Goal: Information Seeking & Learning: Learn about a topic

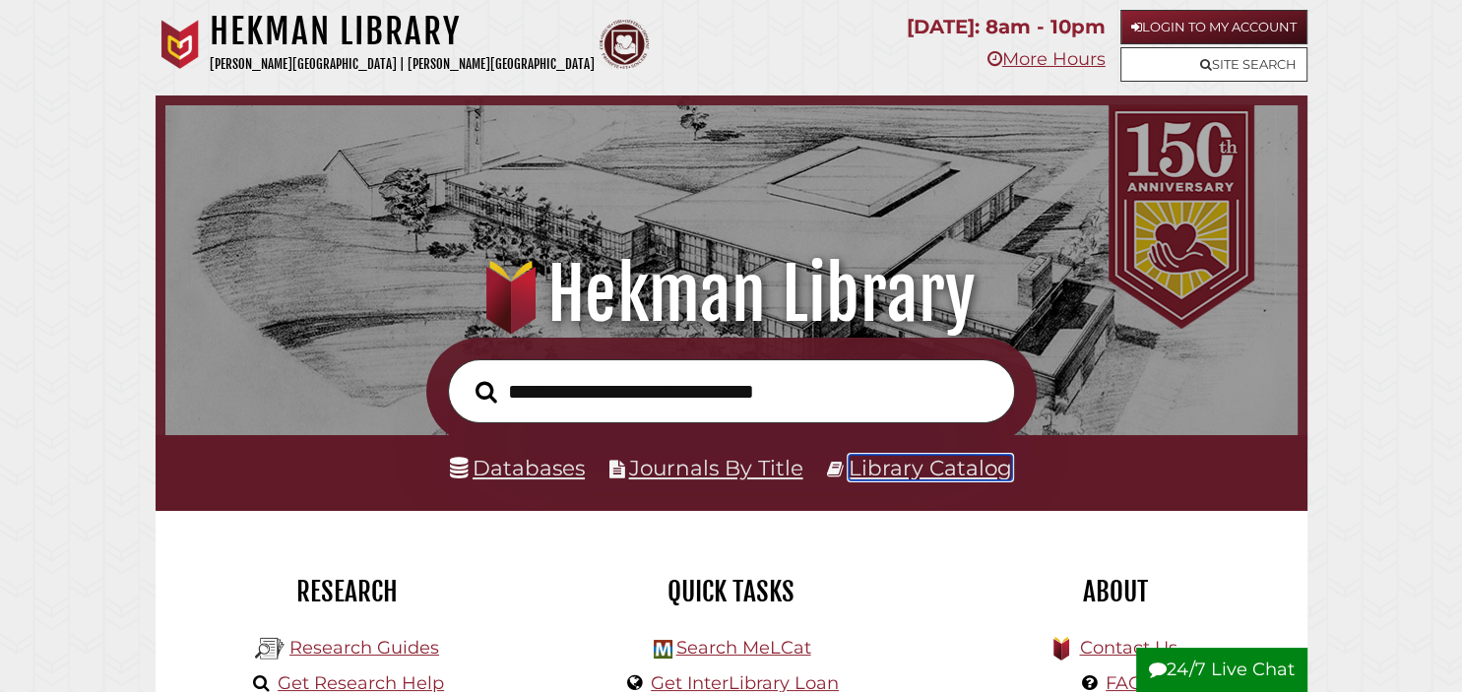
click at [919, 464] on link "Library Catalog" at bounding box center [930, 468] width 163 height 26
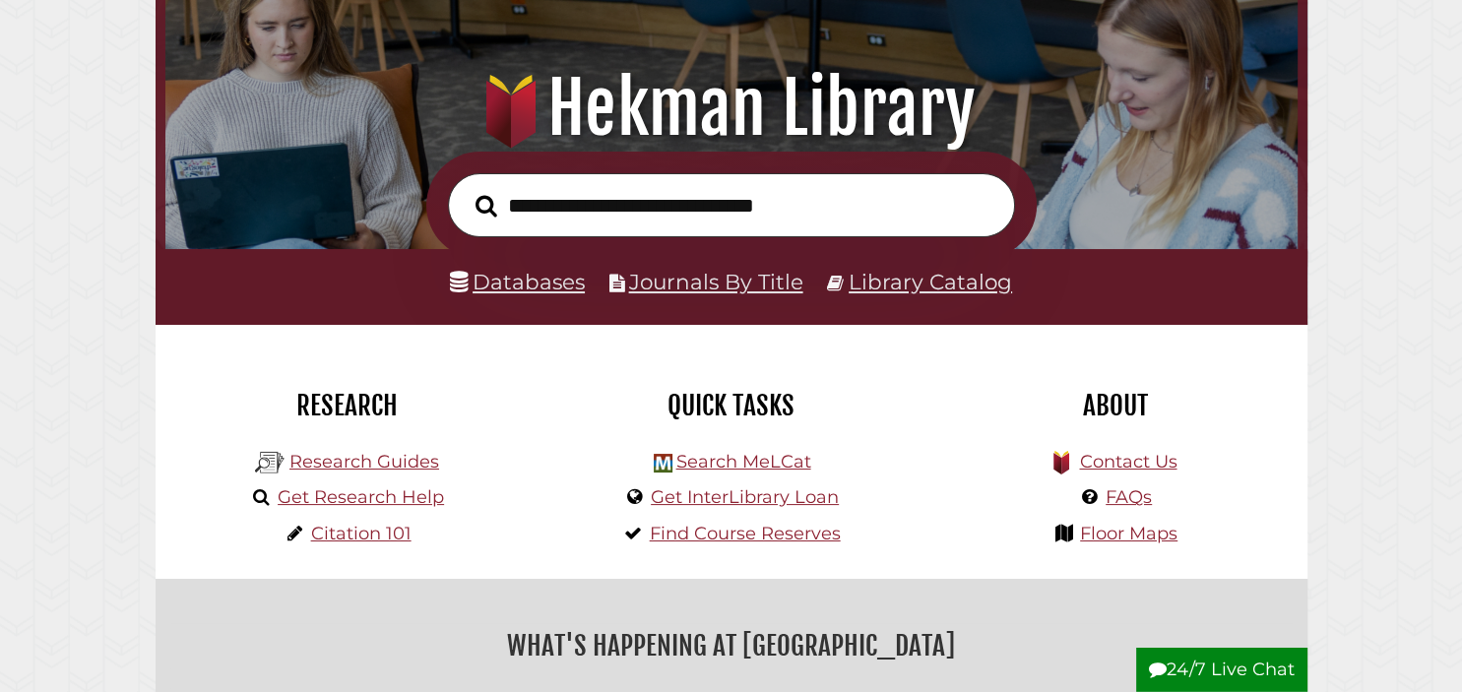
scroll to position [185, 0]
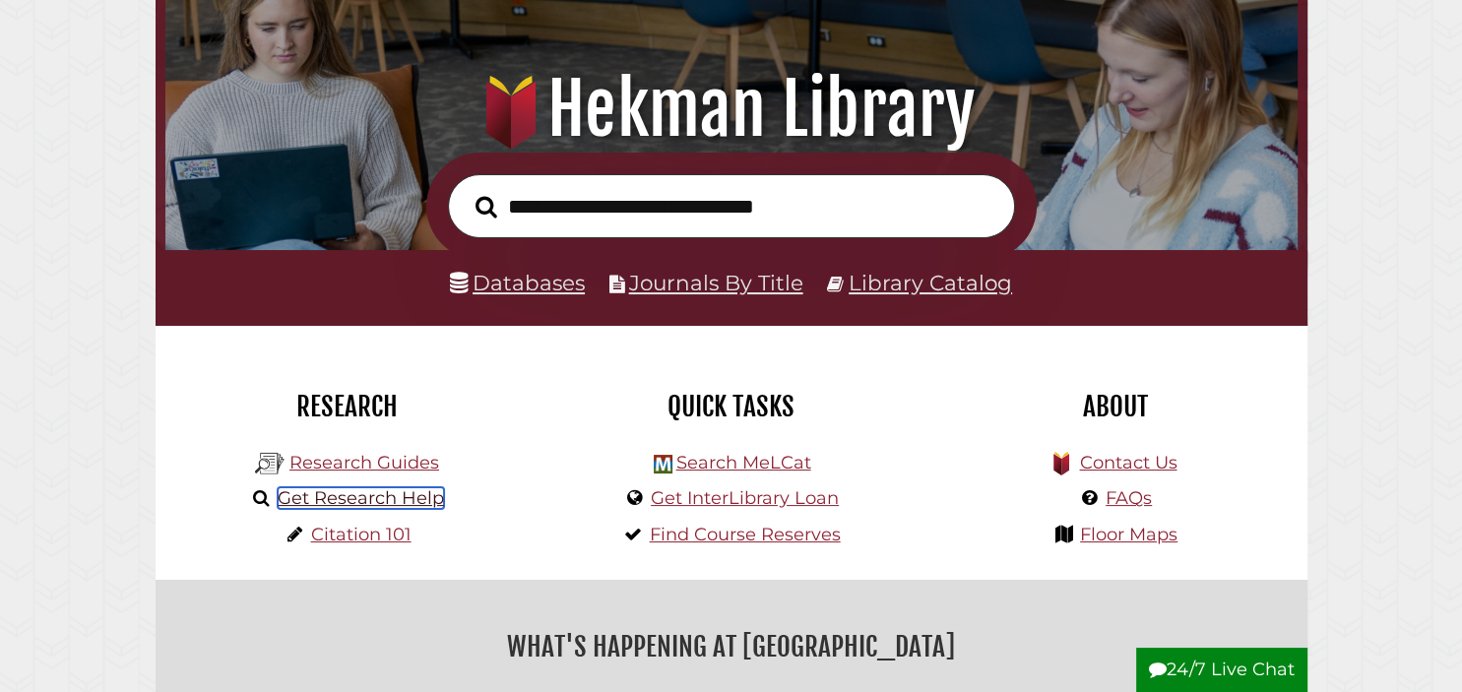
click at [325, 505] on link "Get Research Help" at bounding box center [361, 498] width 166 height 22
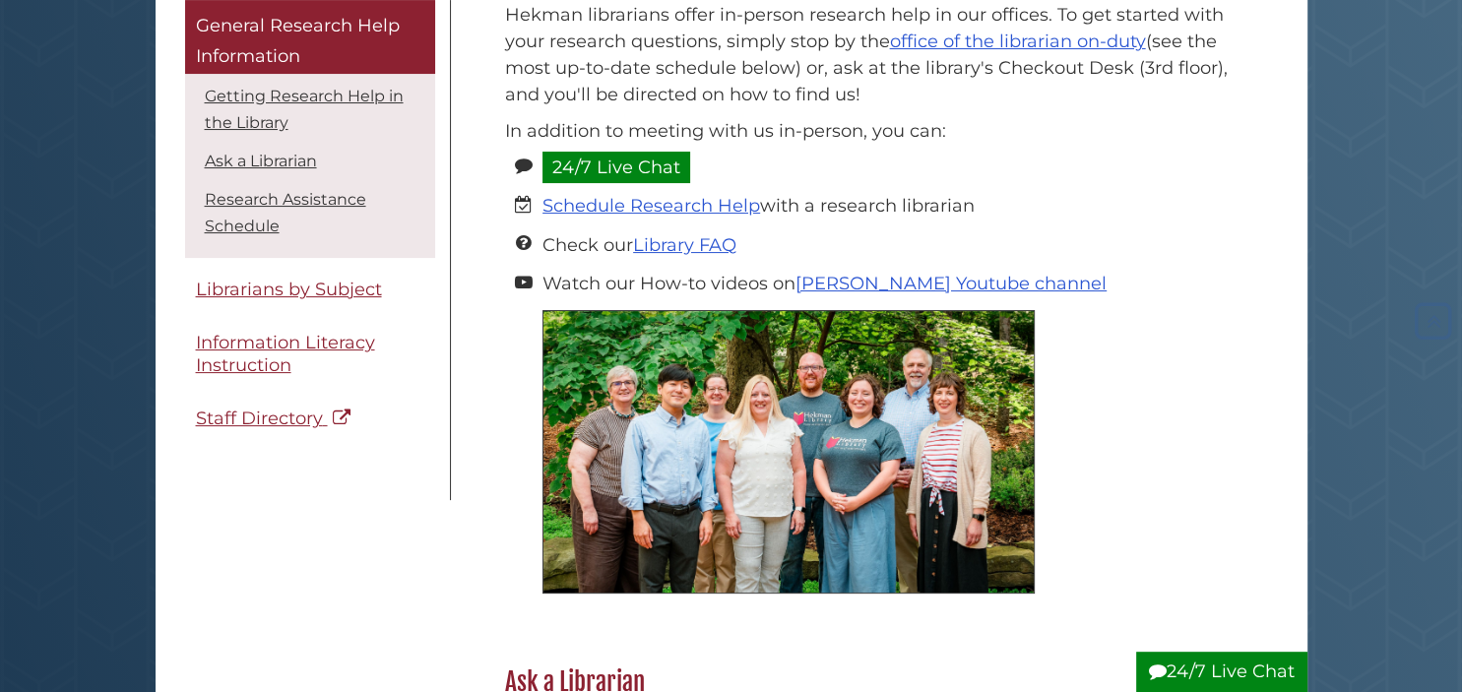
scroll to position [340, 0]
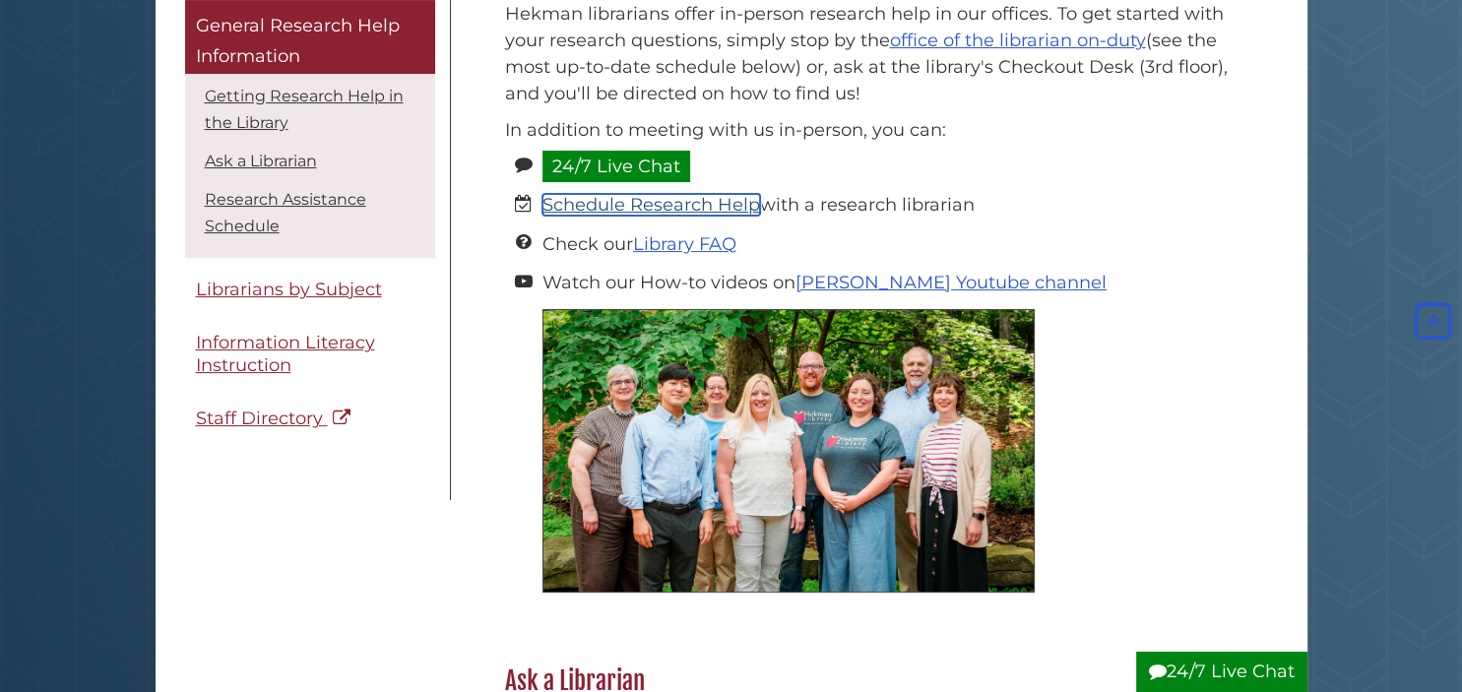
click at [598, 214] on link "Schedule Research Help" at bounding box center [652, 205] width 218 height 22
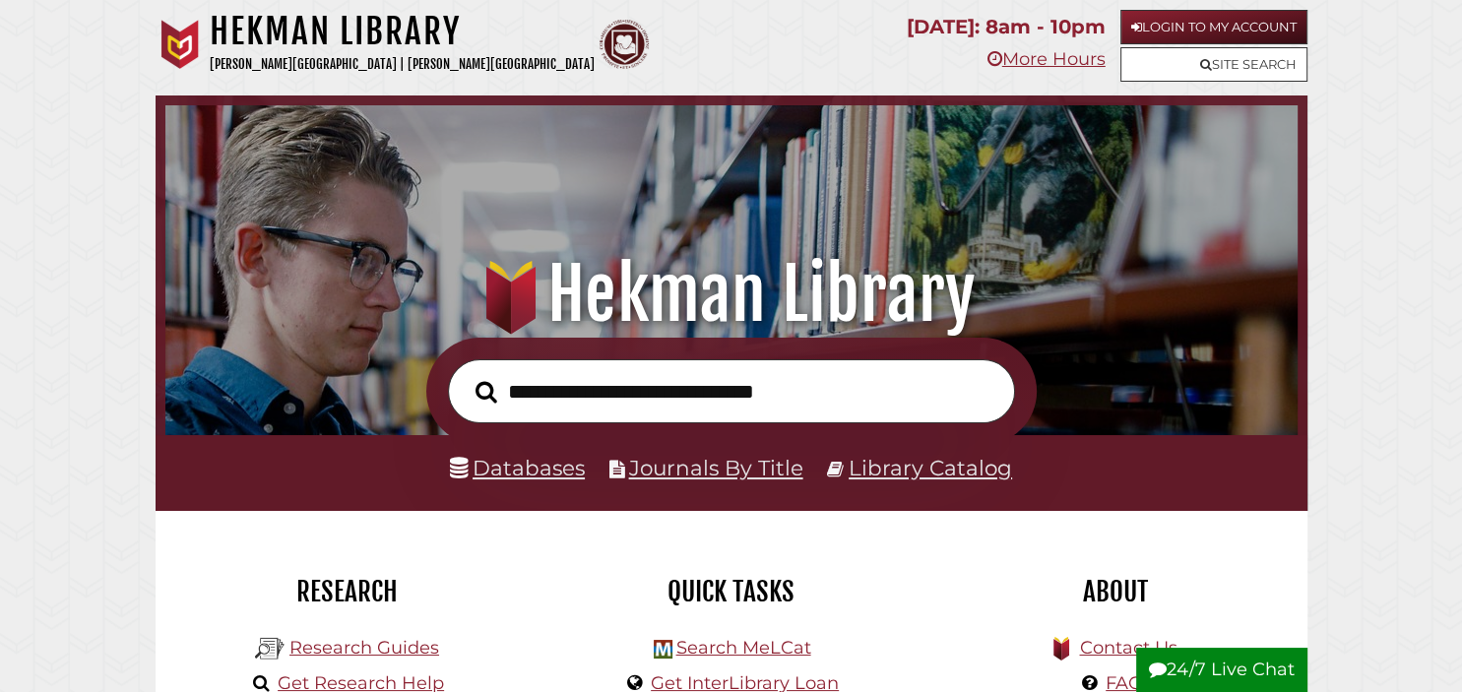
scroll to position [374, 1123]
click at [357, 637] on link "Research Guides" at bounding box center [365, 648] width 150 height 22
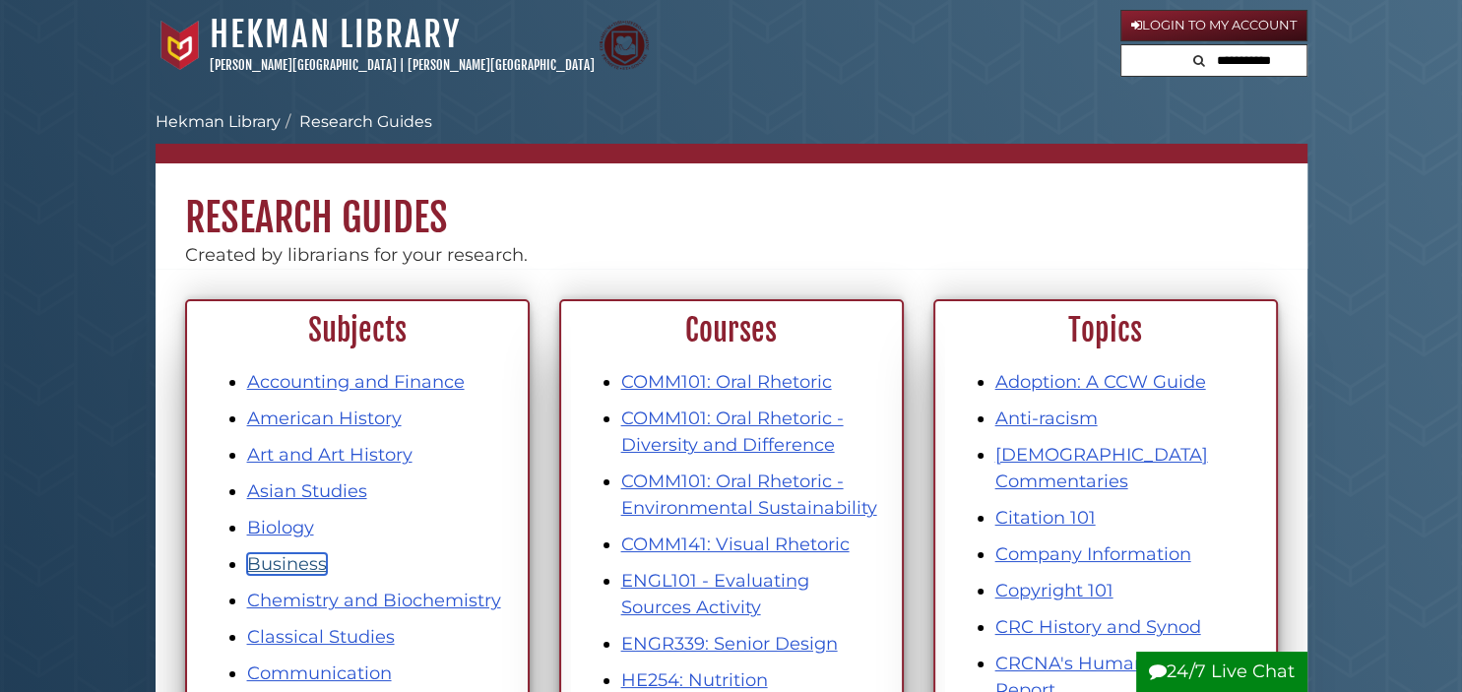
click at [297, 568] on link "Business" at bounding box center [287, 564] width 80 height 22
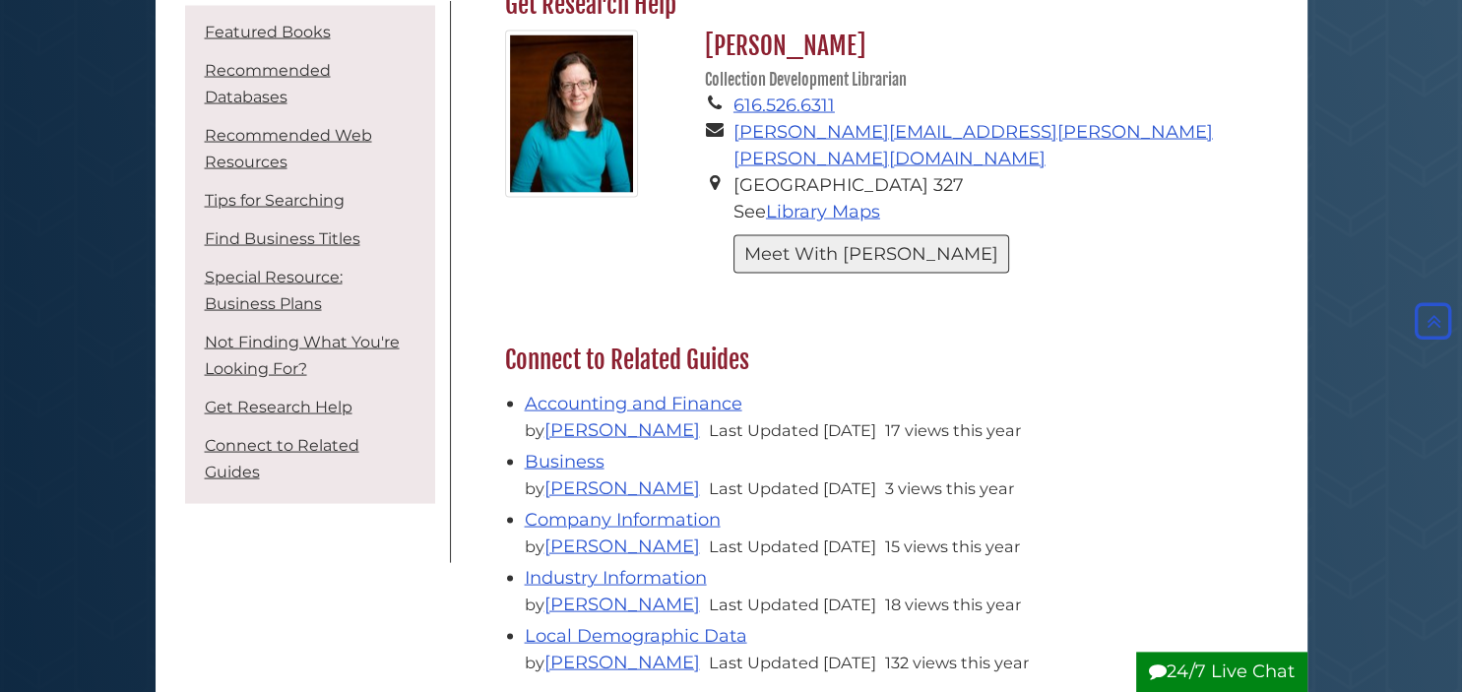
scroll to position [3868, 0]
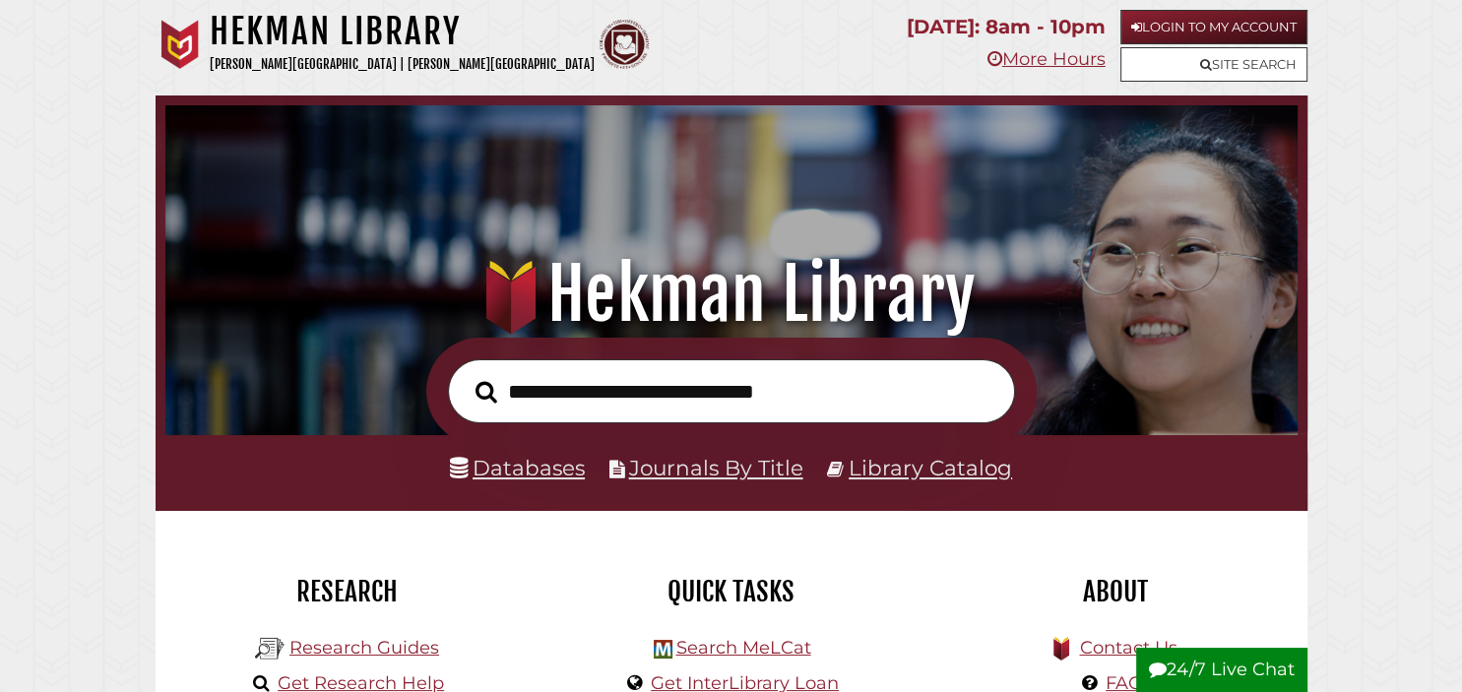
scroll to position [374, 1123]
click at [513, 475] on link "Databases" at bounding box center [517, 468] width 135 height 26
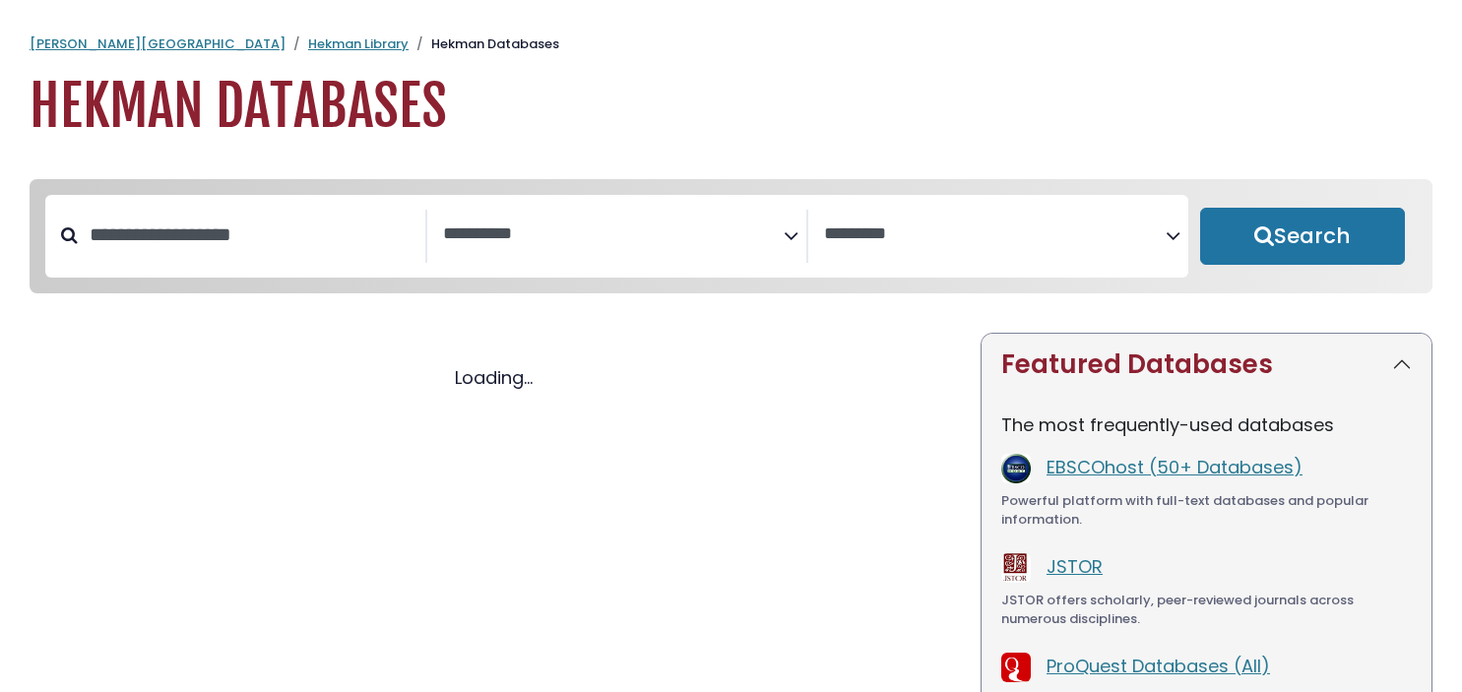
select select "Database Subject Filter"
select select "Database Vendors Filter"
select select "Database Subject Filter"
select select "Database Vendors Filter"
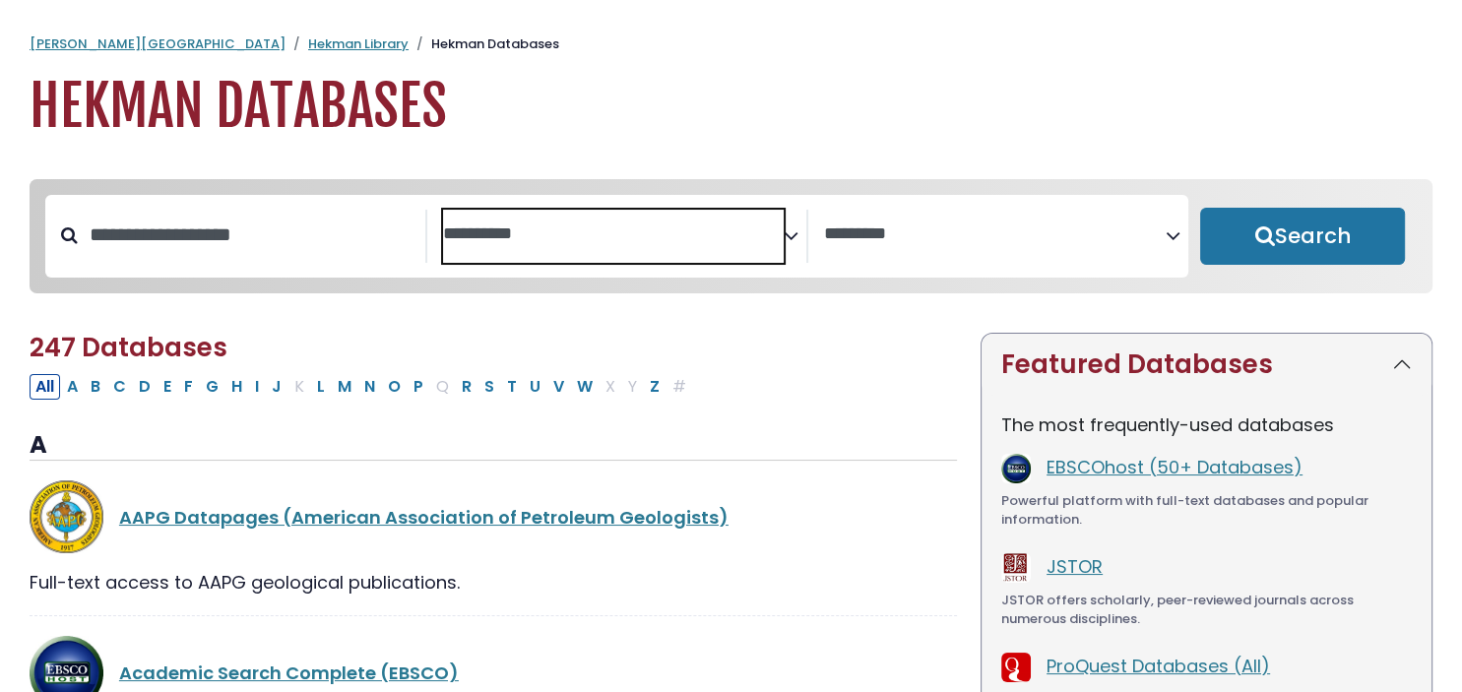
click at [549, 218] on span "Search filters" at bounding box center [614, 236] width 342 height 53
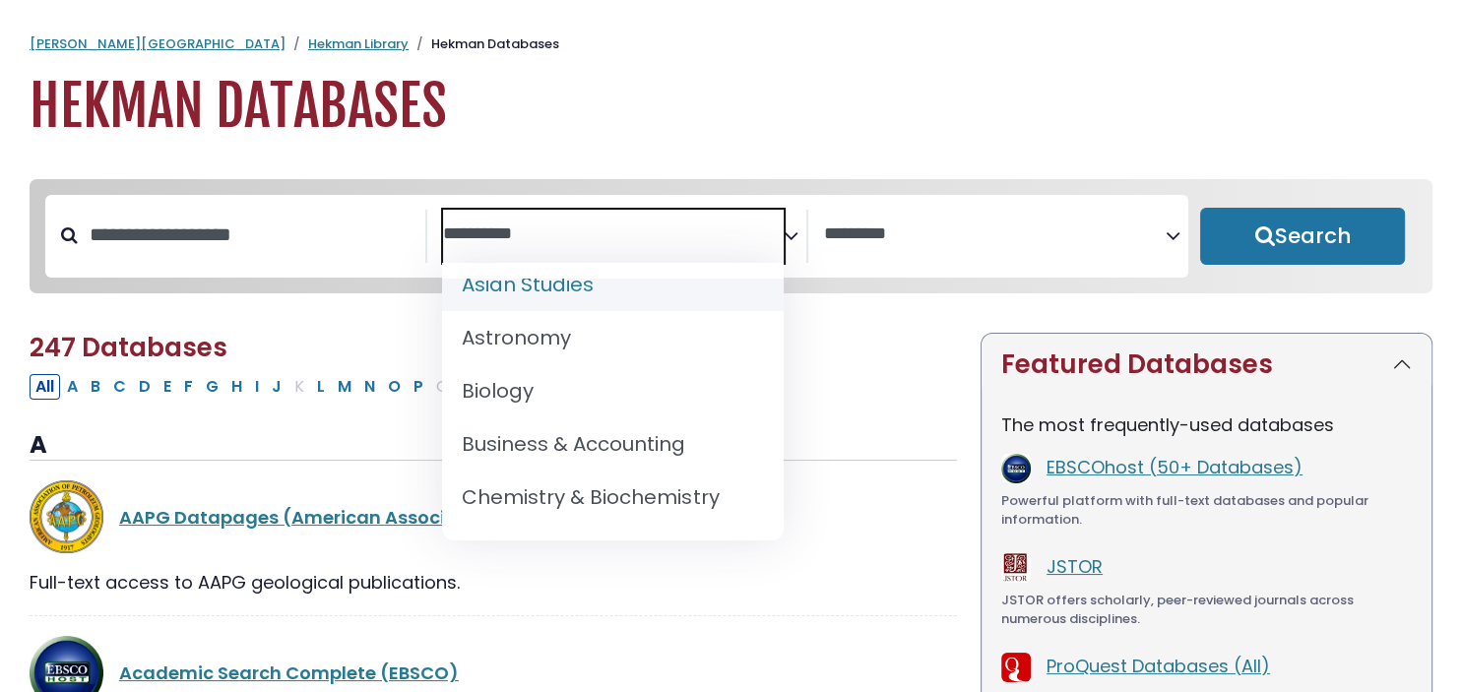
scroll to position [200, 0]
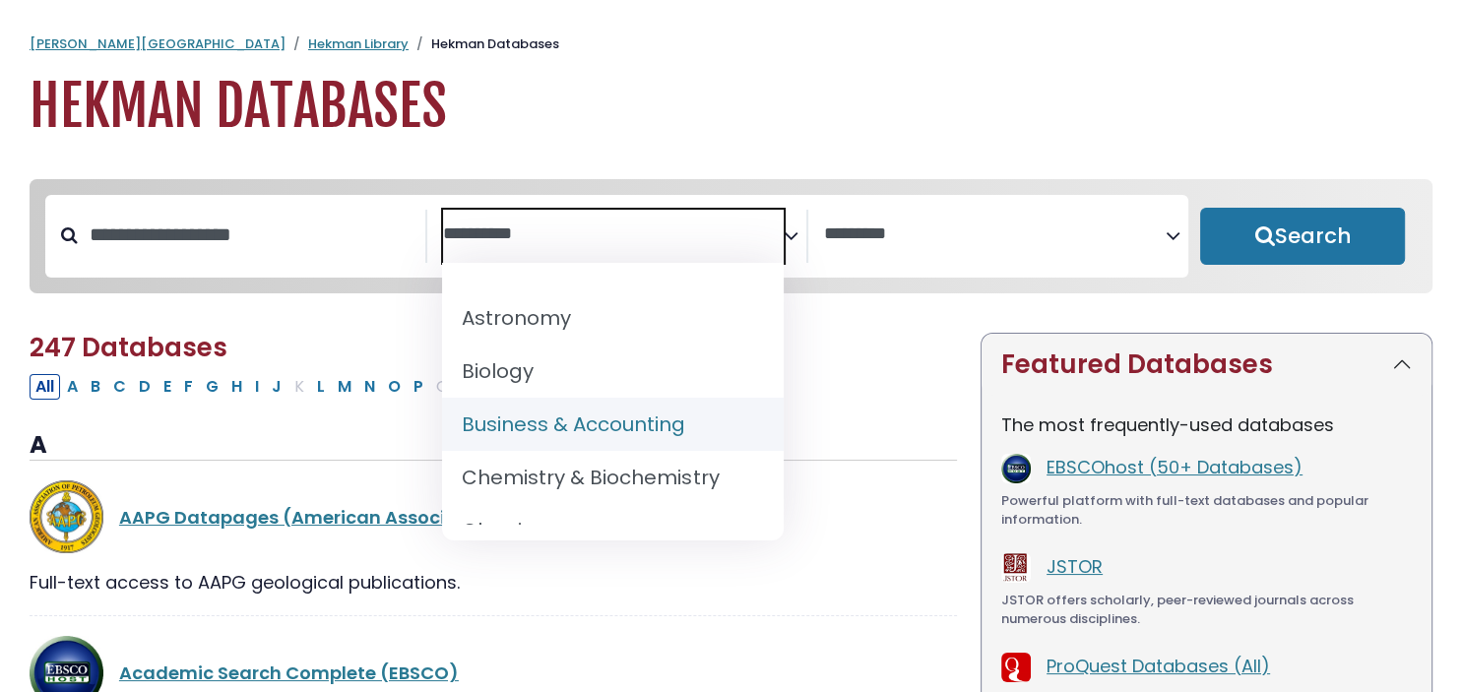
select select "*****"
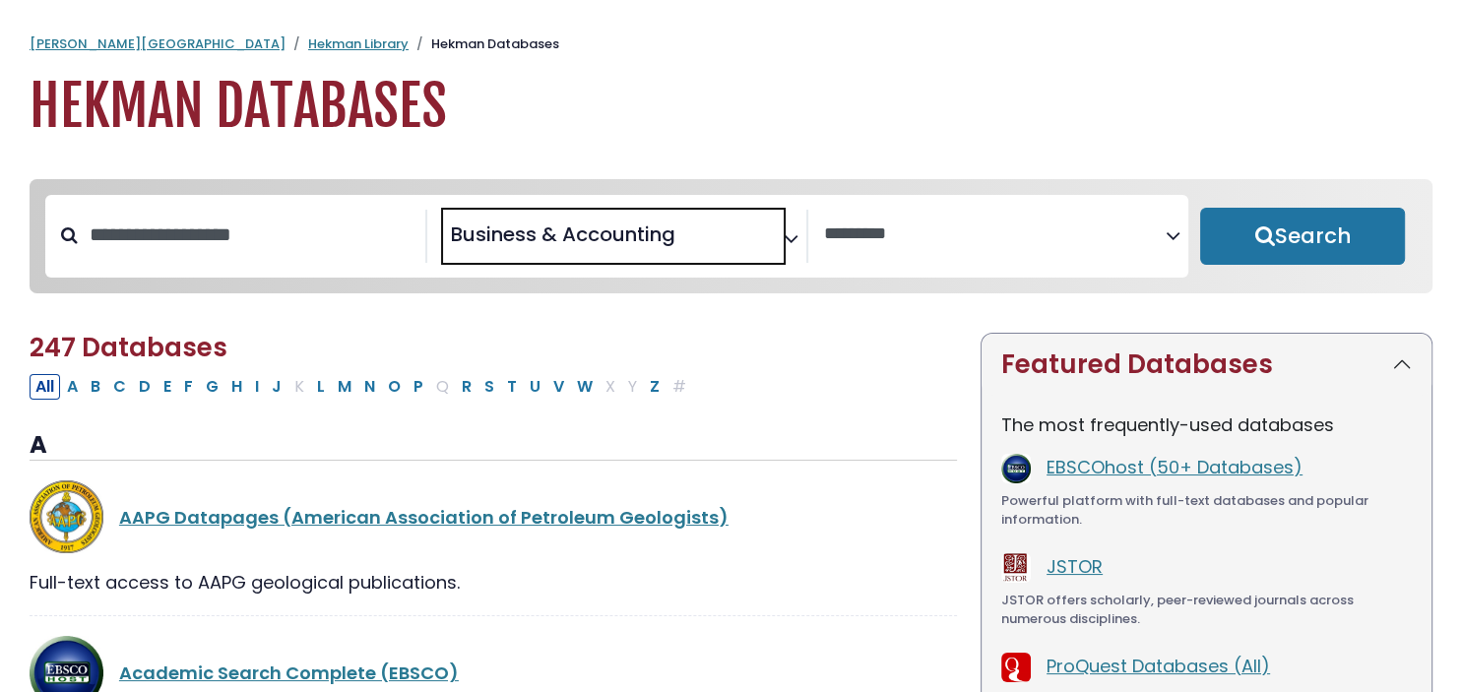
scroll to position [165, 0]
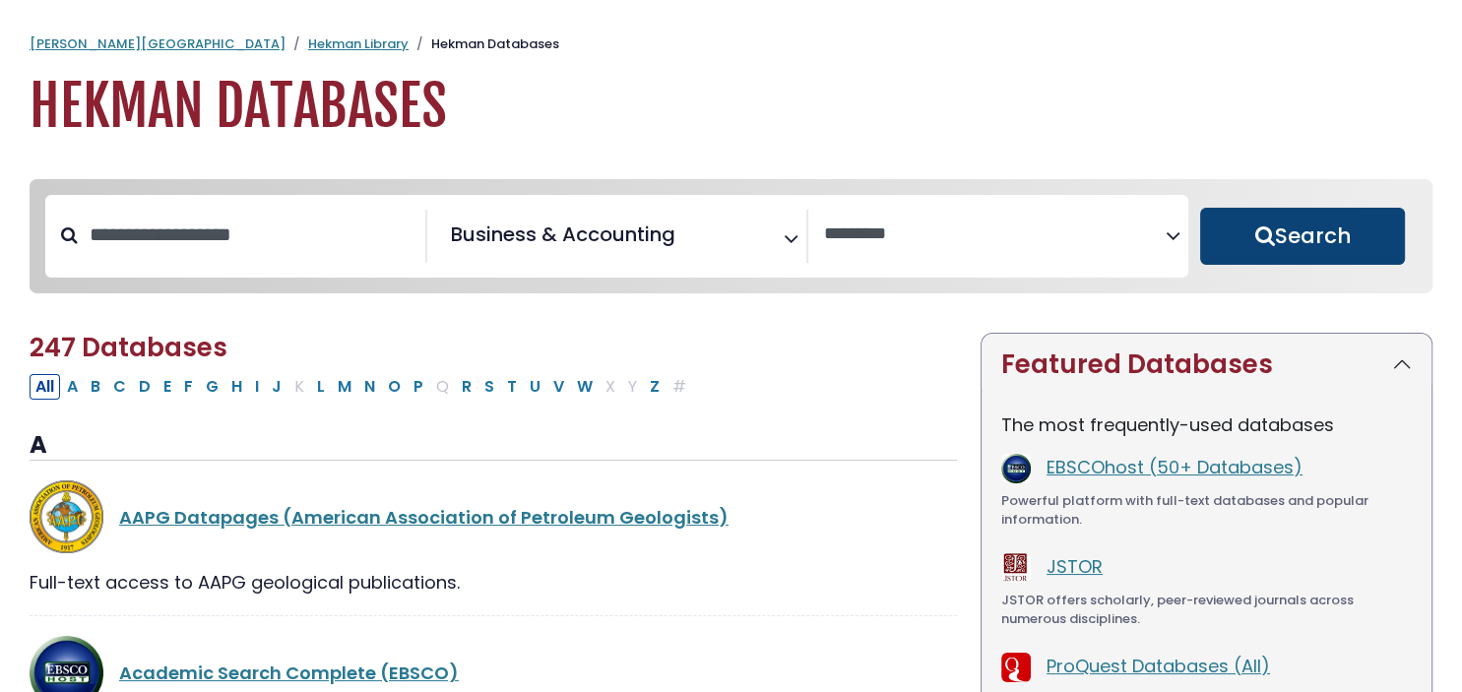
click at [1230, 226] on button "Search" at bounding box center [1302, 236] width 205 height 57
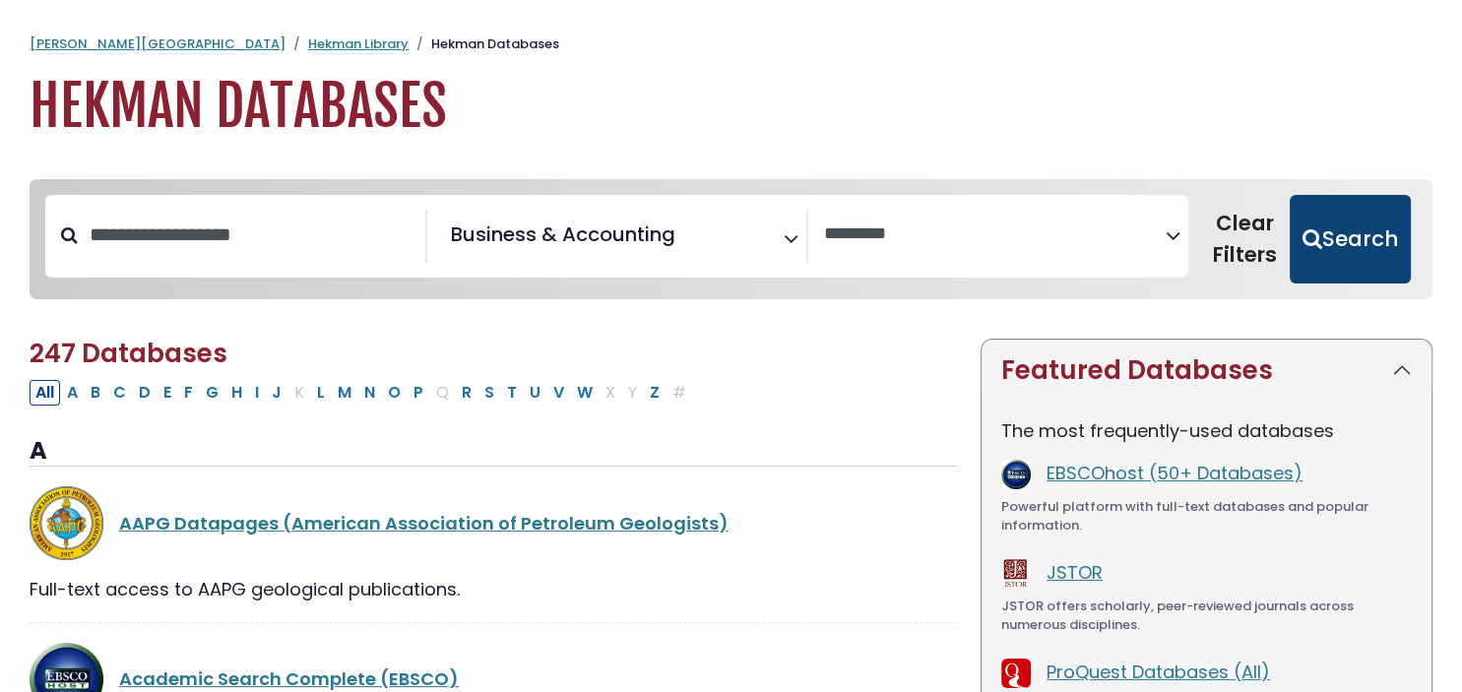
select select "Database Vendors Filter"
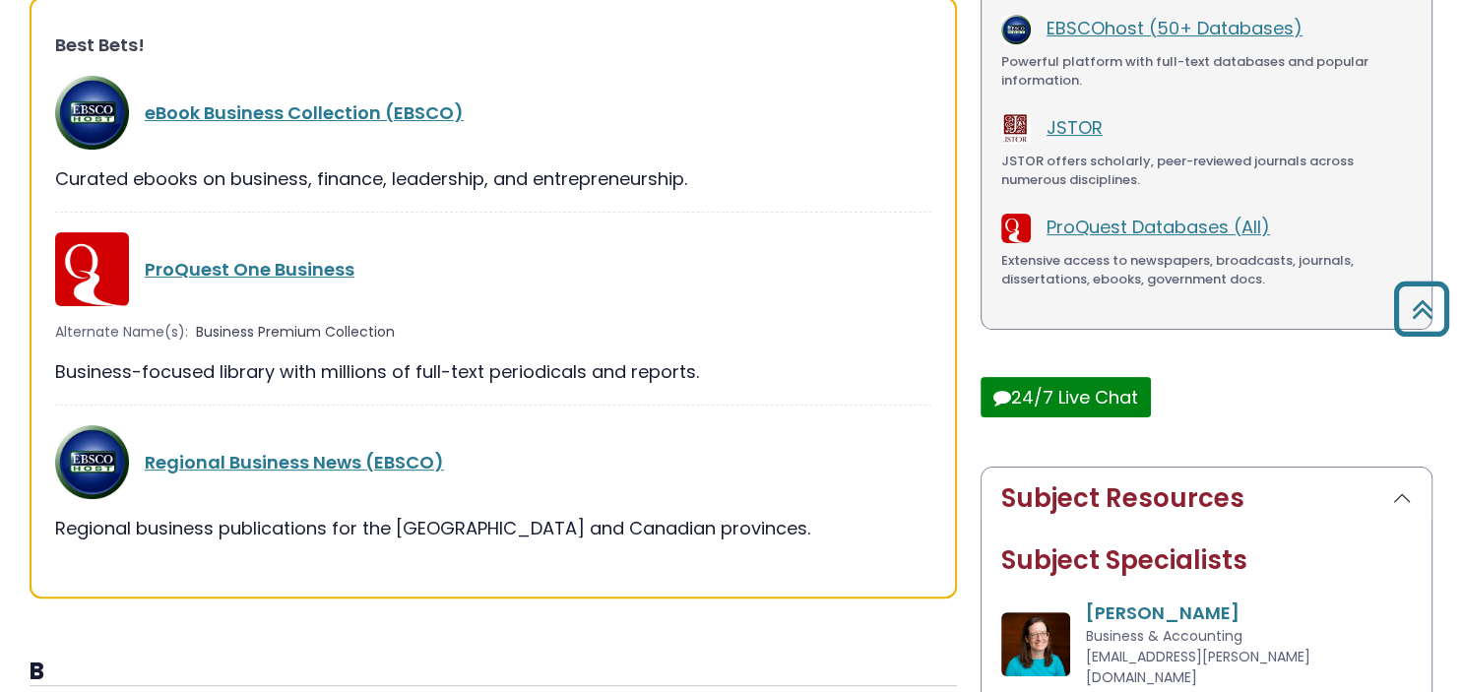
scroll to position [446, 0]
click at [282, 488] on div "Regional Business News (EBSCO)" at bounding box center [493, 461] width 876 height 74
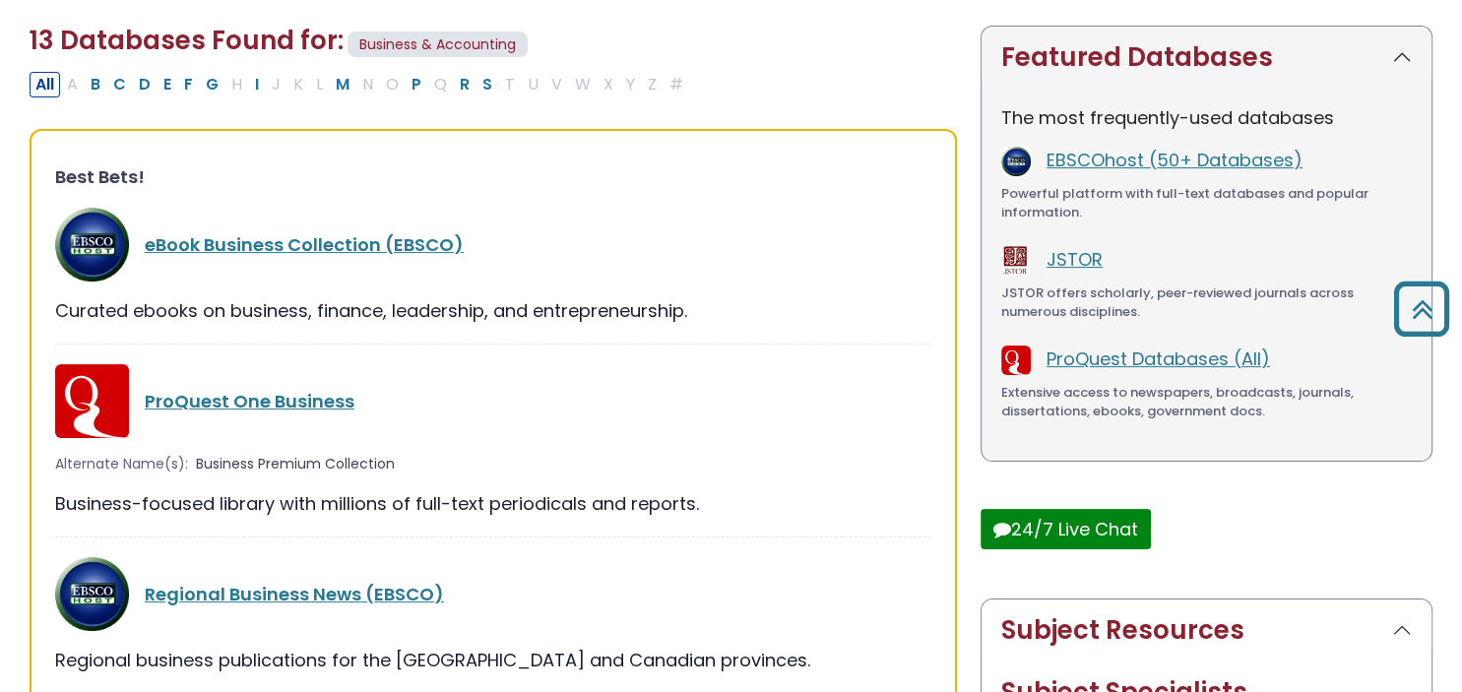
scroll to position [311, 0]
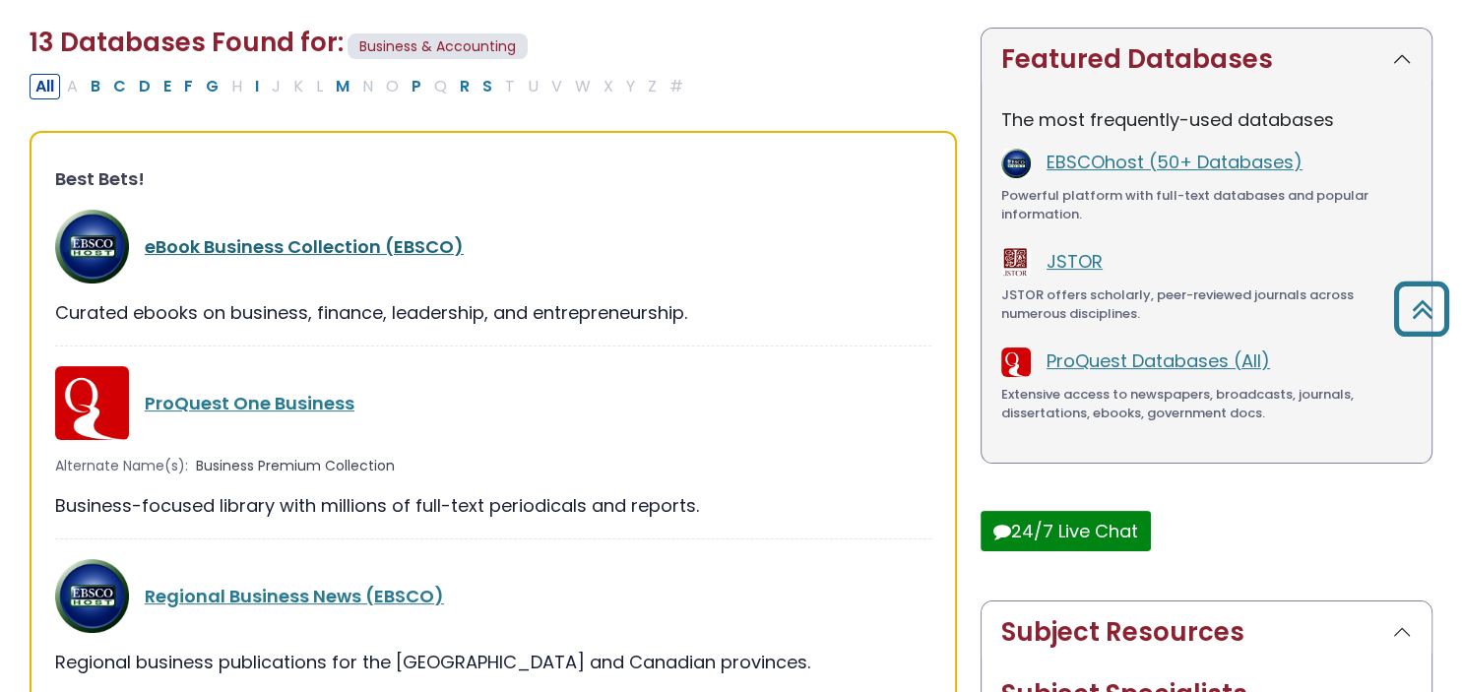
click at [272, 256] on link "eBook Business Collection (EBSCO)" at bounding box center [304, 246] width 319 height 25
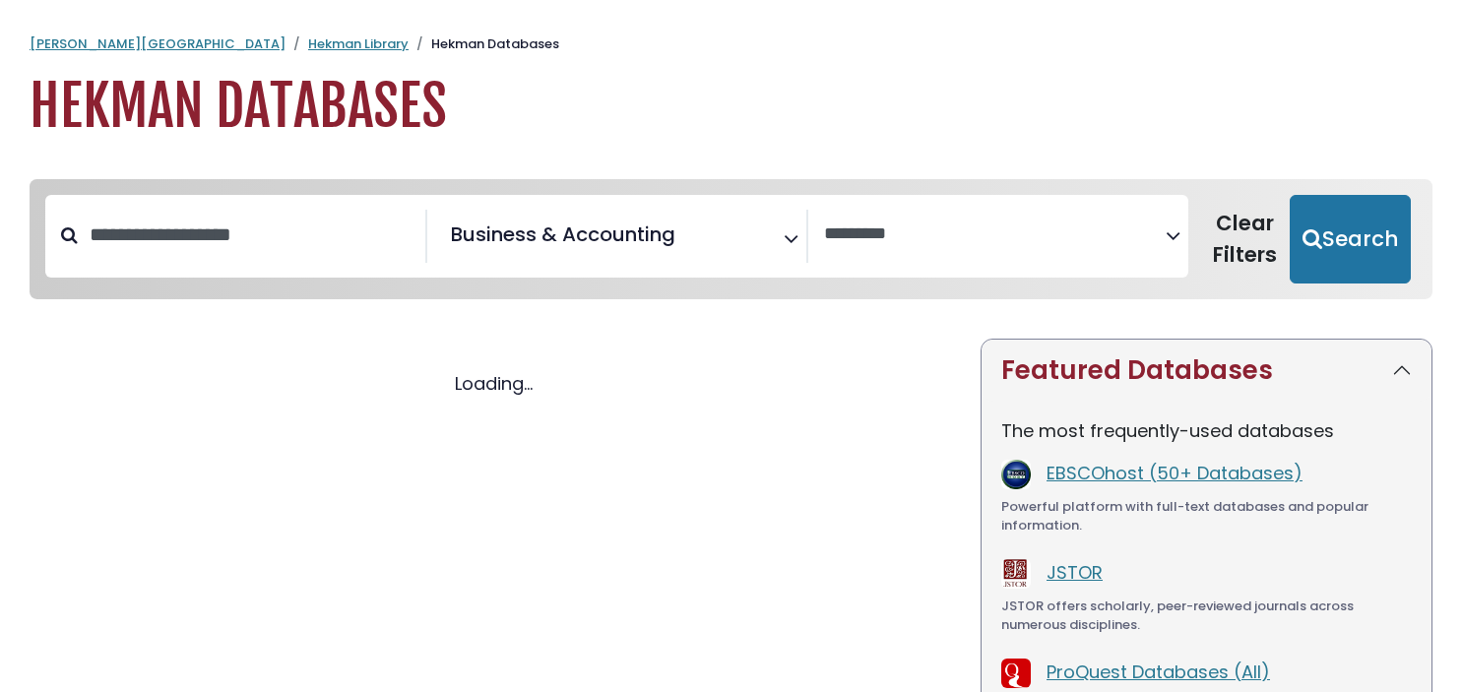
scroll to position [311, 0]
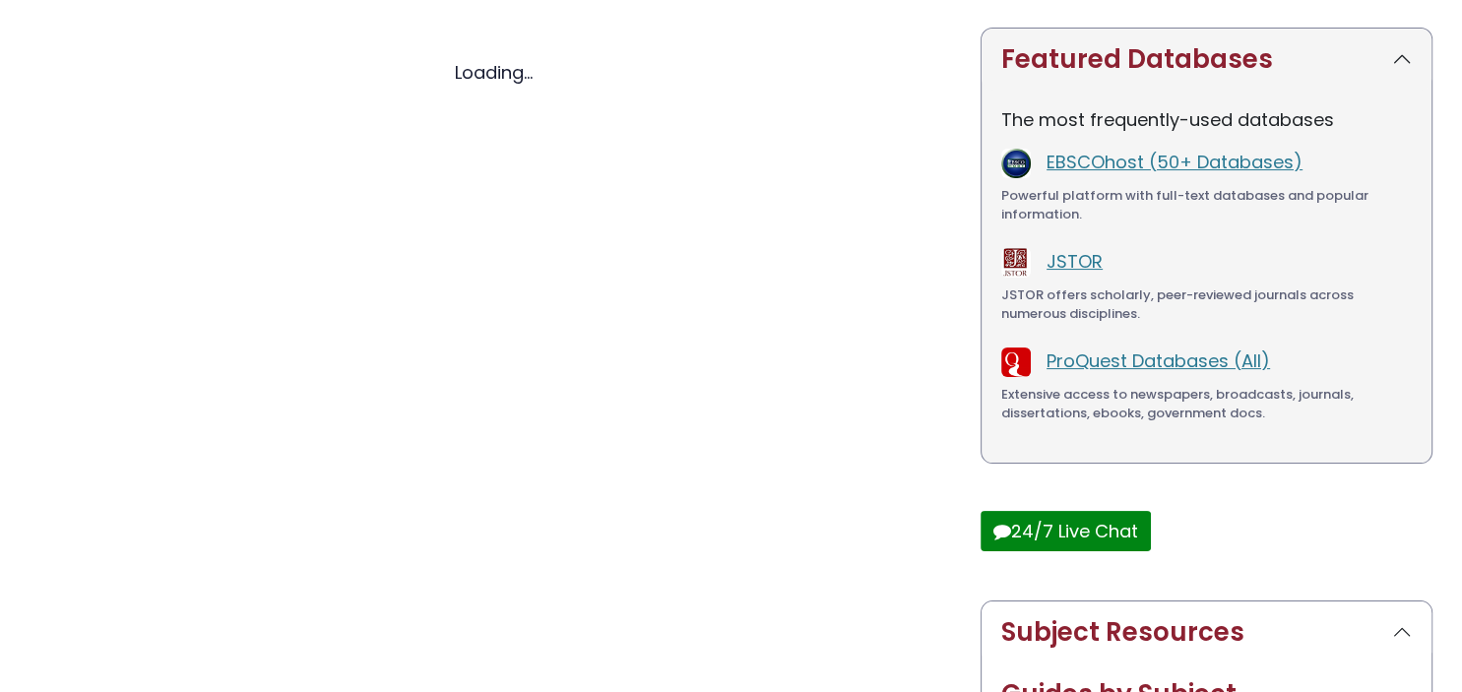
select select "Database Vendors Filter"
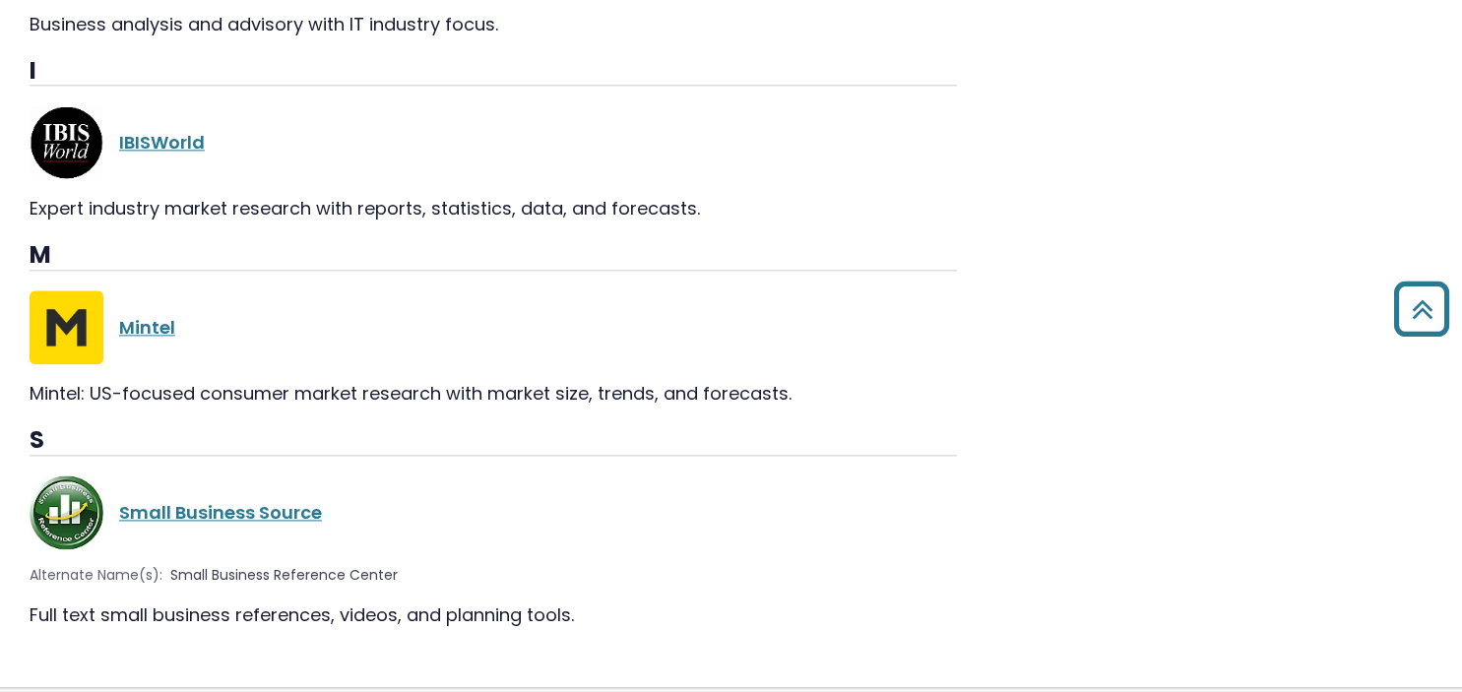
scroll to position [2303, 0]
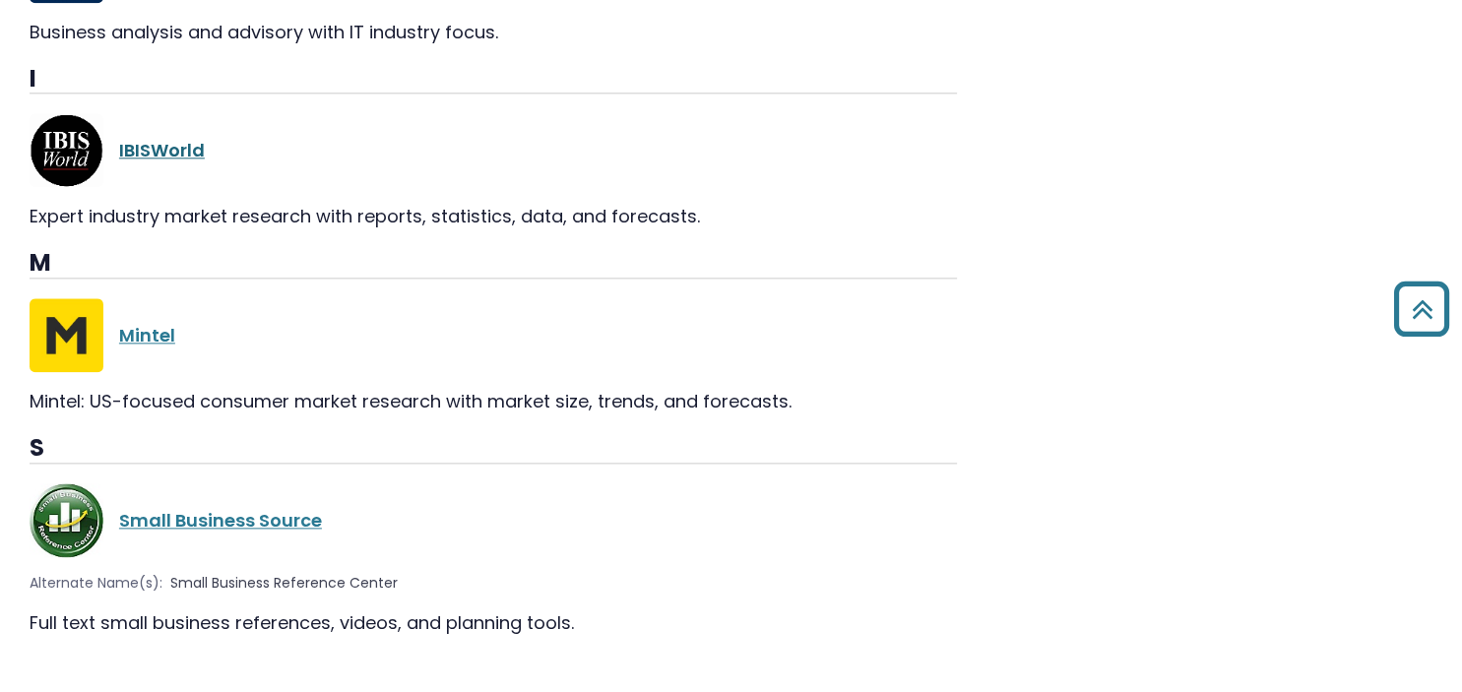
click at [180, 149] on link "IBISWorld" at bounding box center [162, 150] width 86 height 25
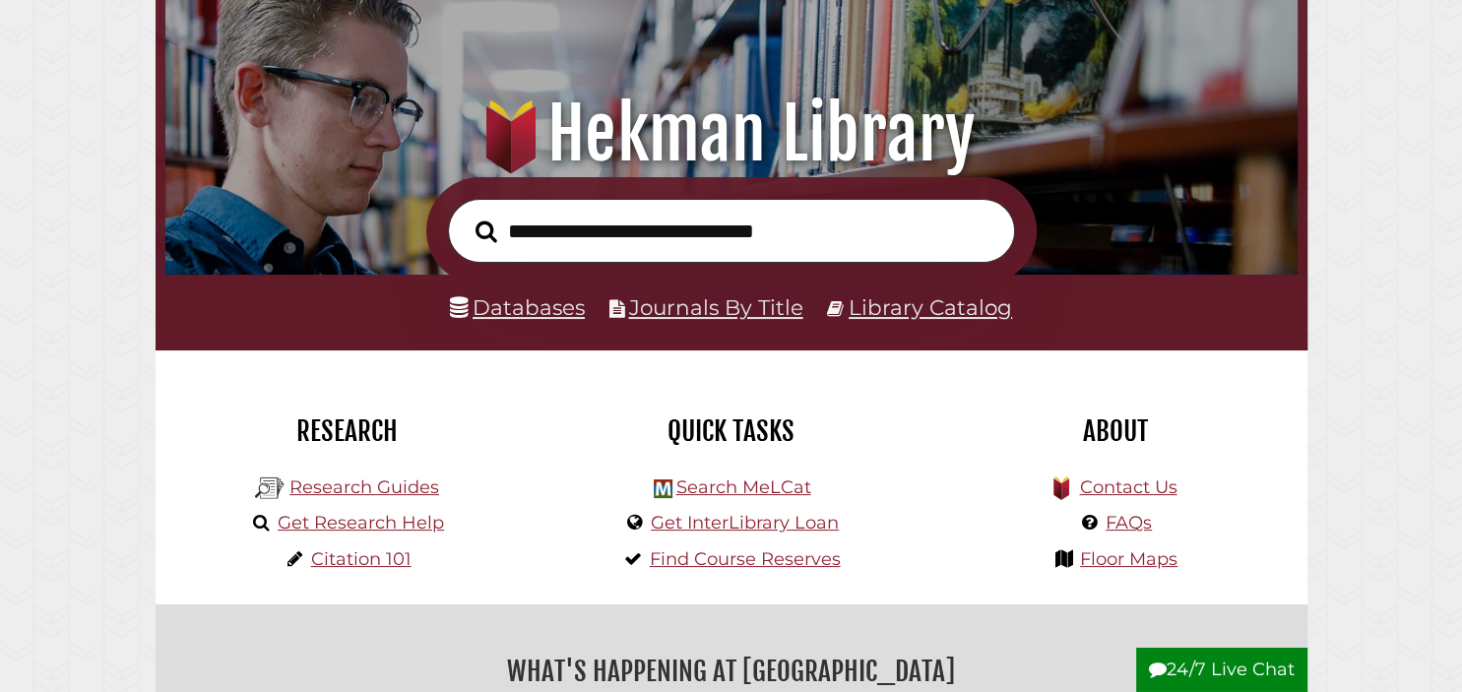
scroll to position [162, 0]
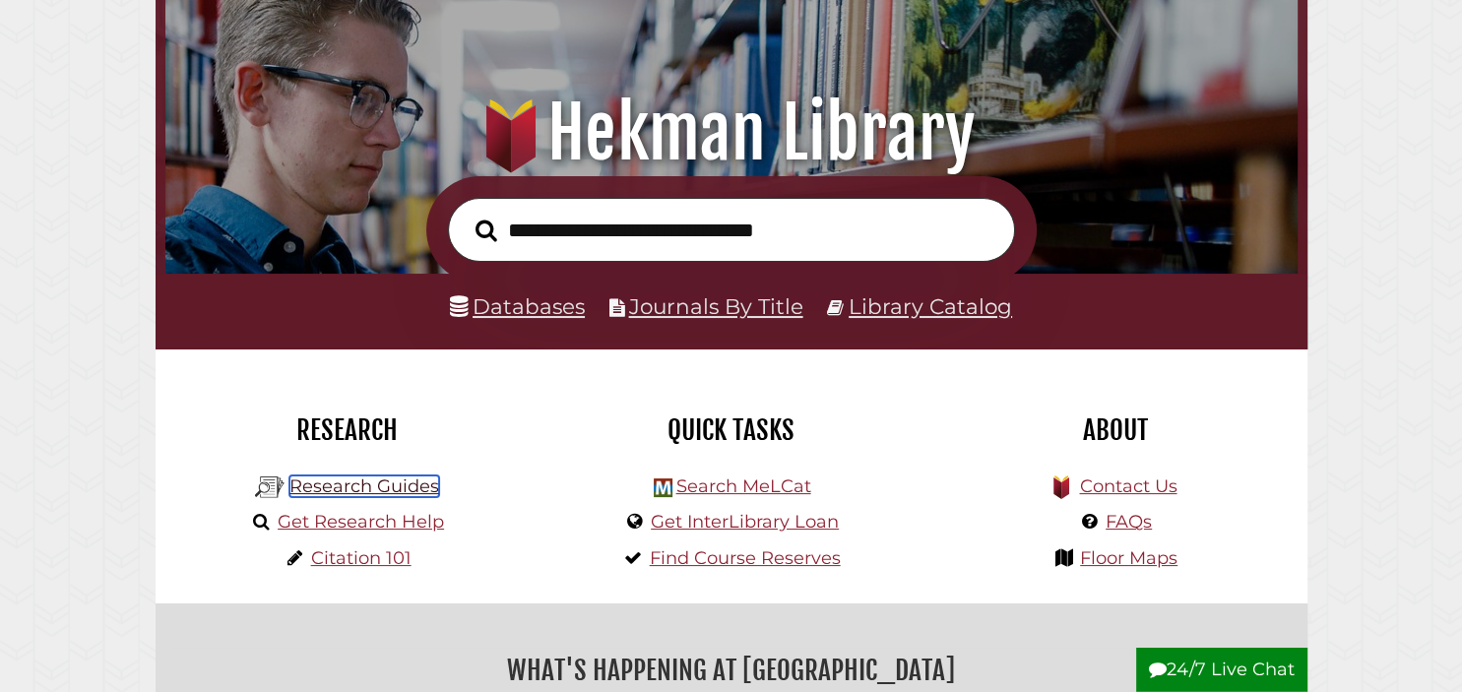
click at [375, 481] on link "Research Guides" at bounding box center [365, 487] width 150 height 22
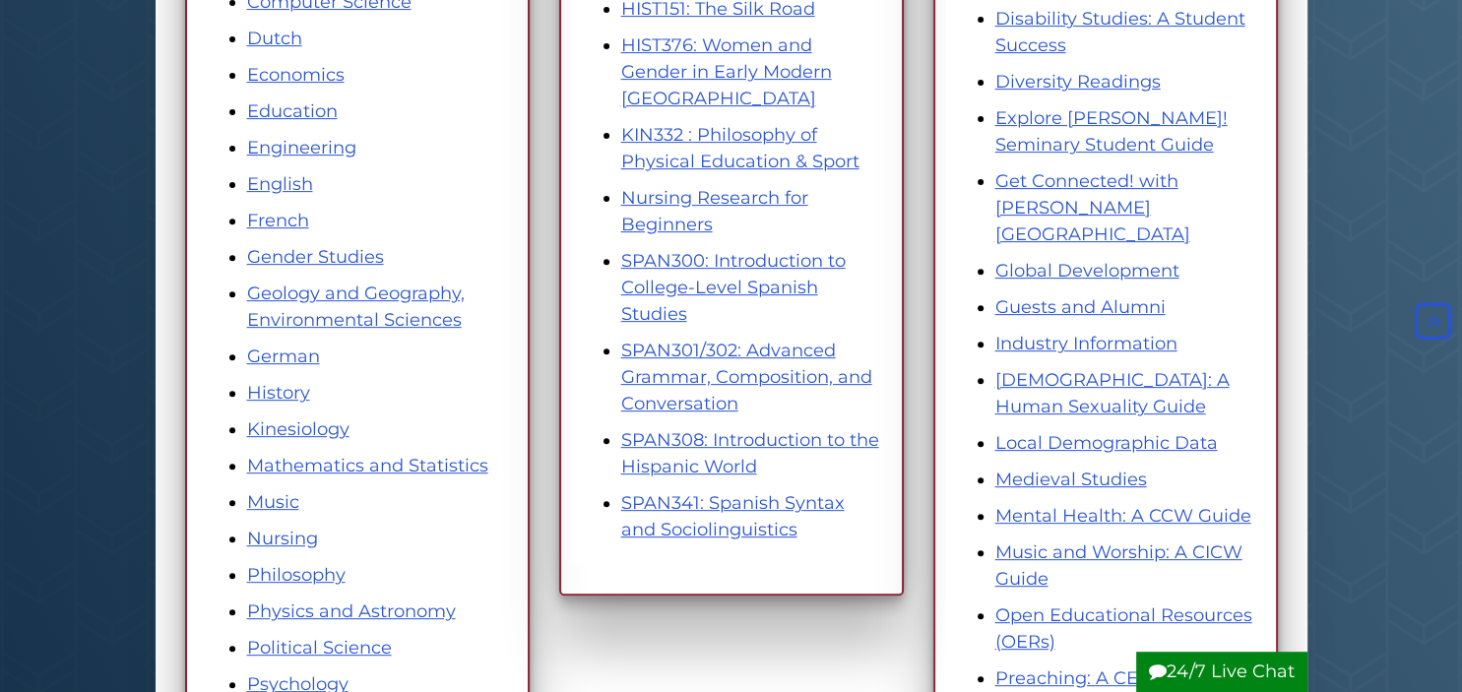
scroll to position [710, 0]
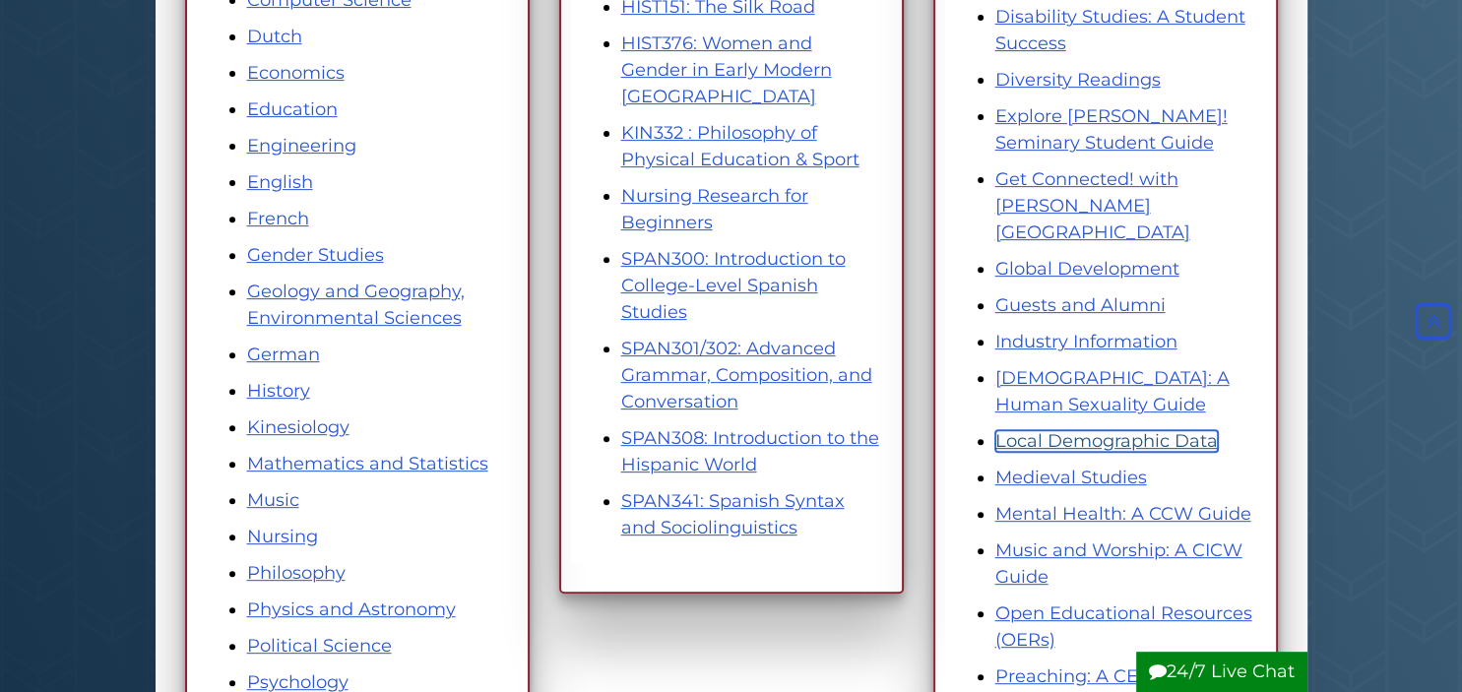
click at [1145, 430] on link "Local Demographic Data" at bounding box center [1107, 441] width 223 height 22
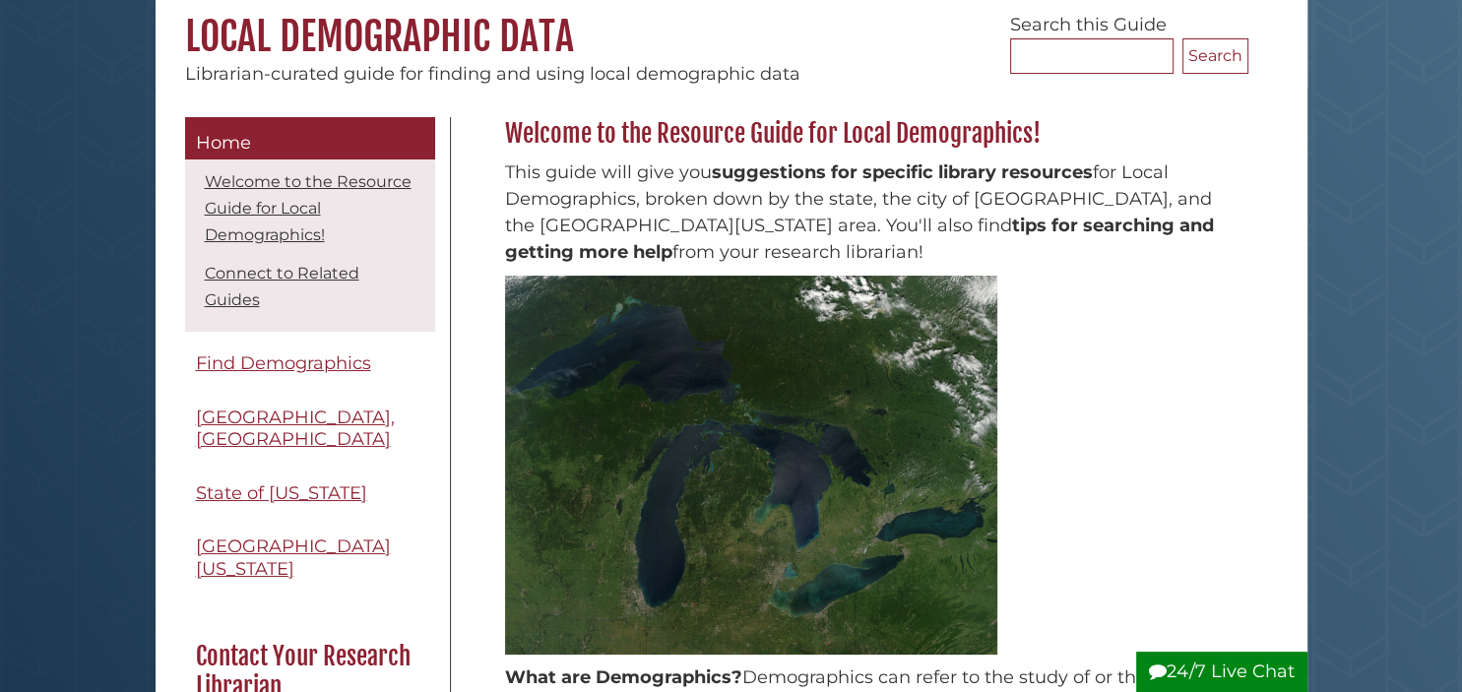
scroll to position [183, 0]
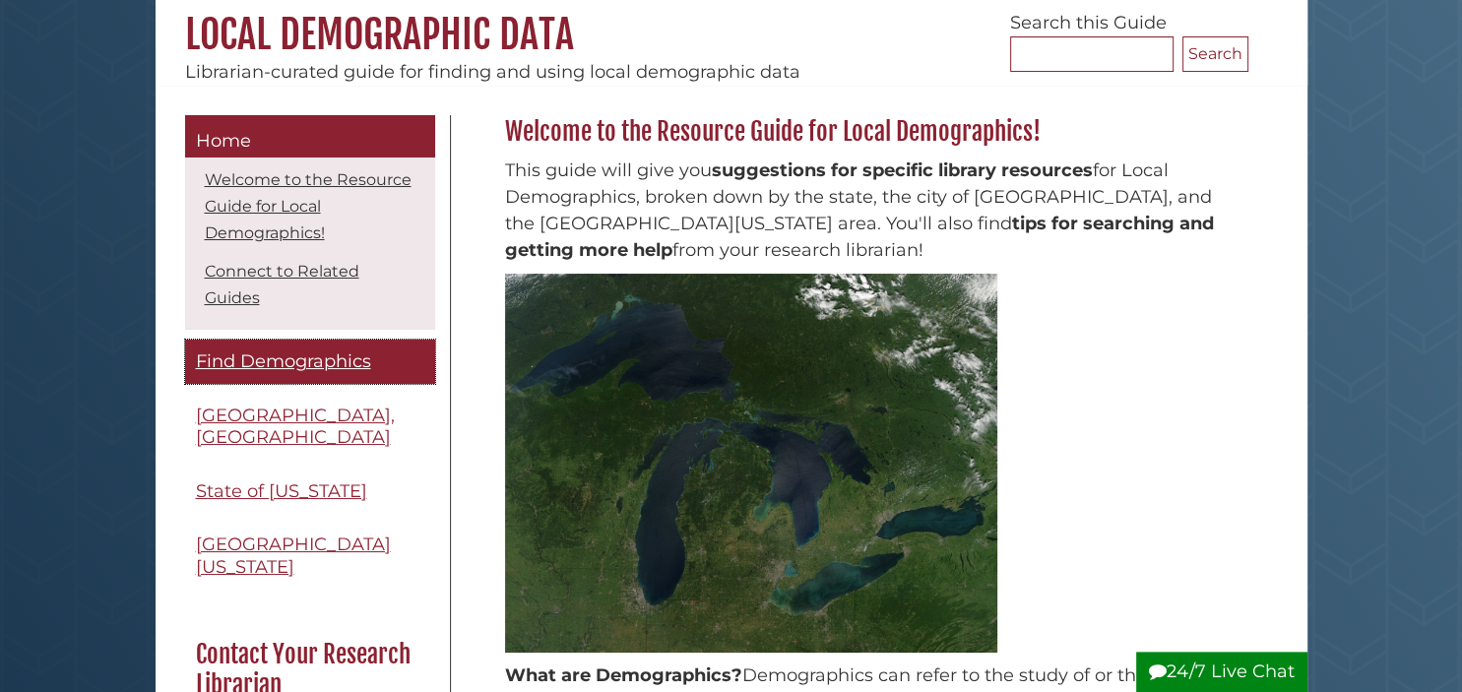
click at [340, 351] on span "Find Demographics" at bounding box center [283, 362] width 175 height 22
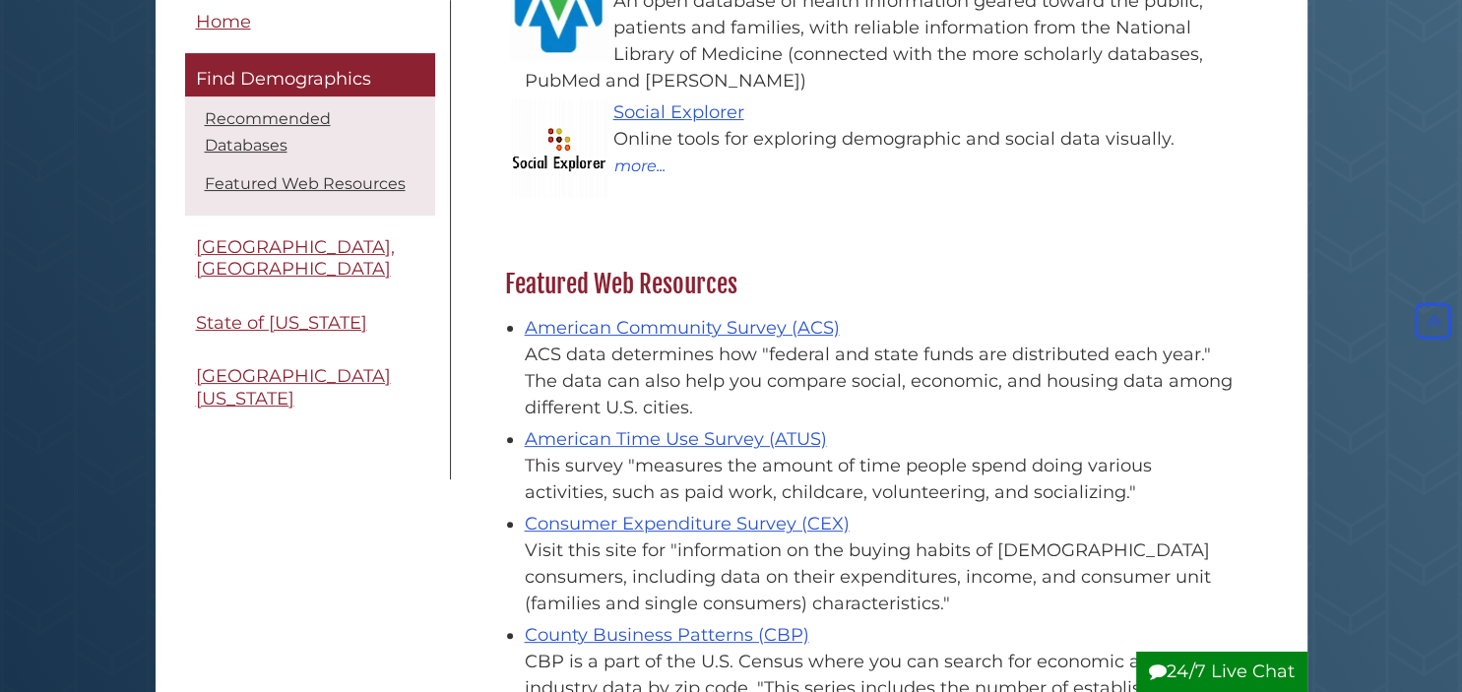
scroll to position [494, 0]
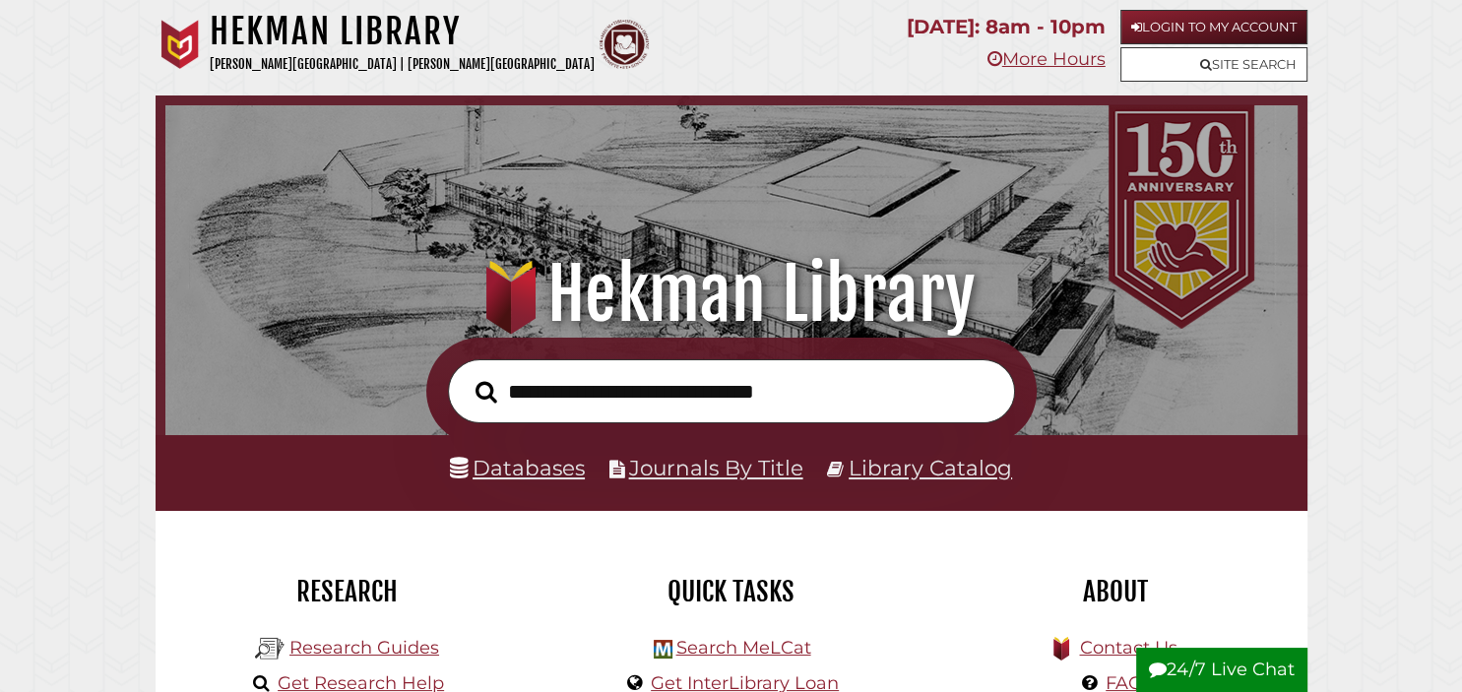
scroll to position [374, 1123]
click at [527, 475] on link "Databases" at bounding box center [517, 468] width 135 height 26
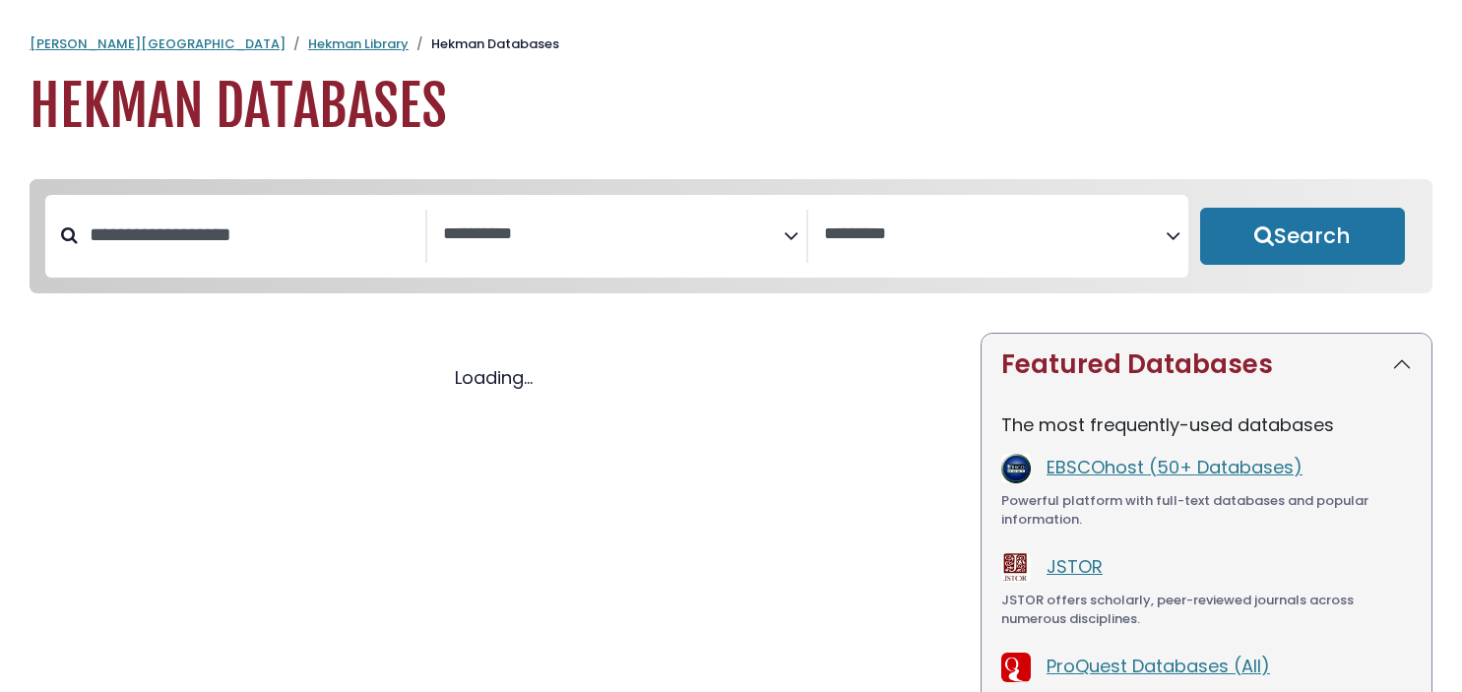
select select "Database Subject Filter"
select select "Database Vendors Filter"
select select "Database Subject Filter"
select select "Database Vendors Filter"
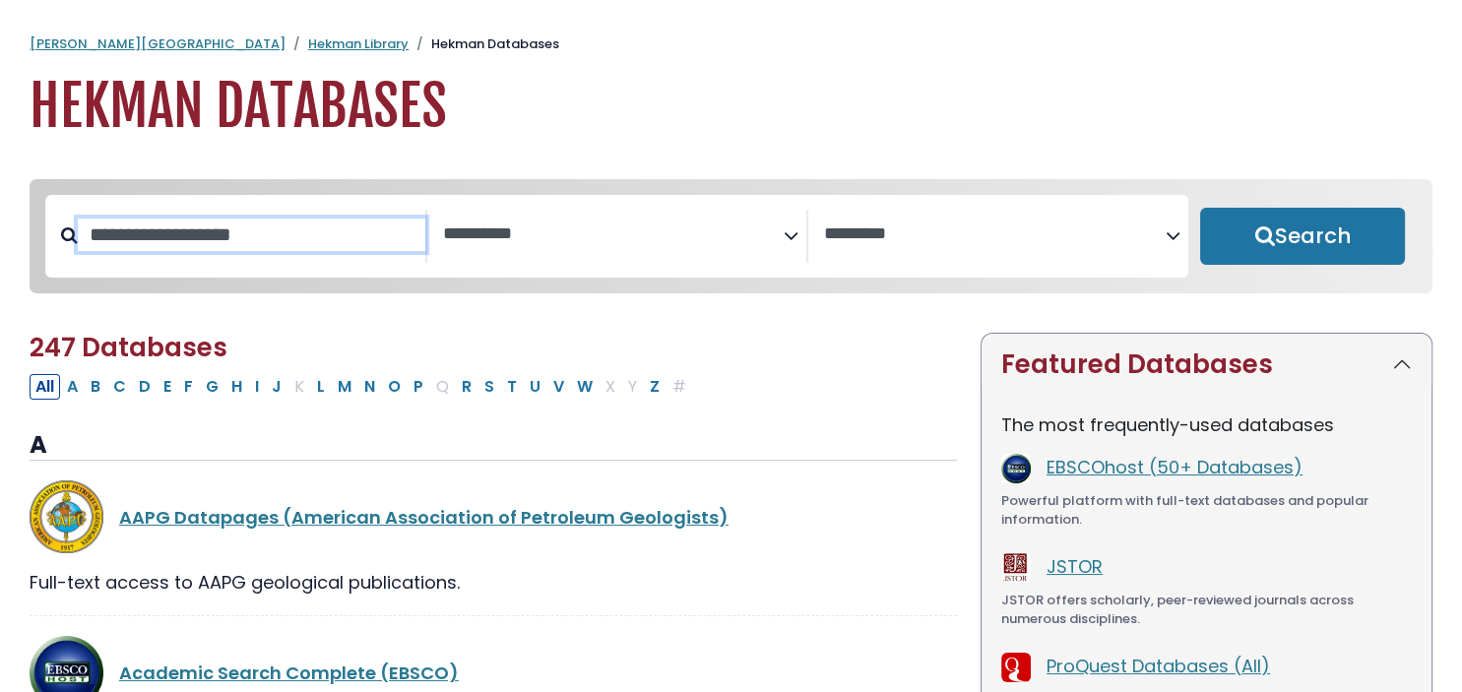
click at [276, 229] on input "Search database by title or keyword" at bounding box center [252, 235] width 348 height 32
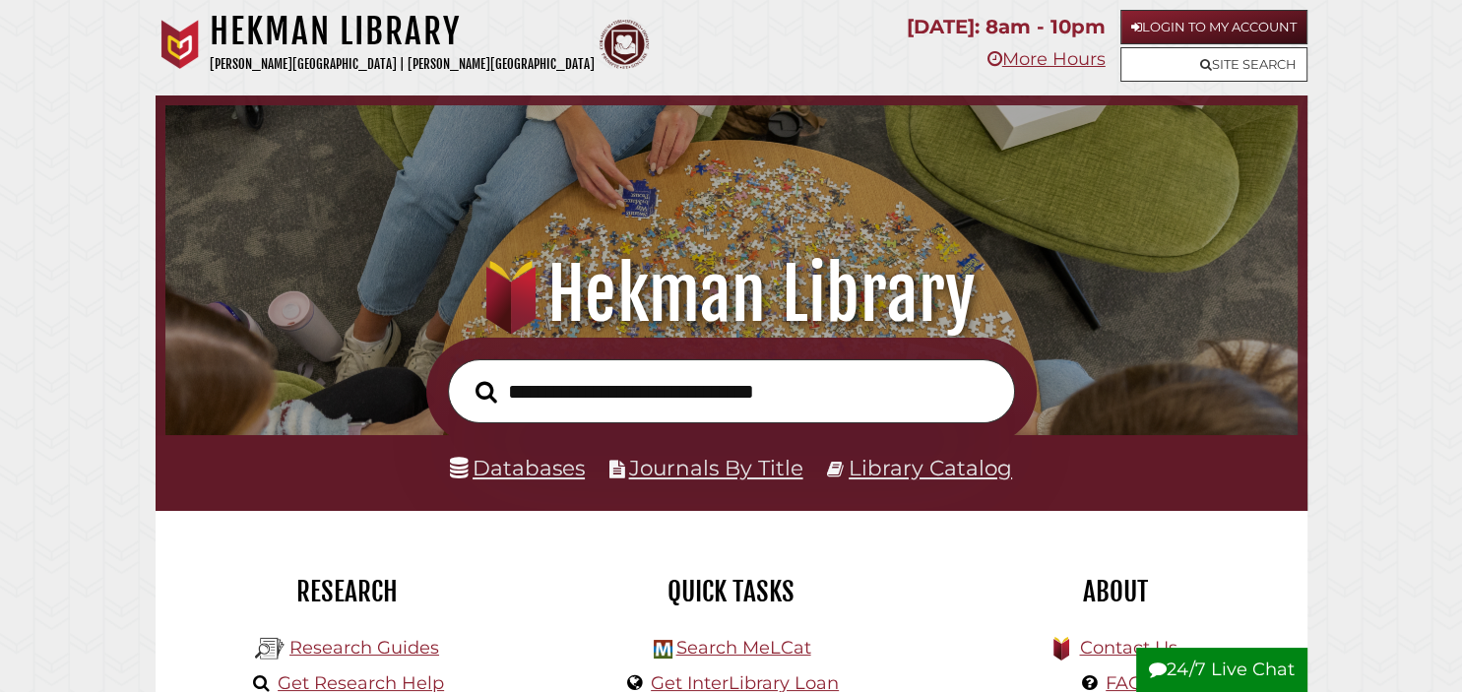
scroll to position [374, 1123]
type input "**********"
click at [466, 375] on button "Search" at bounding box center [486, 391] width 41 height 33
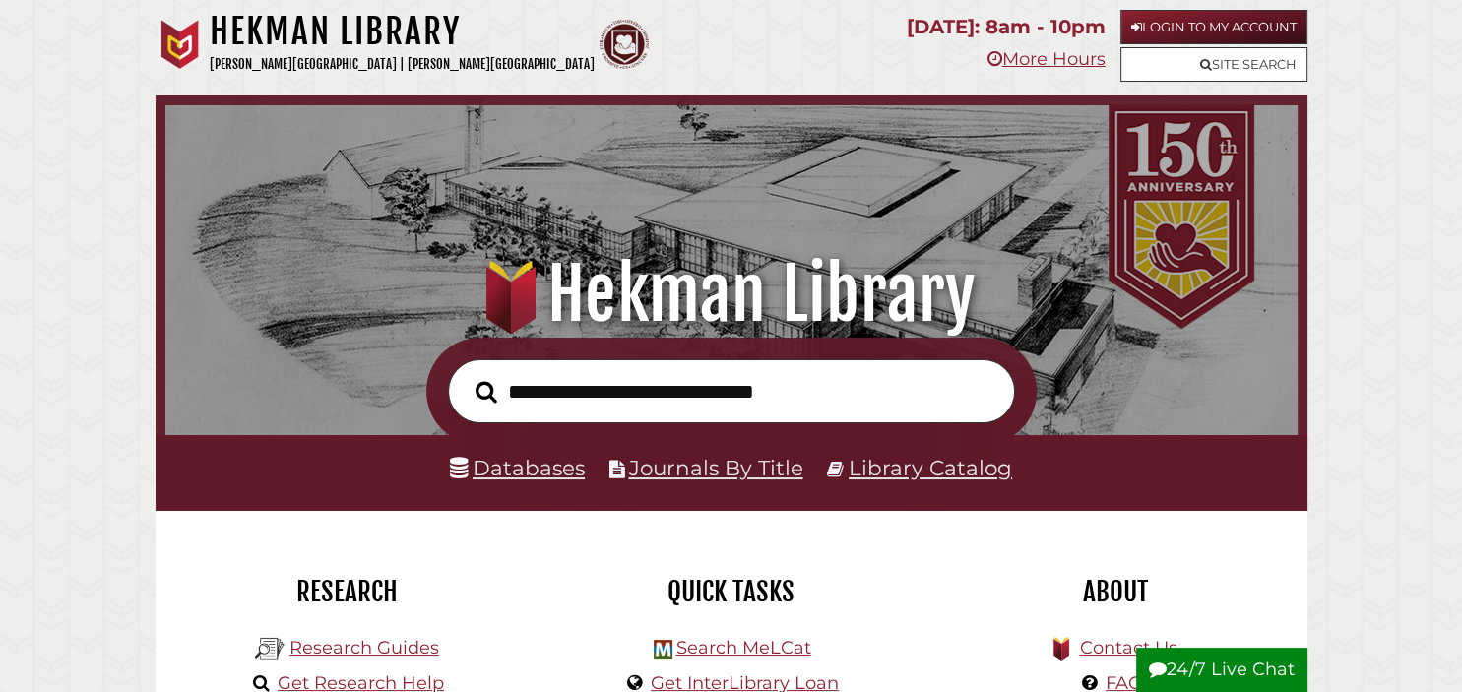
scroll to position [374, 1123]
click at [526, 470] on link "Databases" at bounding box center [517, 468] width 135 height 26
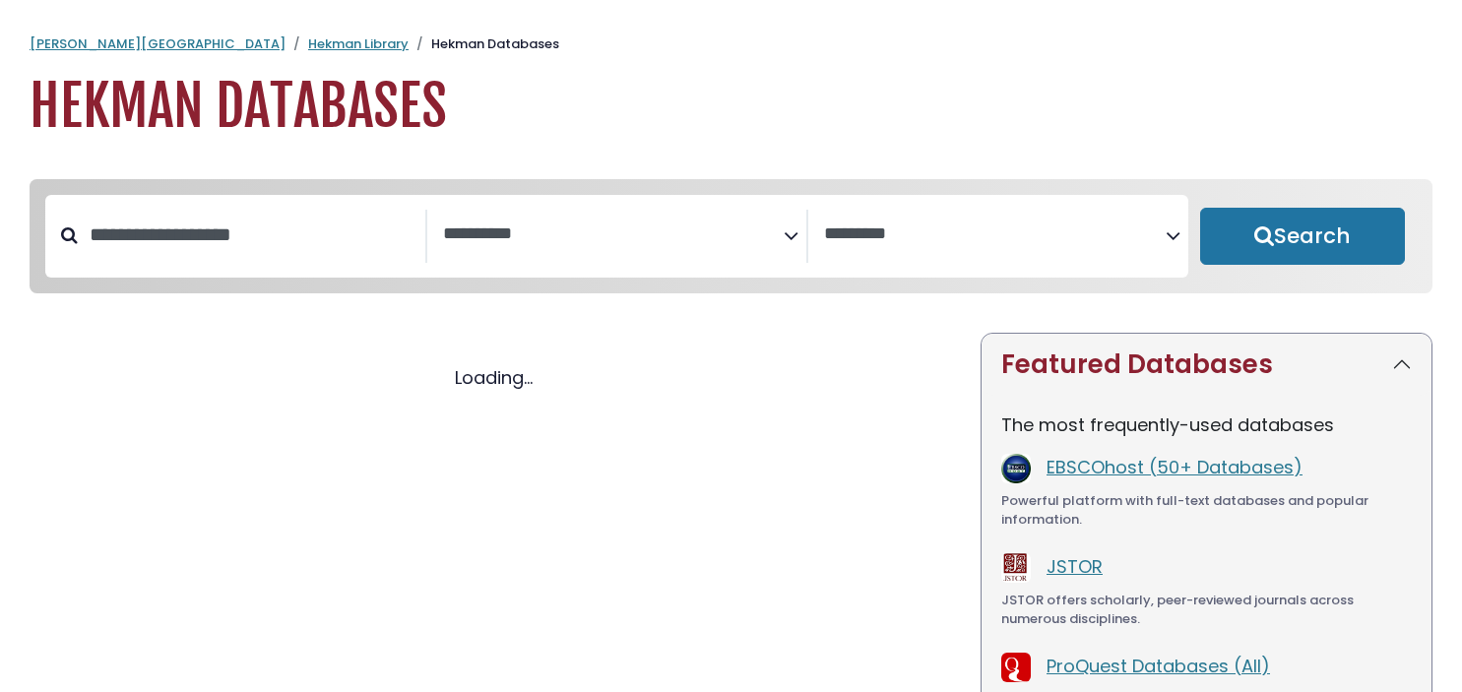
select select "Database Subject Filter"
select select "Database Vendors Filter"
select select "Database Subject Filter"
select select "Database Vendors Filter"
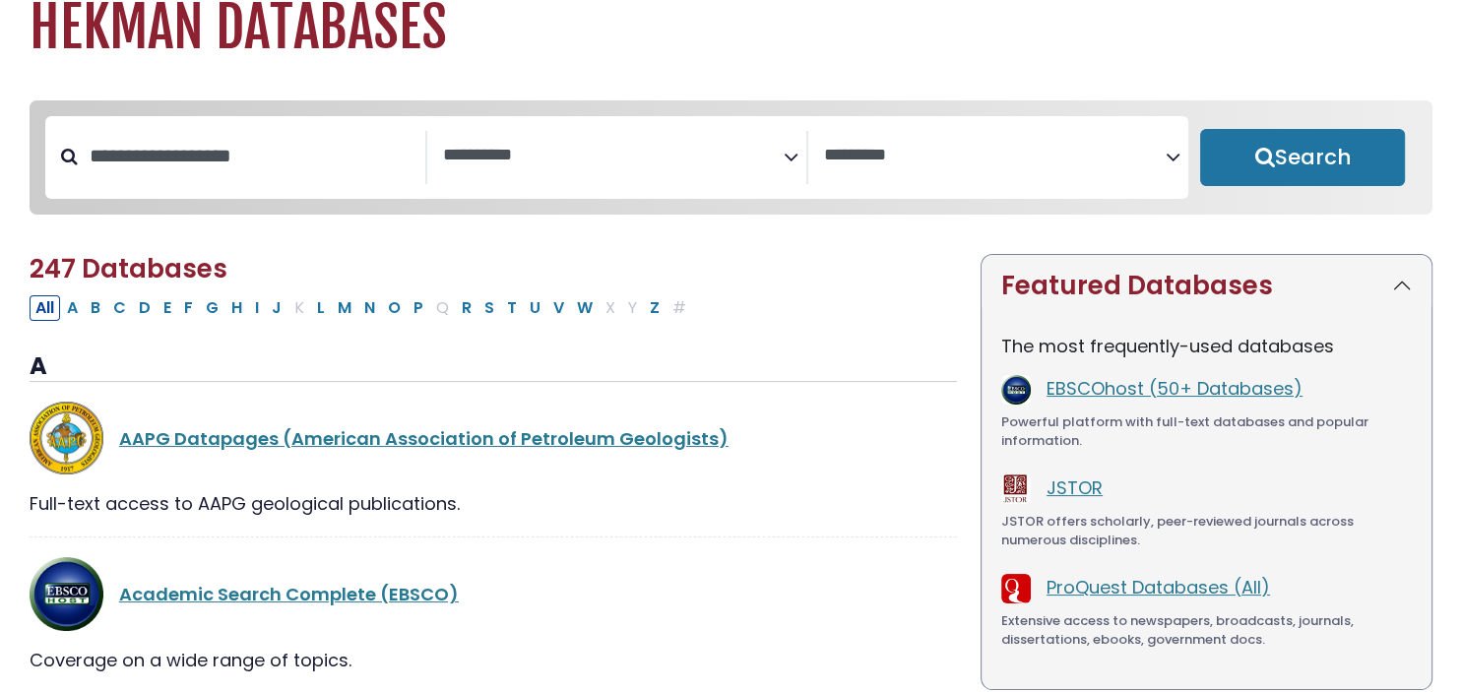
scroll to position [79, 0]
click at [526, 470] on div "AAPG Datapages (American Association of Petroleum Geologists)" at bounding box center [494, 439] width 928 height 74
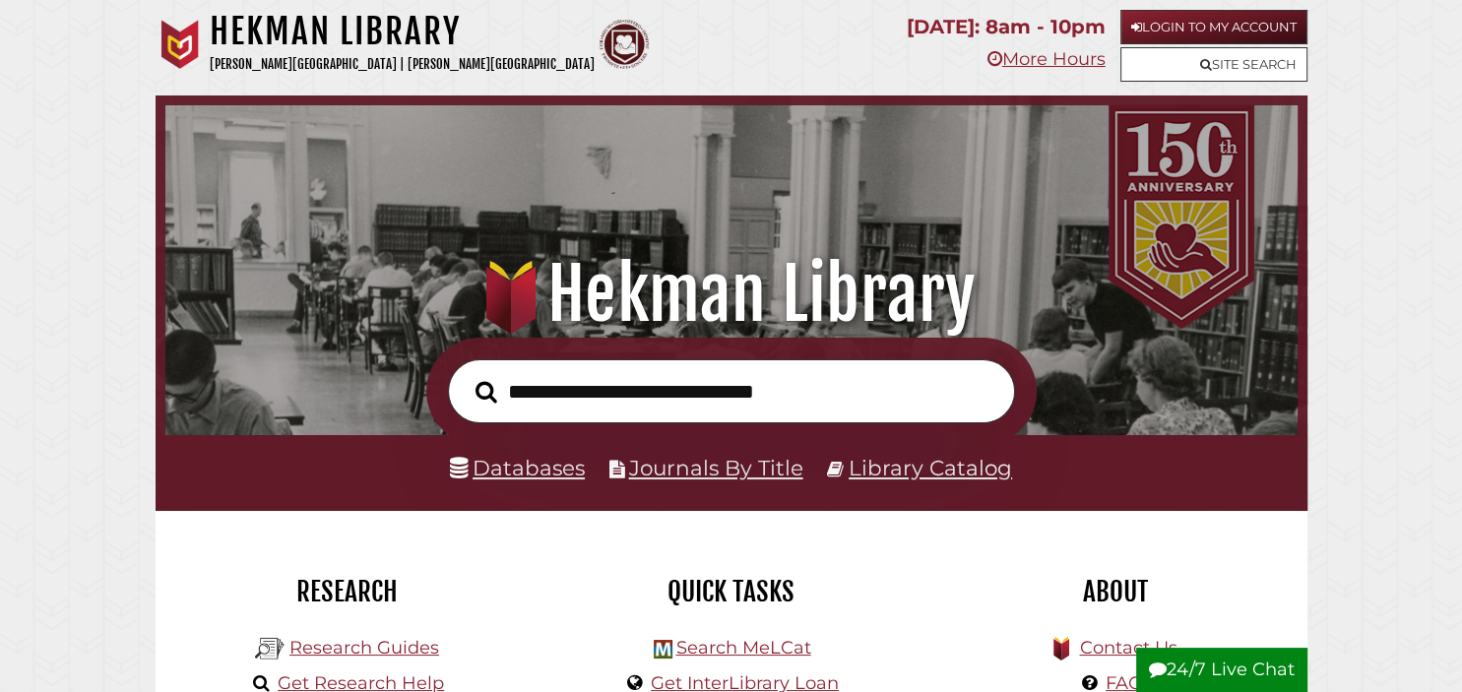
scroll to position [374, 1123]
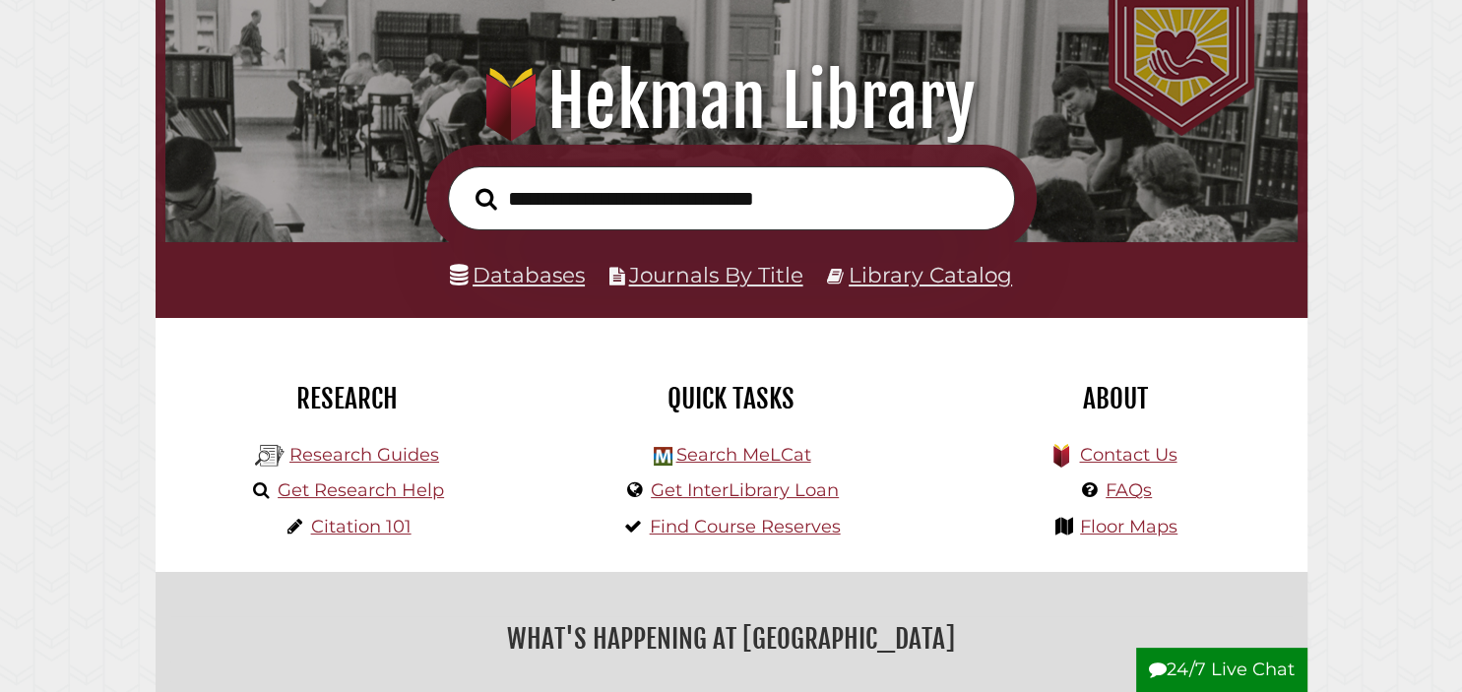
scroll to position [194, 0]
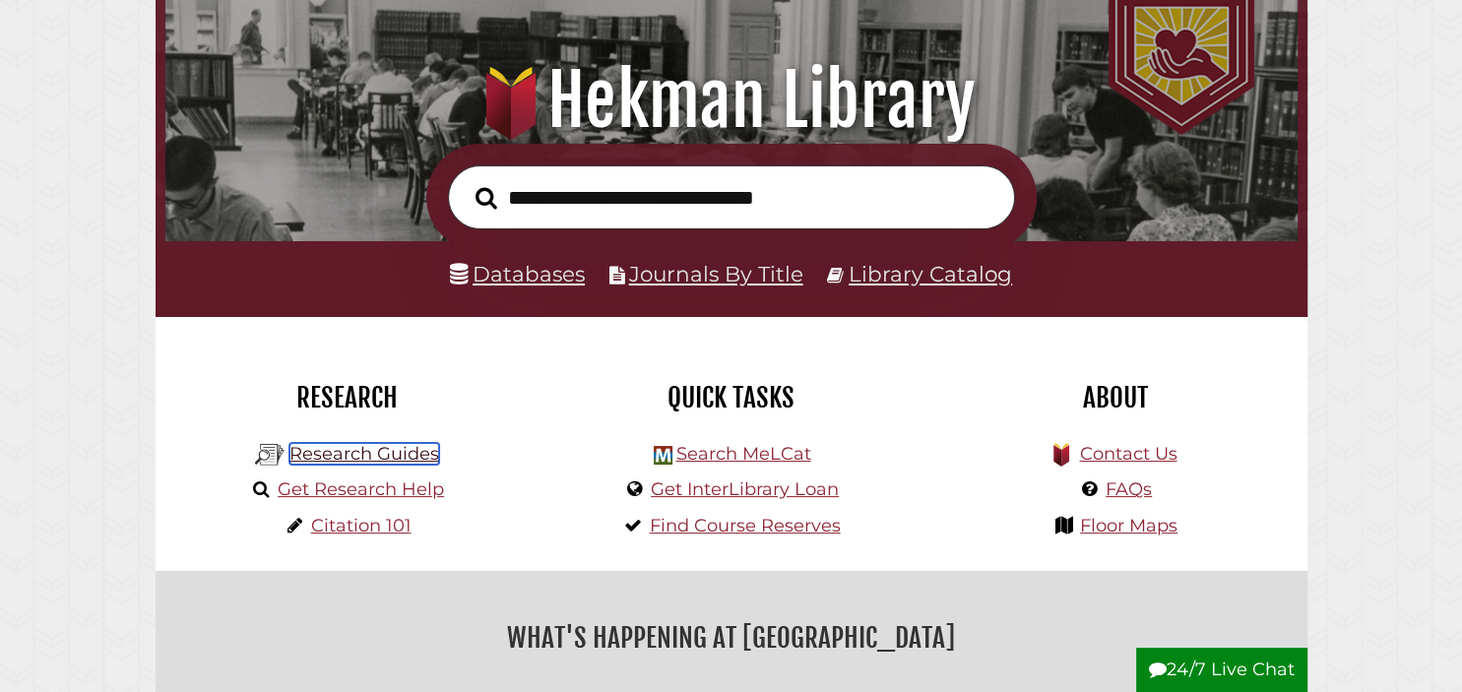
click at [404, 455] on link "Research Guides" at bounding box center [365, 454] width 150 height 22
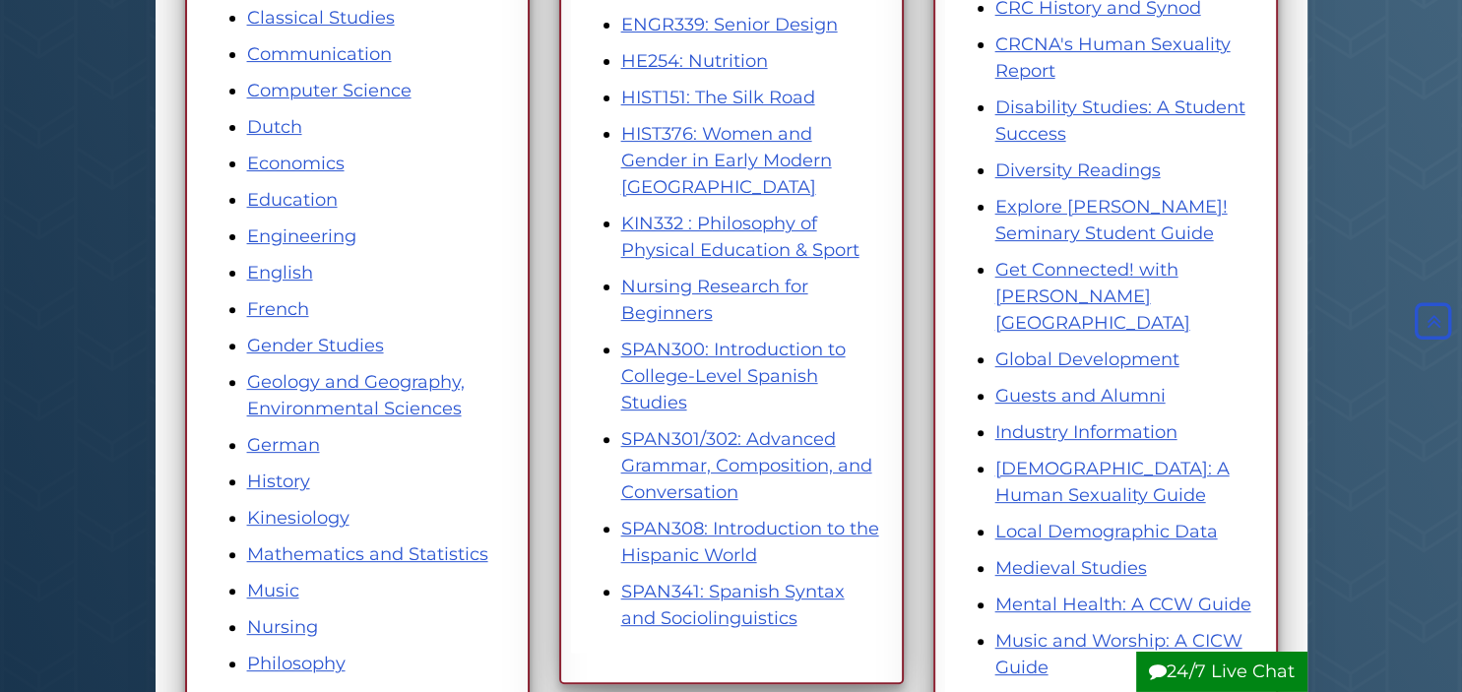
scroll to position [622, 0]
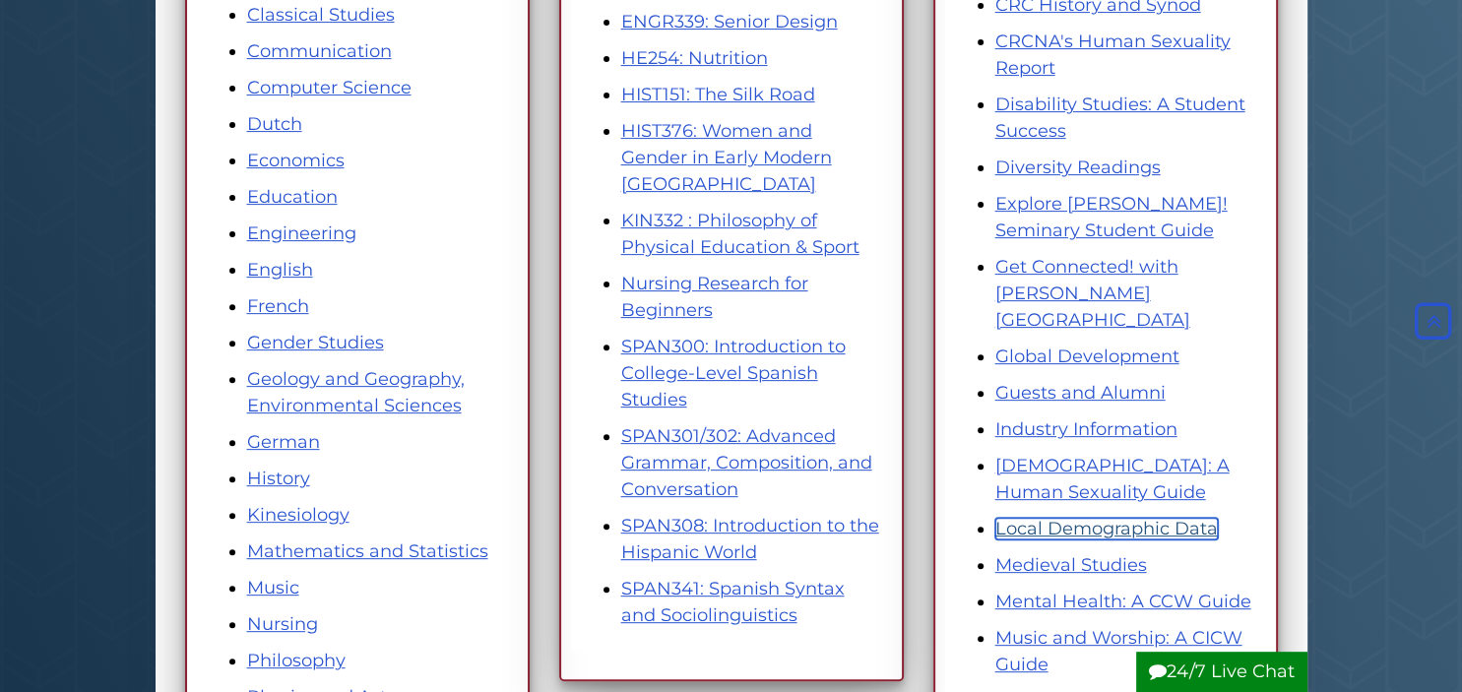
click at [1207, 518] on link "Local Demographic Data" at bounding box center [1107, 529] width 223 height 22
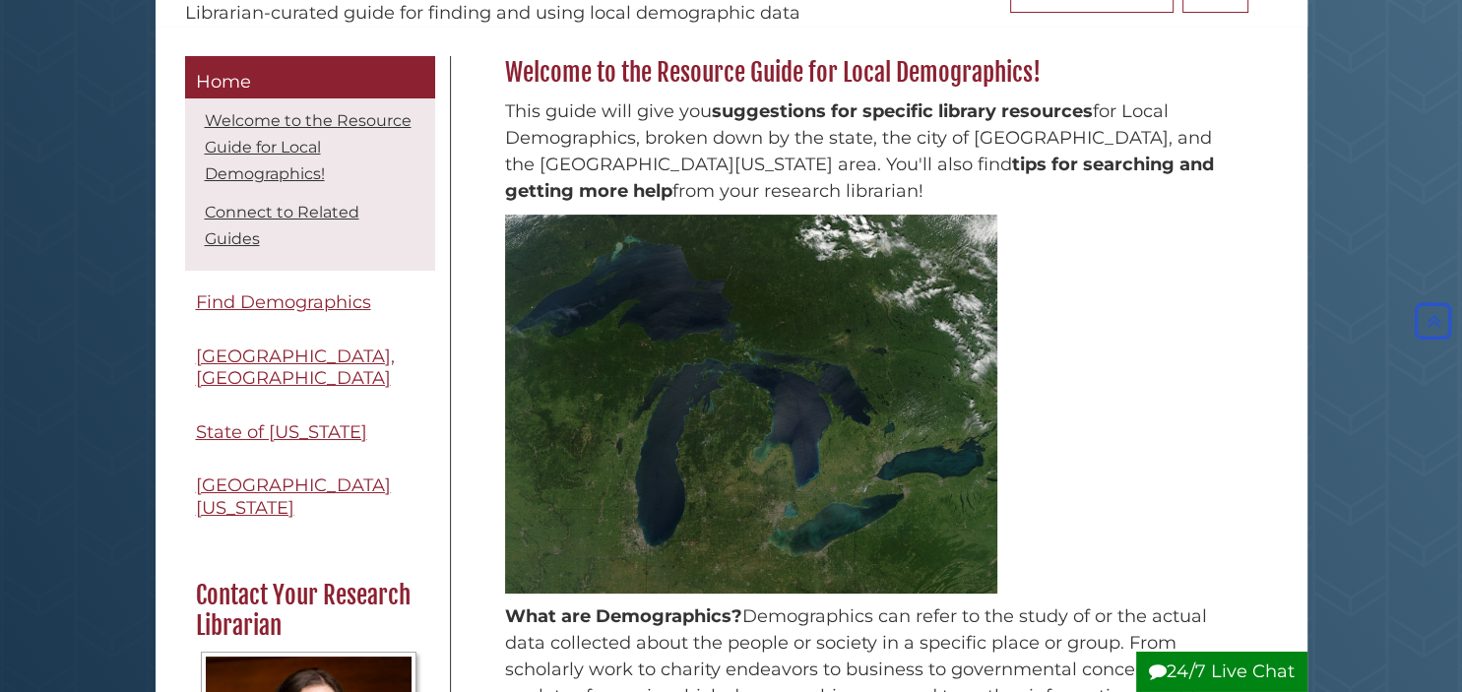
scroll to position [245, 0]
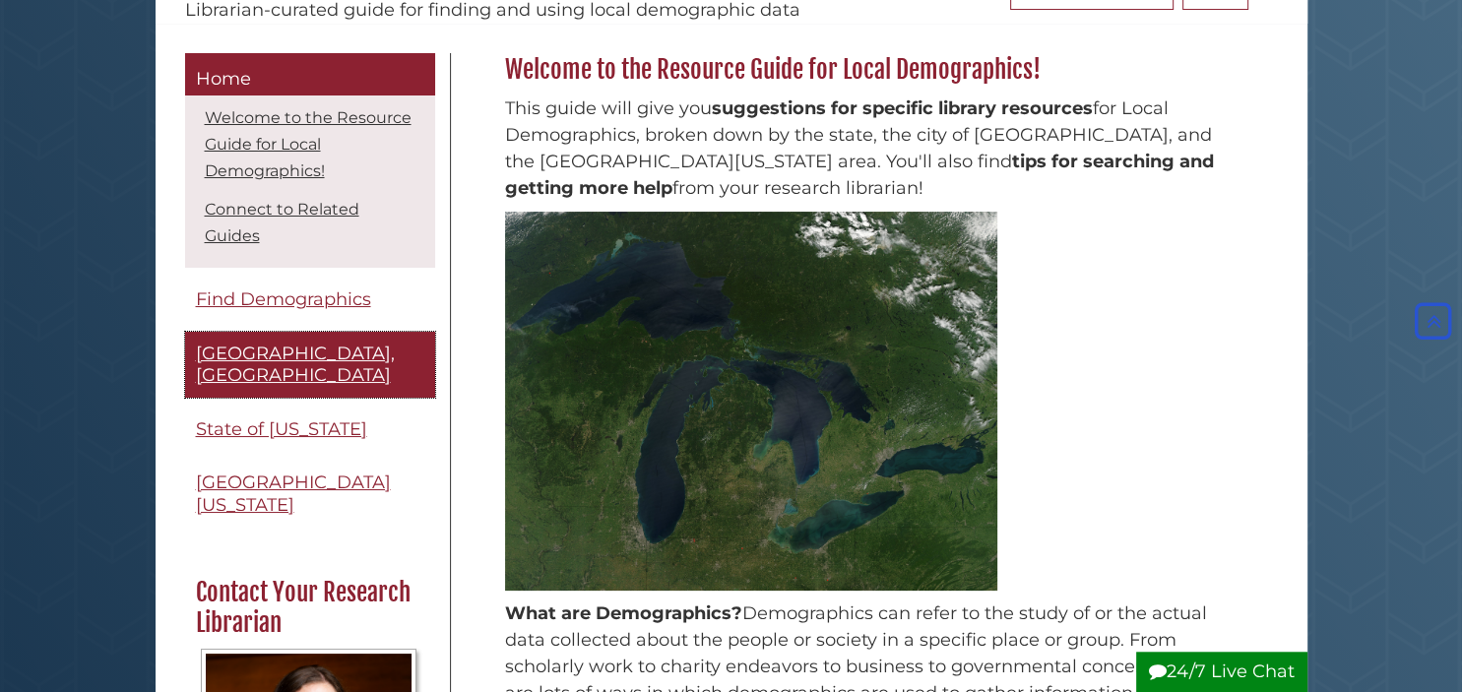
click at [327, 343] on span "[GEOGRAPHIC_DATA], [GEOGRAPHIC_DATA]" at bounding box center [295, 365] width 199 height 44
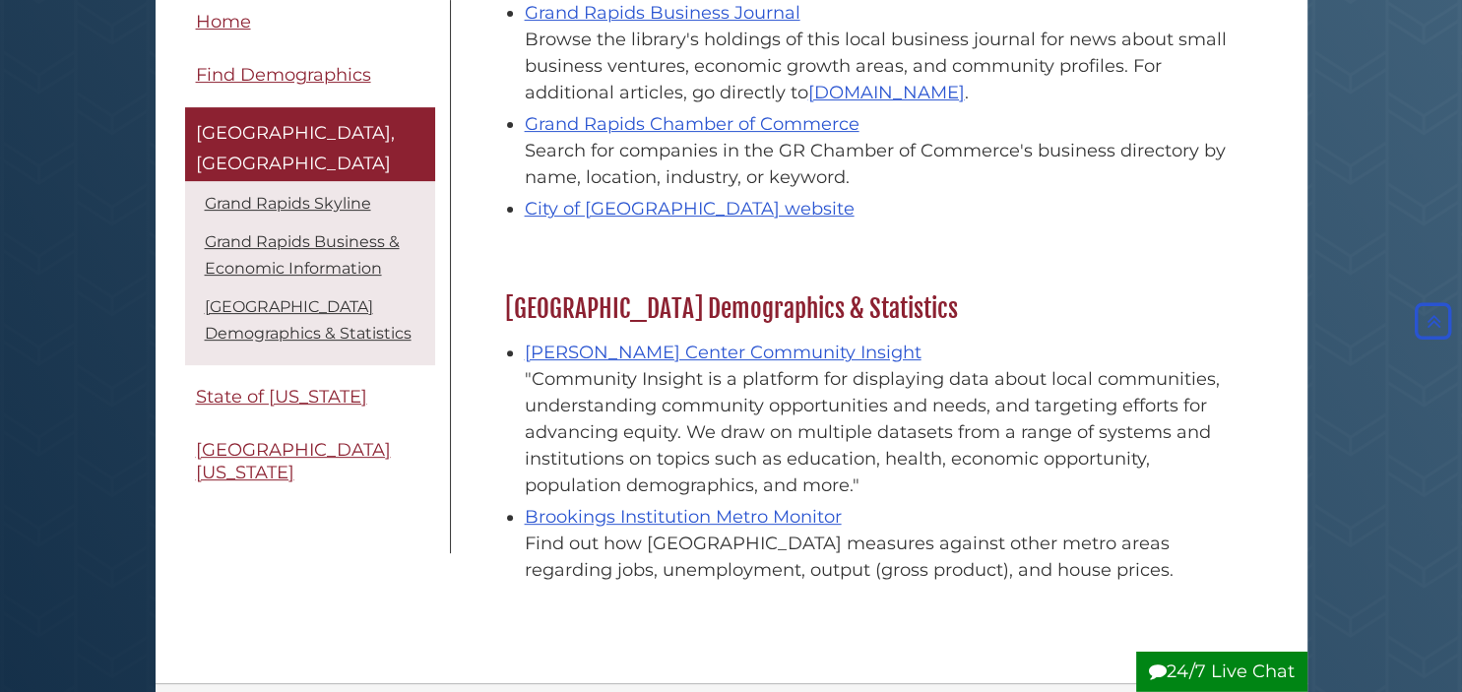
scroll to position [677, 0]
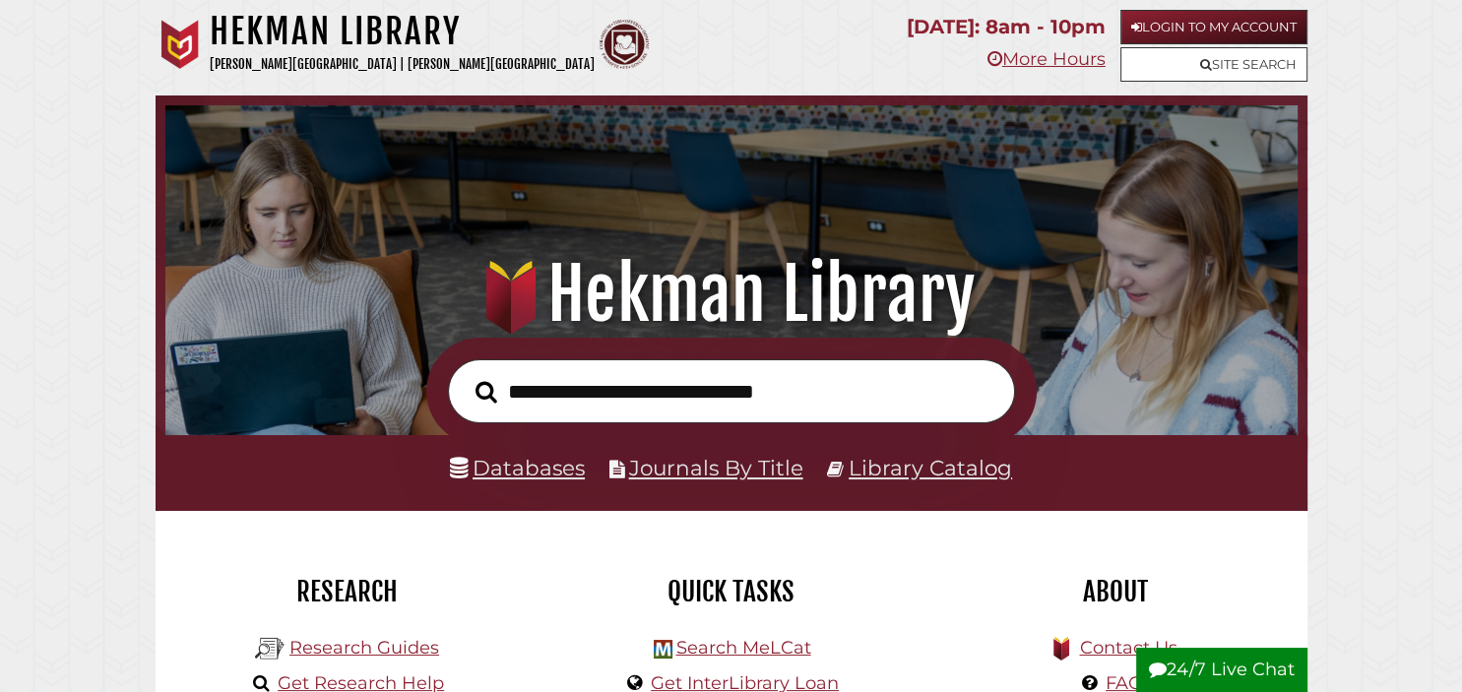
scroll to position [374, 1123]
click at [948, 467] on link "Library Catalog" at bounding box center [930, 468] width 163 height 26
click at [503, 475] on link "Databases" at bounding box center [517, 468] width 135 height 26
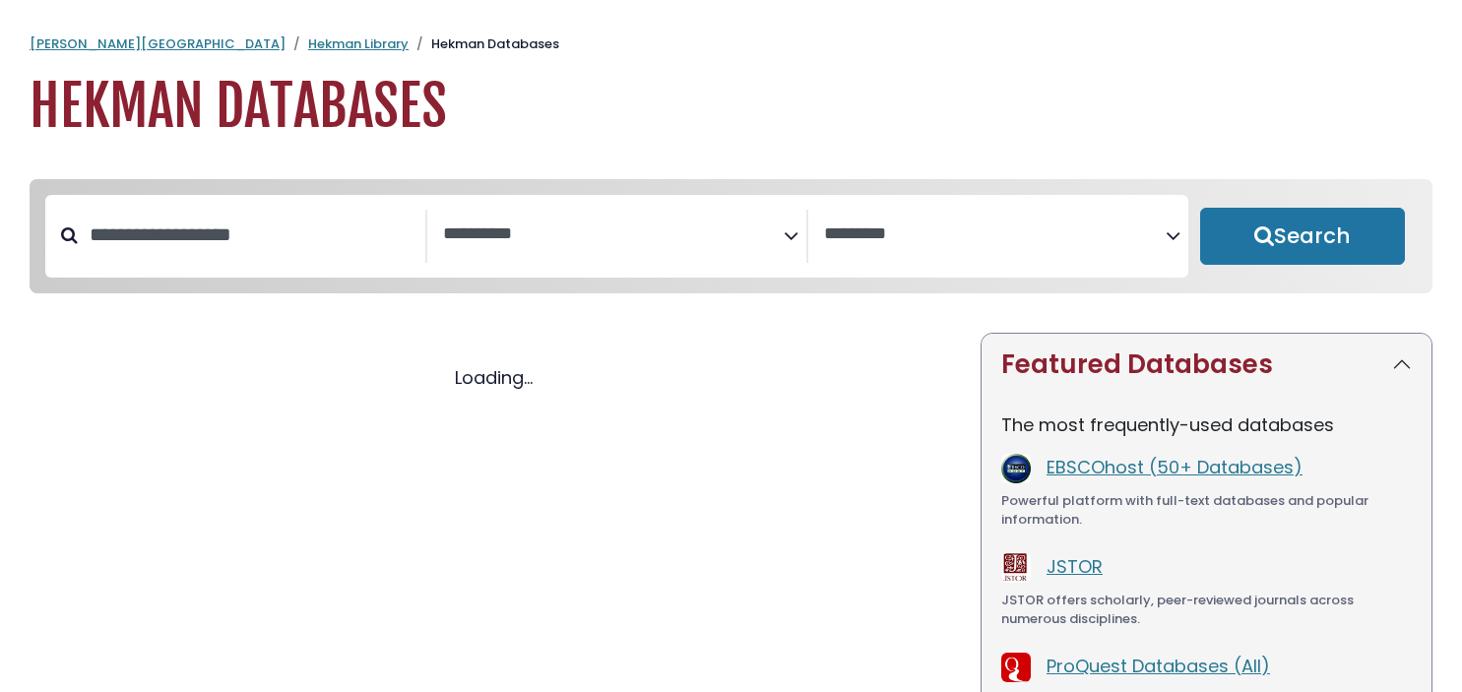
select select "Database Subject Filter"
select select "Database Vendors Filter"
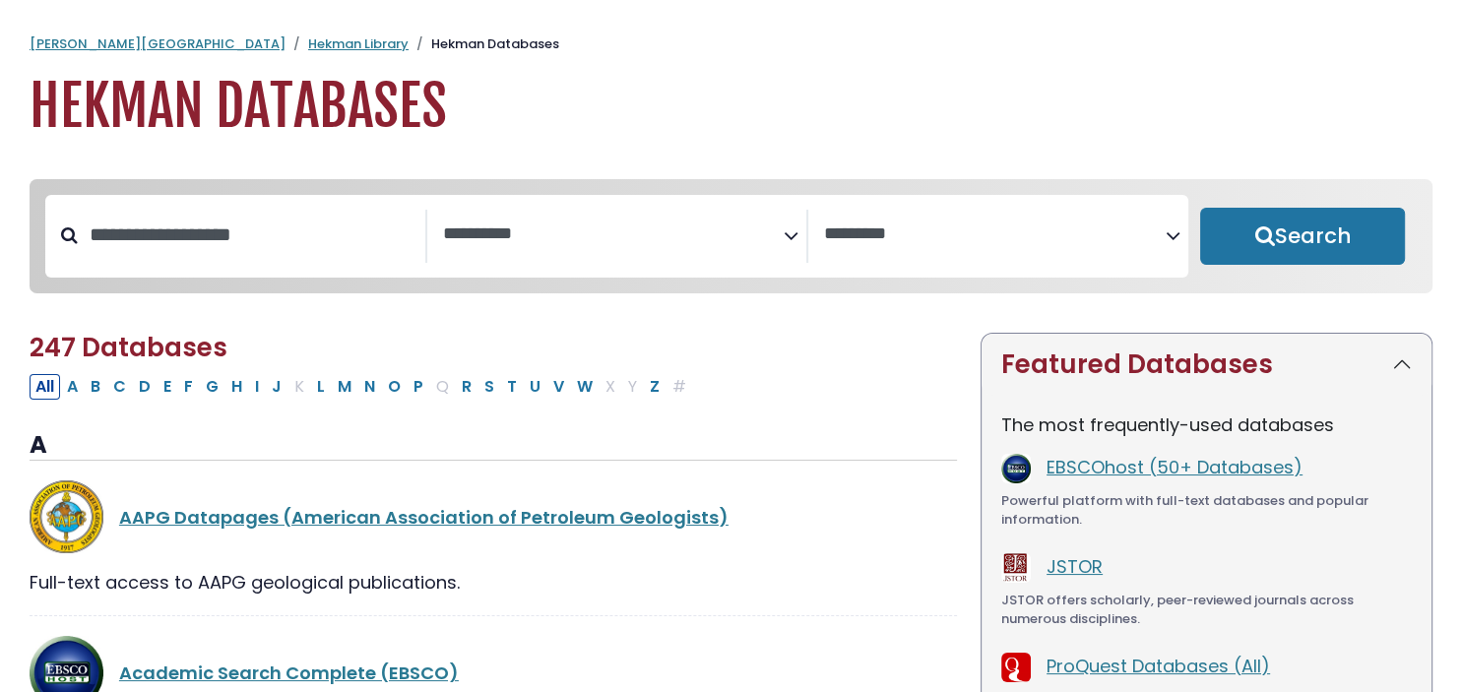
select select "Database Subject Filter"
select select "Database Vendors Filter"
click at [600, 263] on div "**********" at bounding box center [618, 236] width 382 height 53
click at [601, 242] on textarea "Search" at bounding box center [614, 235] width 342 height 21
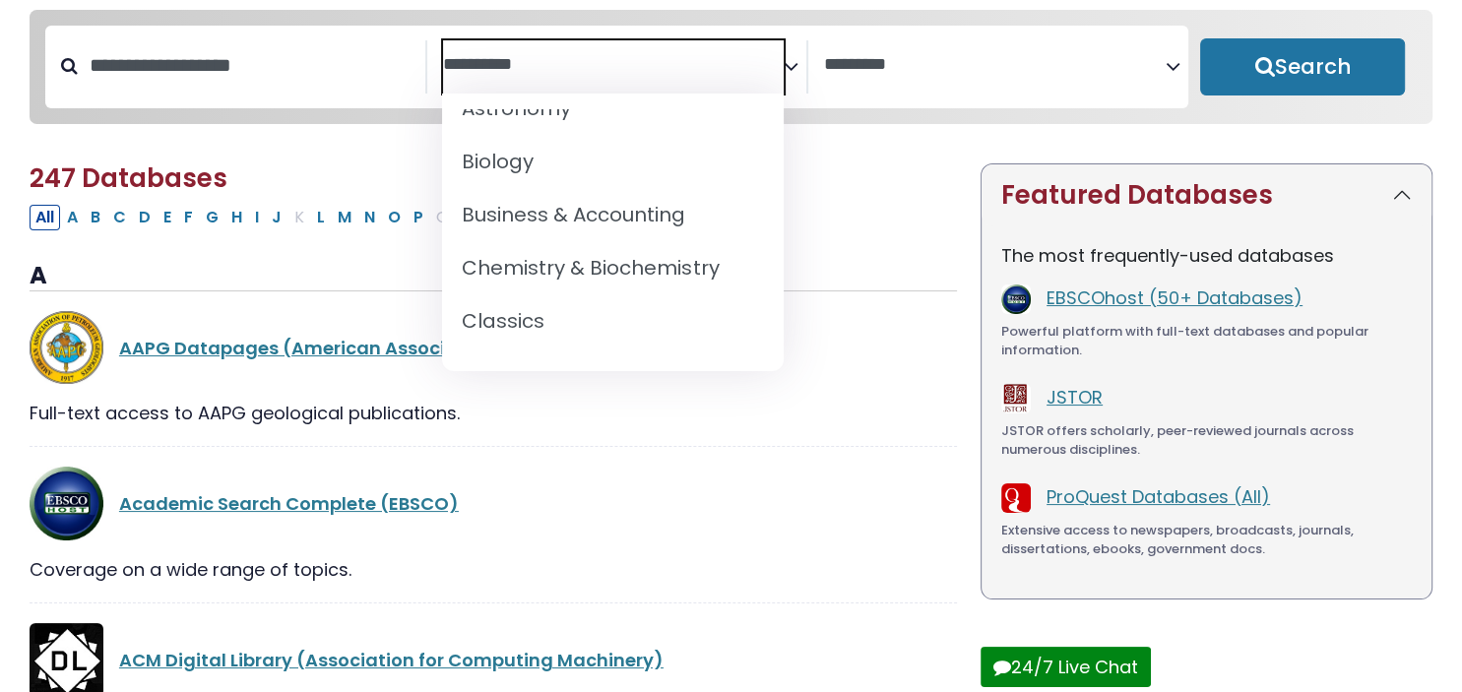
scroll to position [240, 0]
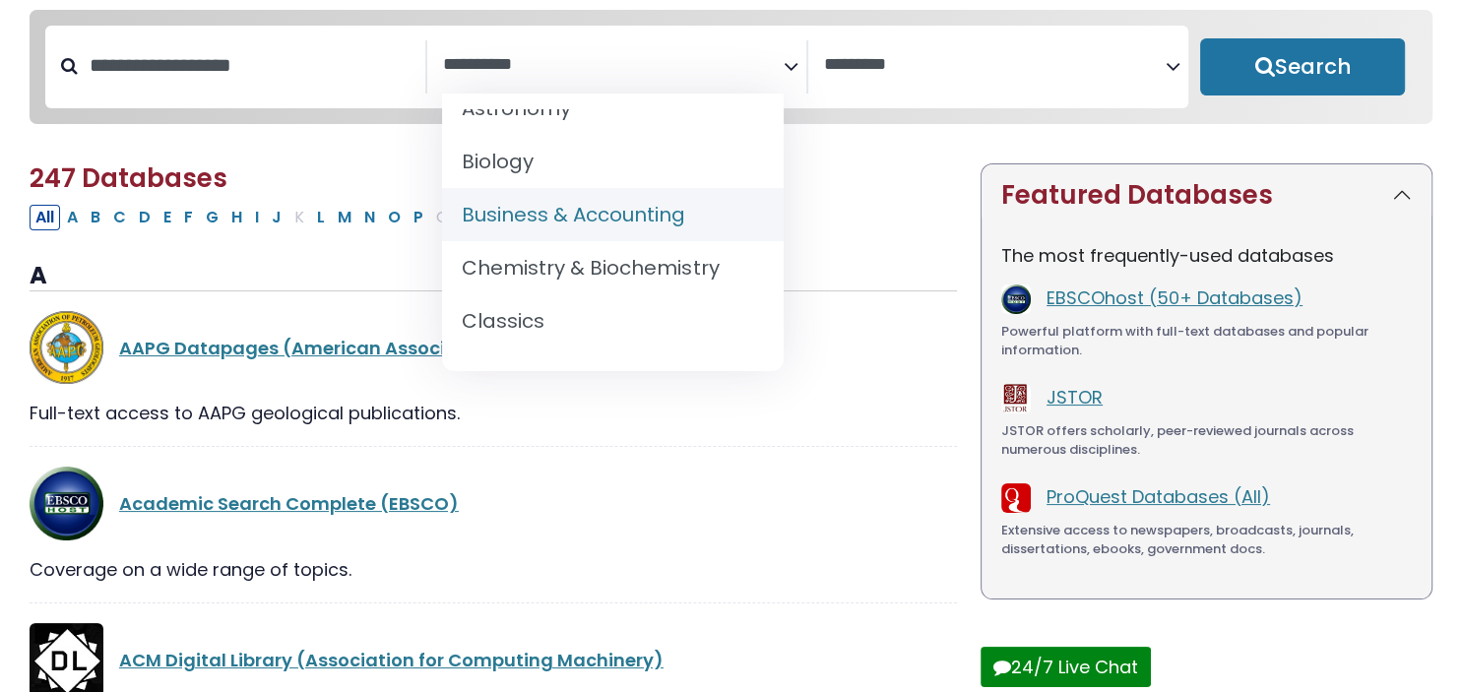
select select "*****"
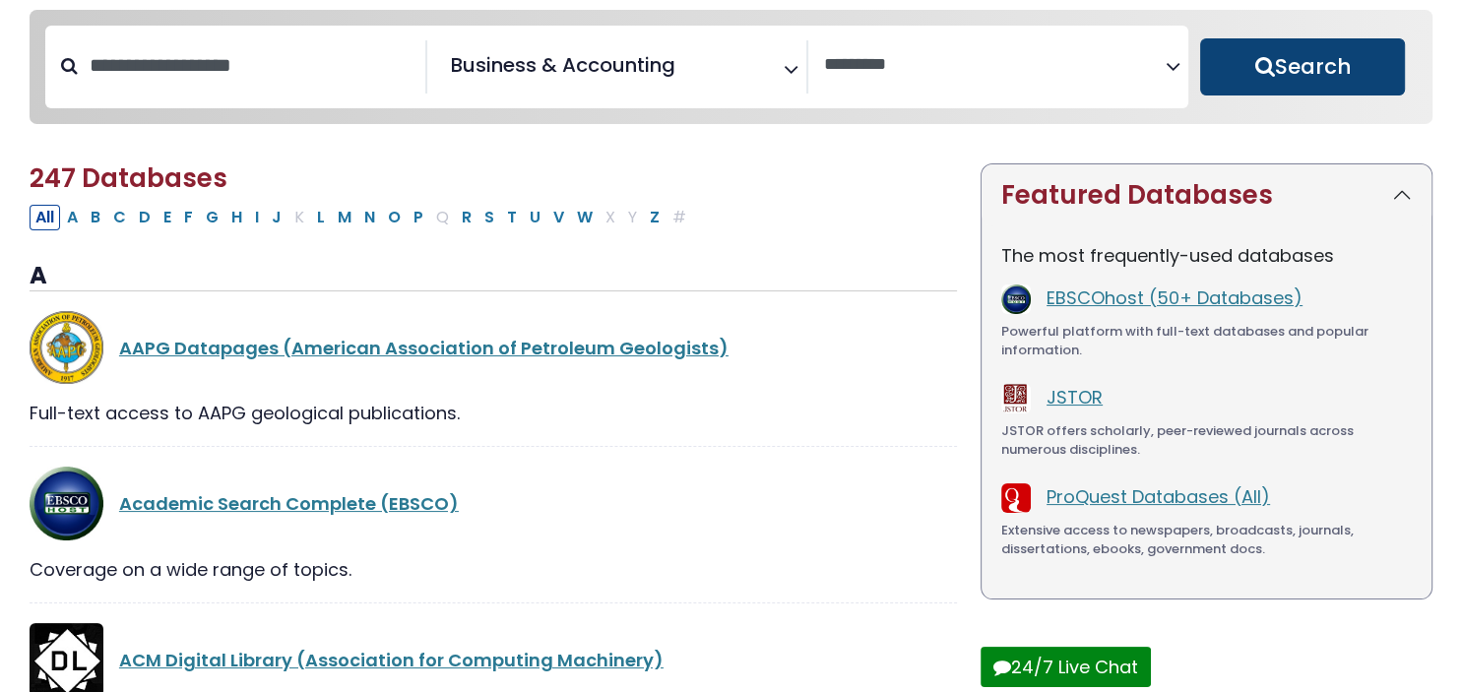
click at [1227, 53] on button "Search" at bounding box center [1302, 66] width 205 height 57
select select "Database Vendors Filter"
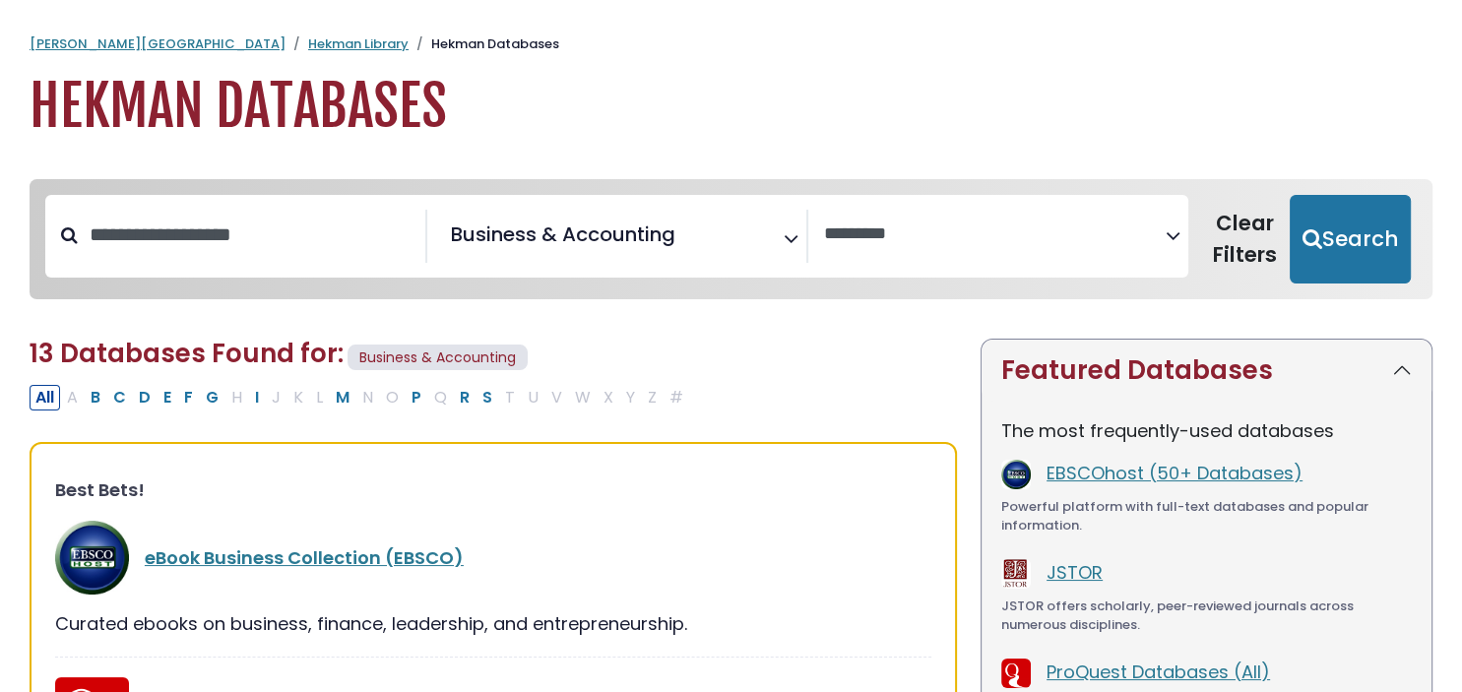
click at [798, 230] on icon "Search filters" at bounding box center [791, 236] width 15 height 30
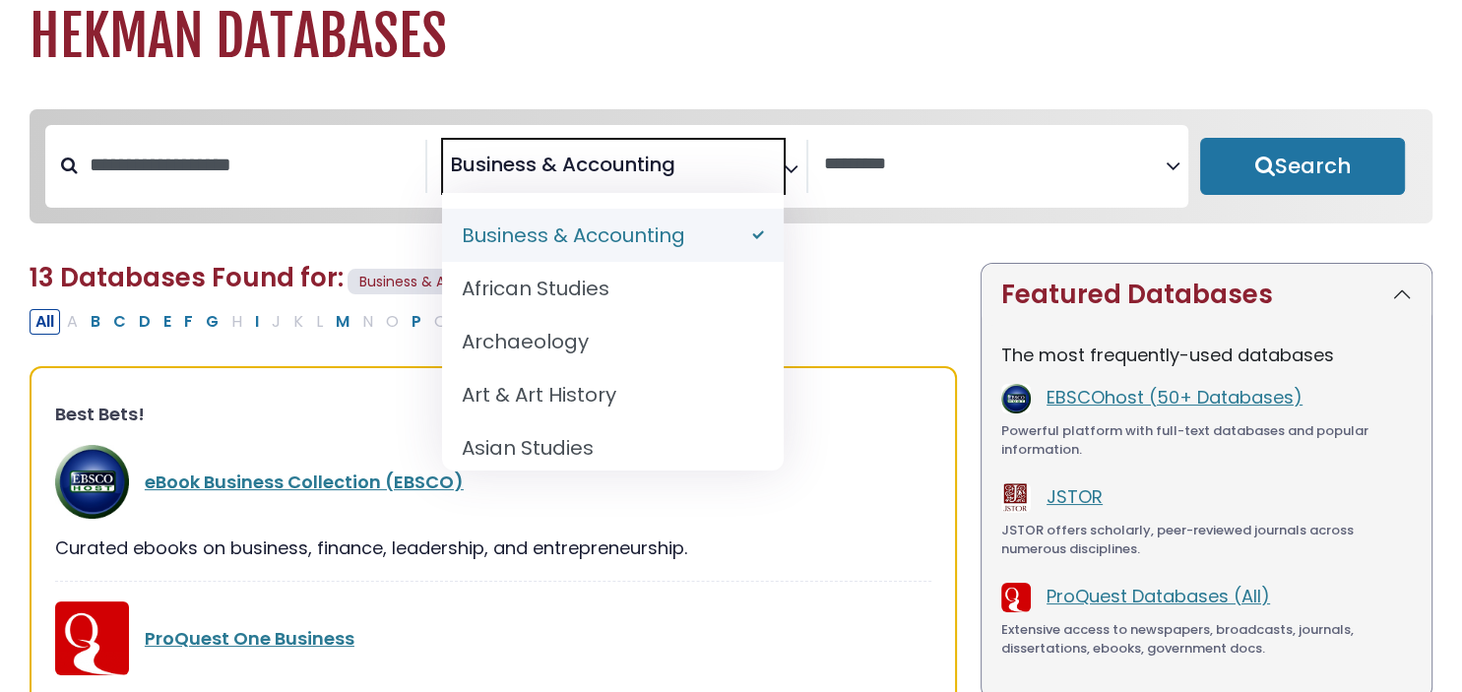
select select "Database Subject Filter"
select select "Database Vendors Filter"
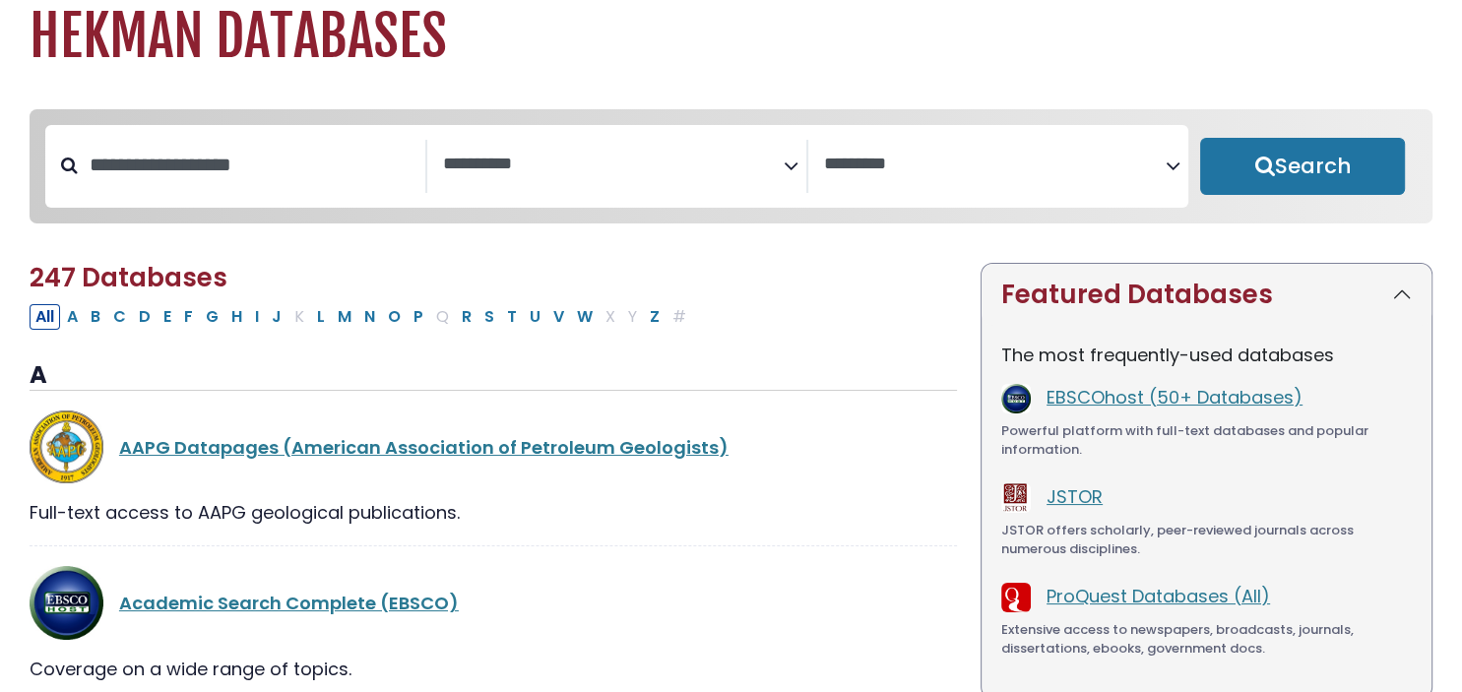
scroll to position [169, 0]
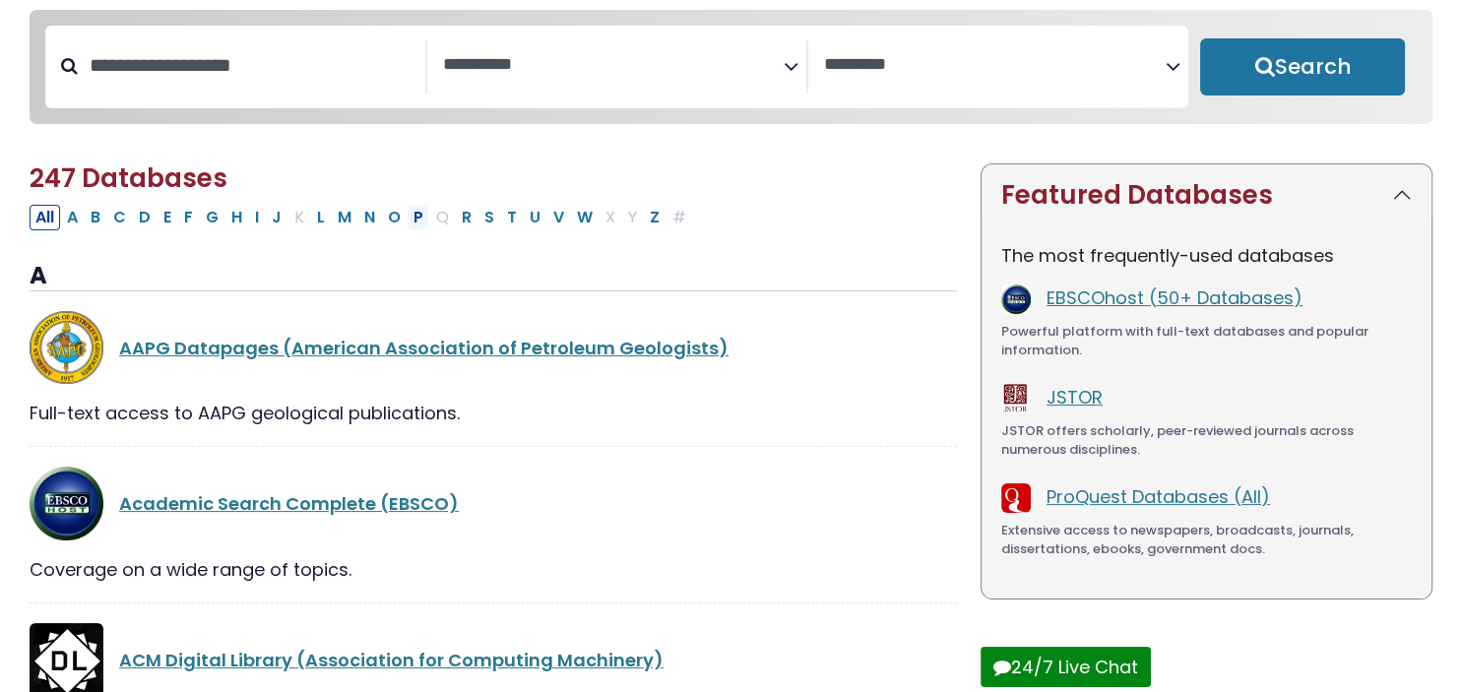
click at [415, 216] on button "P" at bounding box center [419, 218] width 22 height 26
select select "Database Subject Filter"
select select "Database Vendors Filter"
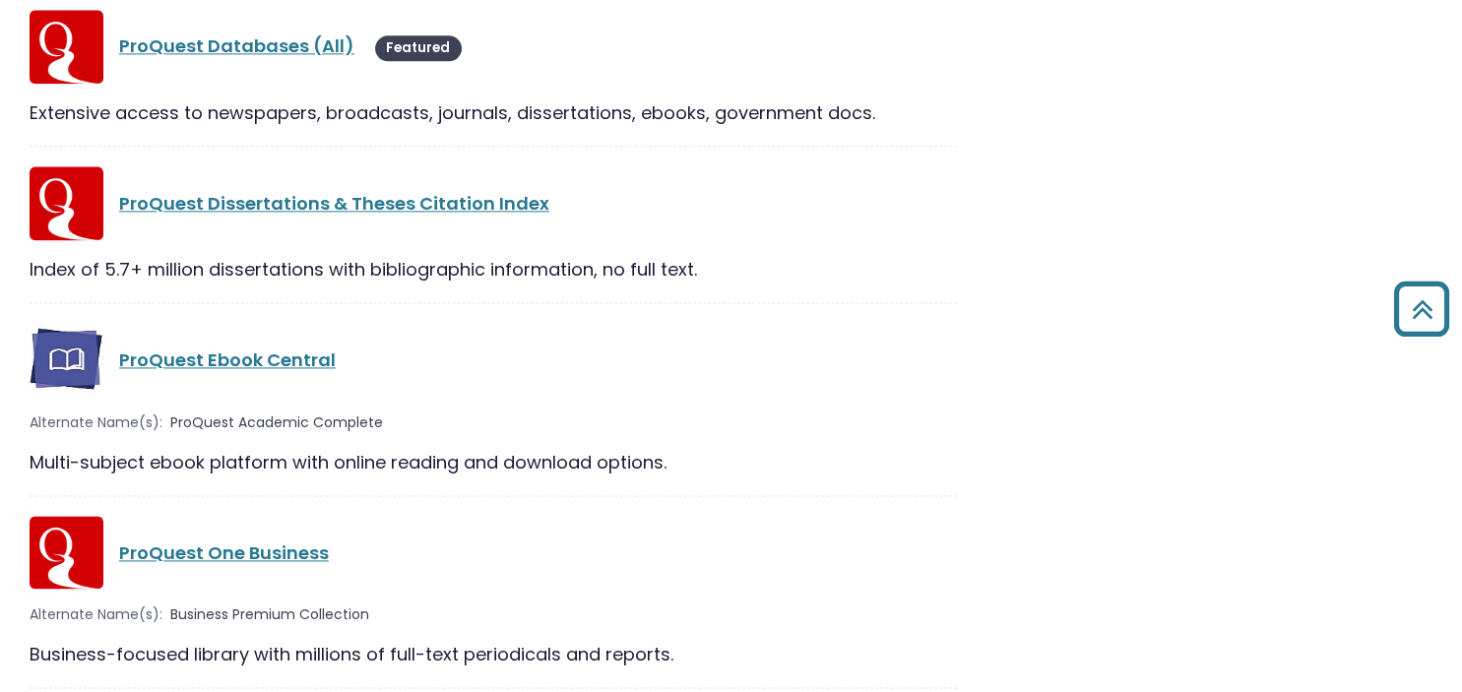
scroll to position [2545, 0]
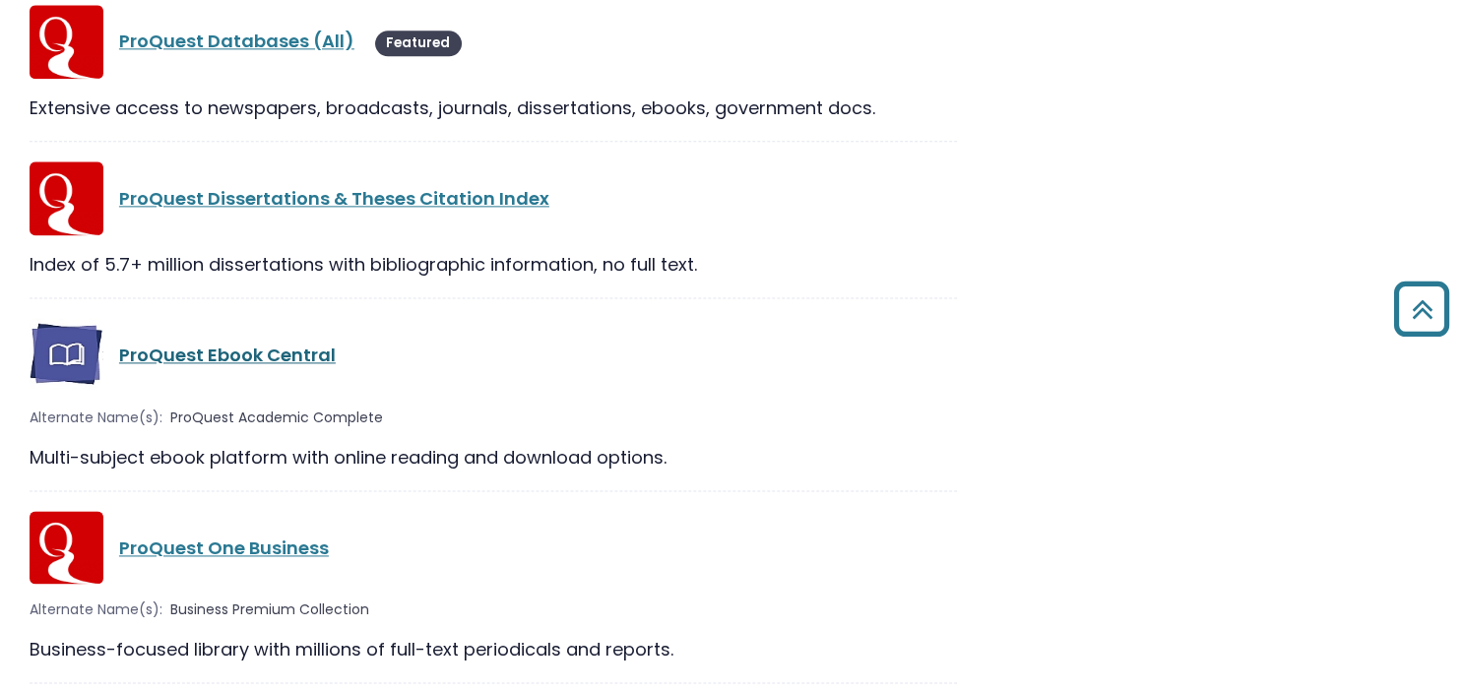
click at [255, 349] on link "ProQuest Ebook Central" at bounding box center [227, 356] width 217 height 25
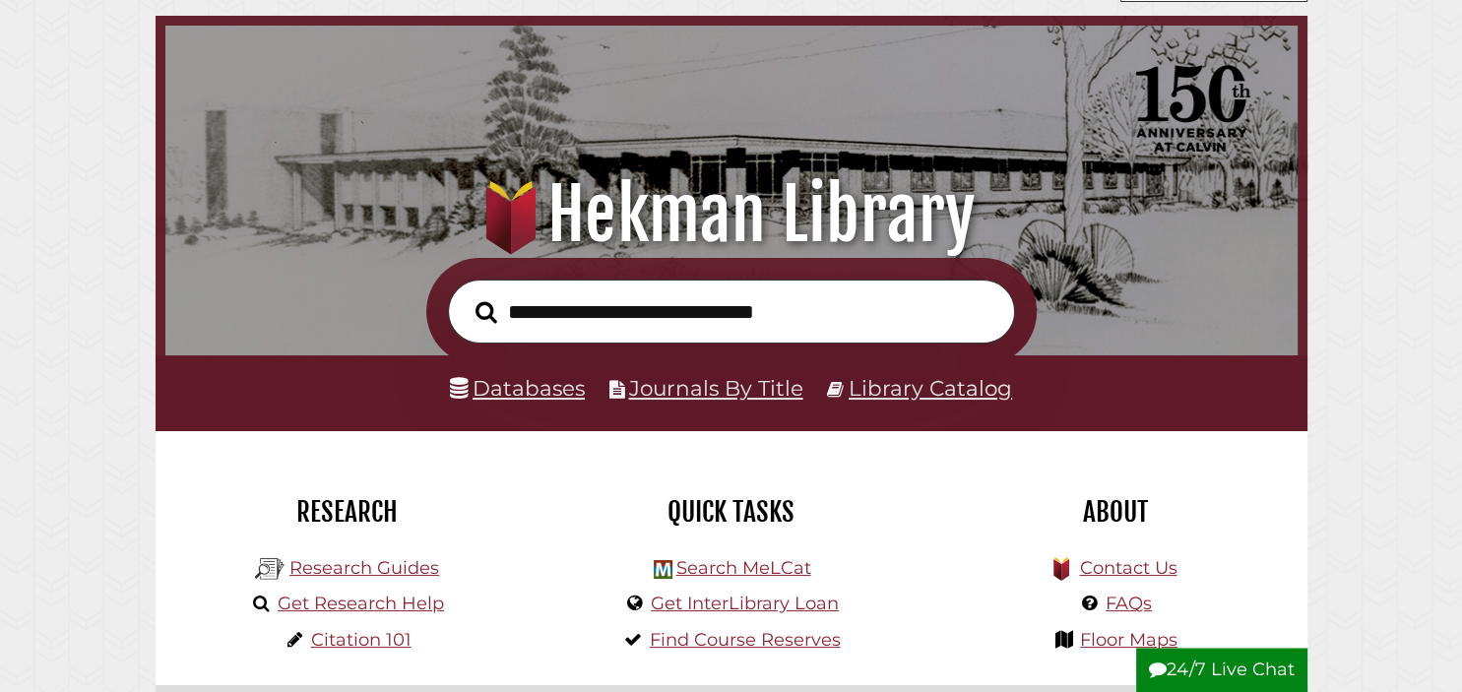
scroll to position [81, 0]
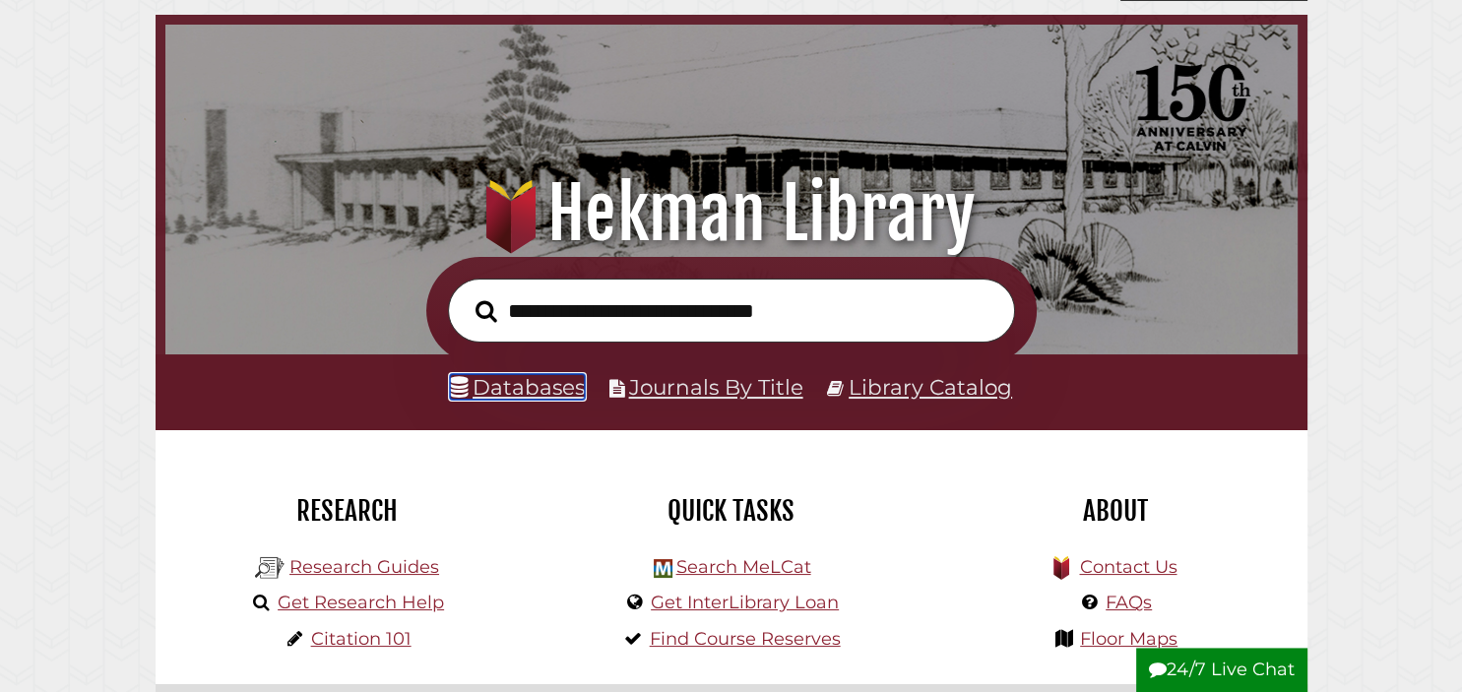
click at [512, 385] on link "Databases" at bounding box center [517, 387] width 135 height 26
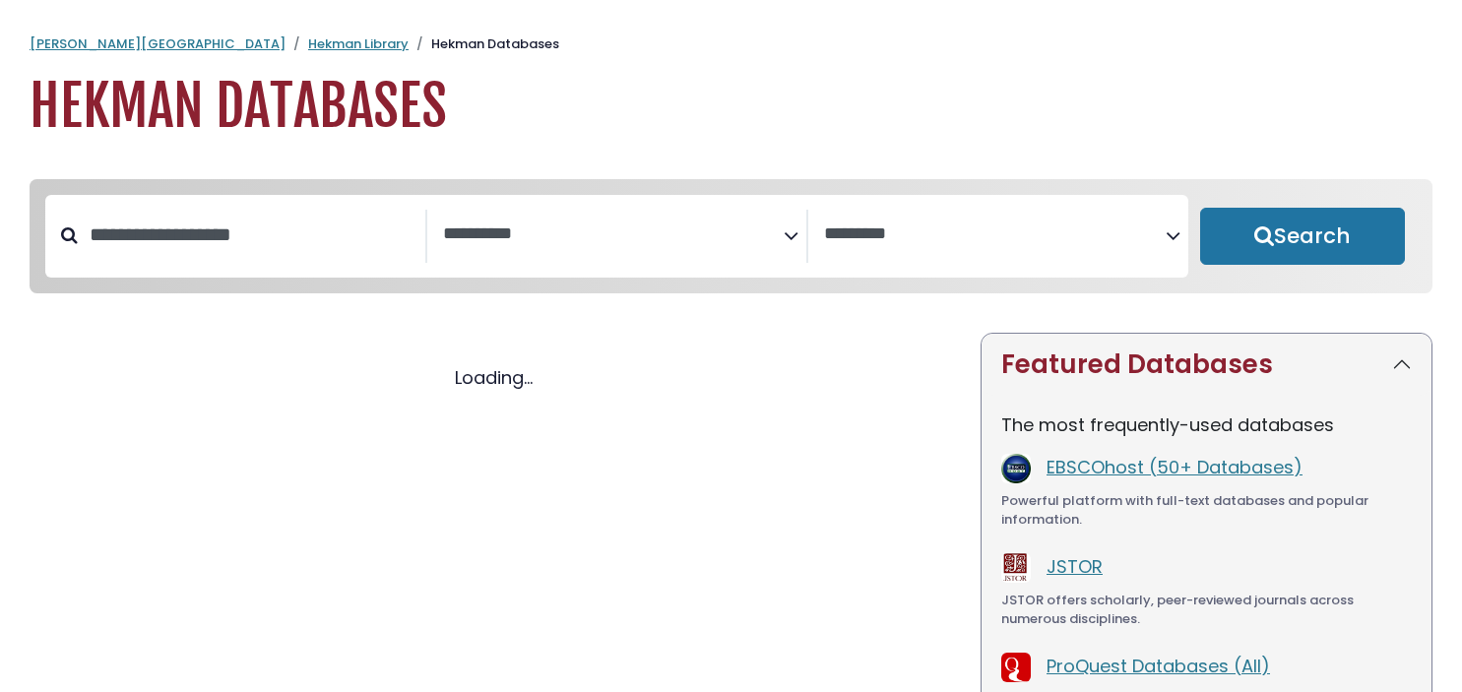
select select "Database Subject Filter"
select select "Database Vendors Filter"
select select "Database Subject Filter"
select select "Database Vendors Filter"
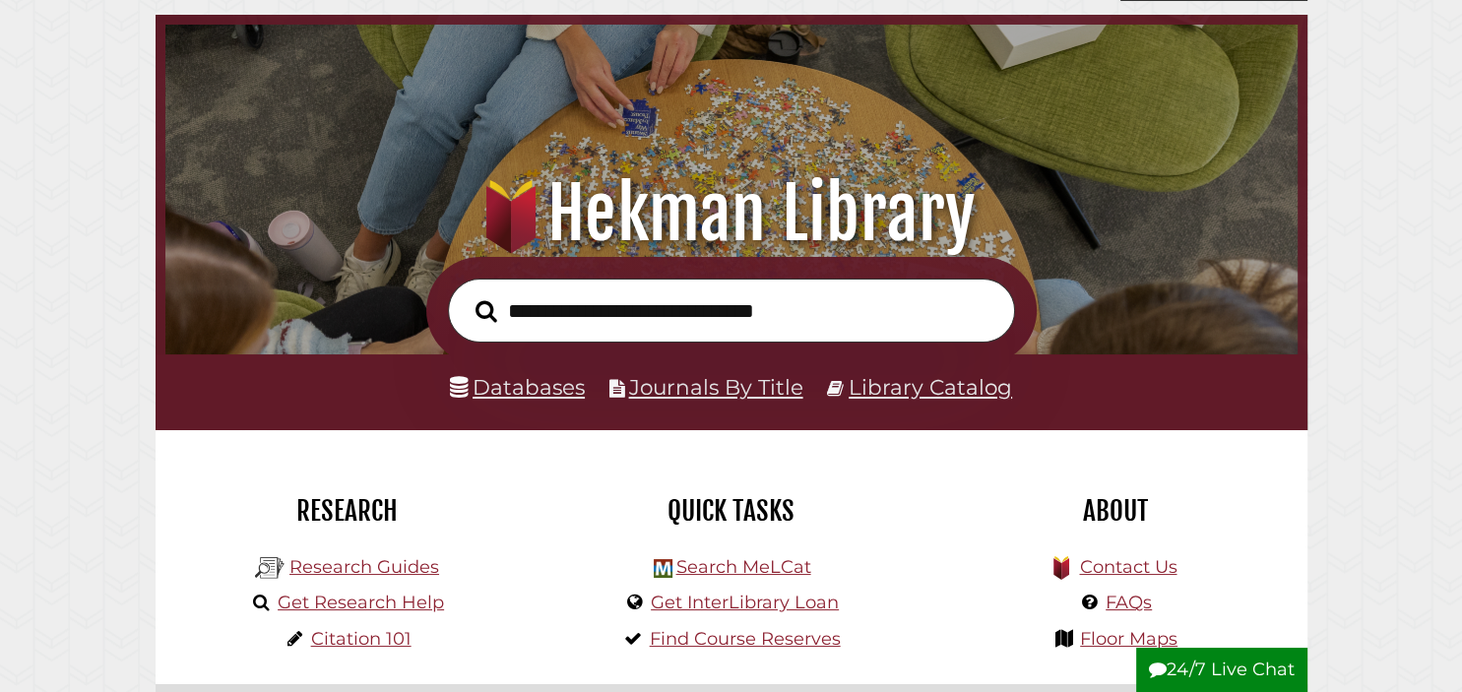
scroll to position [374, 1123]
click at [366, 558] on link "Research Guides" at bounding box center [365, 567] width 150 height 22
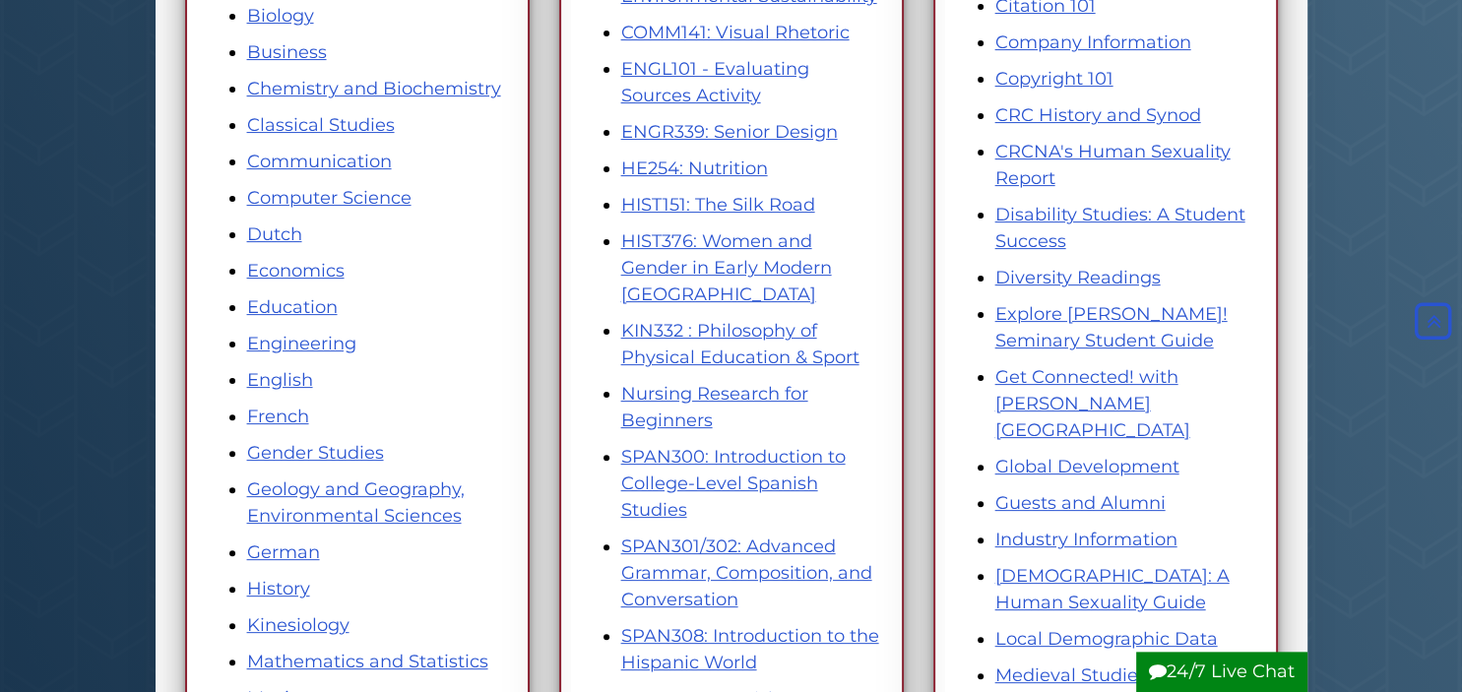
scroll to position [547, 0]
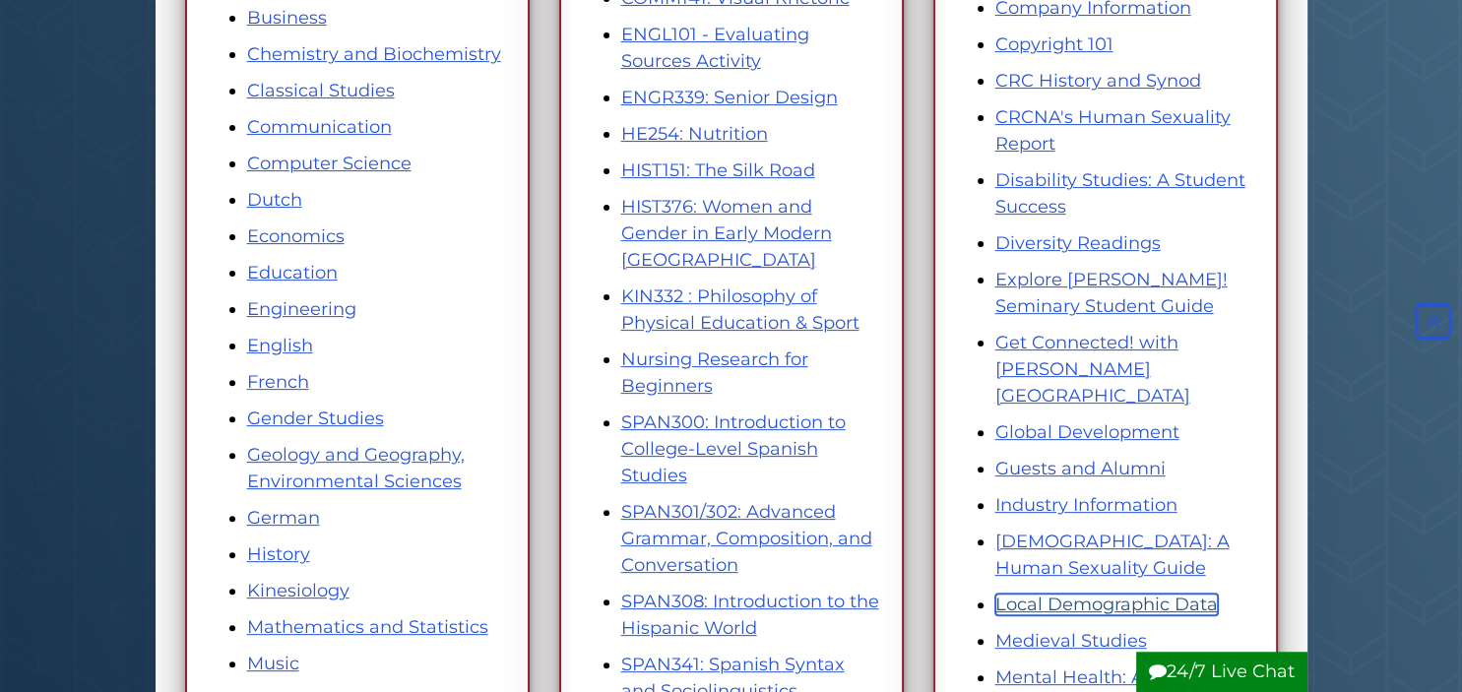
click at [1030, 594] on link "Local Demographic Data" at bounding box center [1107, 605] width 223 height 22
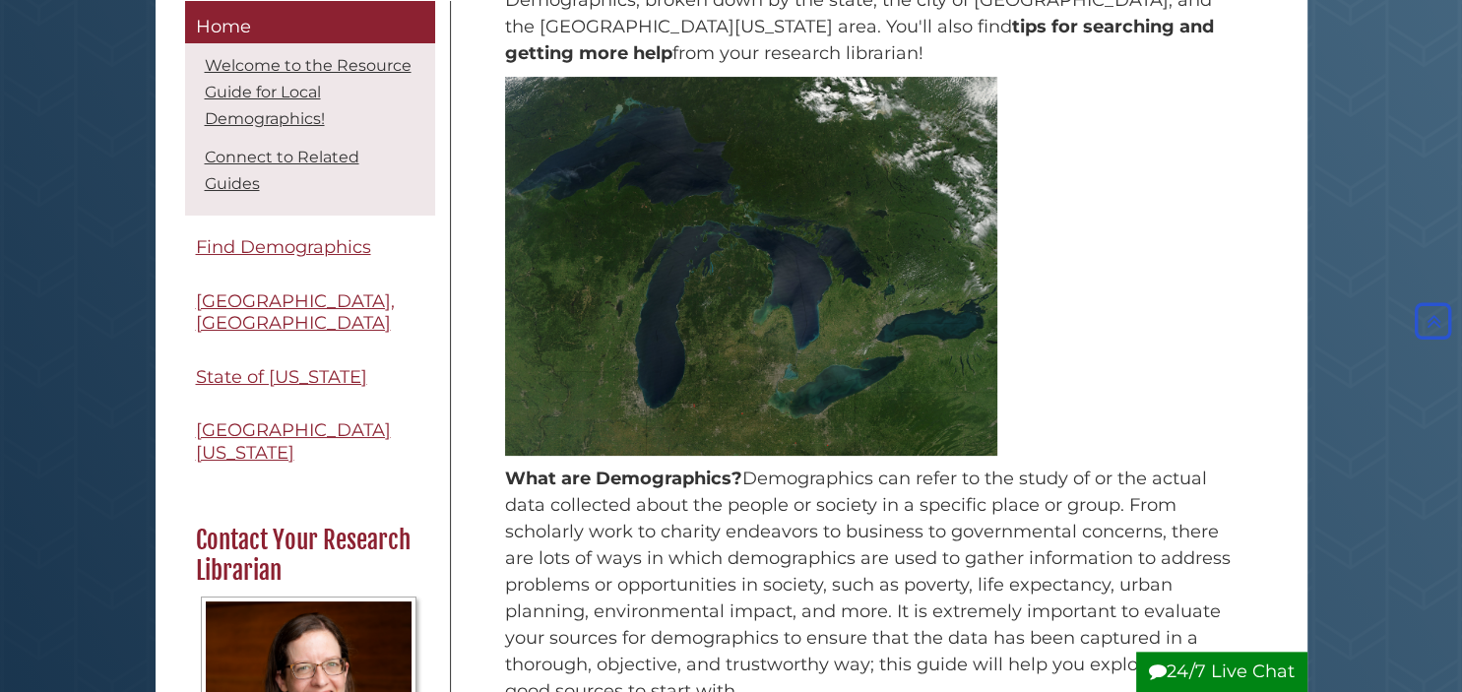
scroll to position [392, 0]
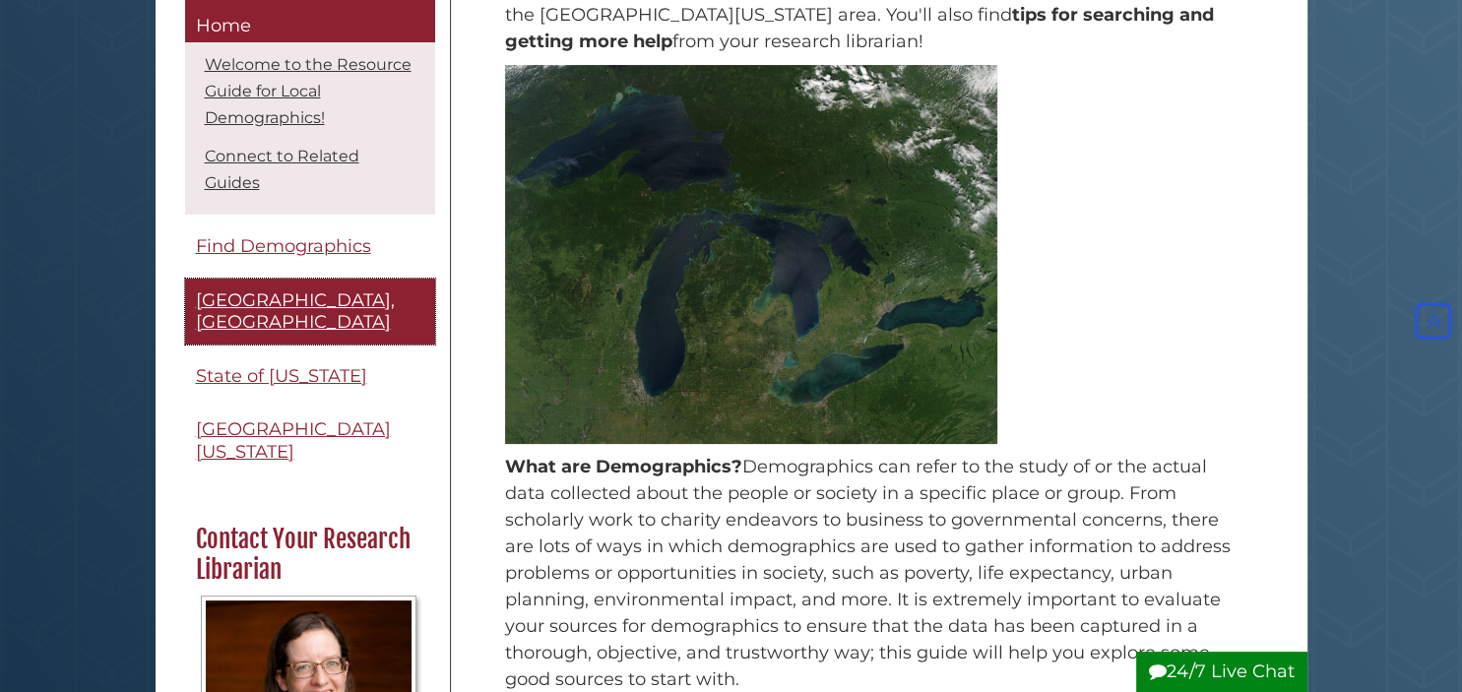
click at [330, 290] on span "[GEOGRAPHIC_DATA], [GEOGRAPHIC_DATA]" at bounding box center [295, 312] width 199 height 44
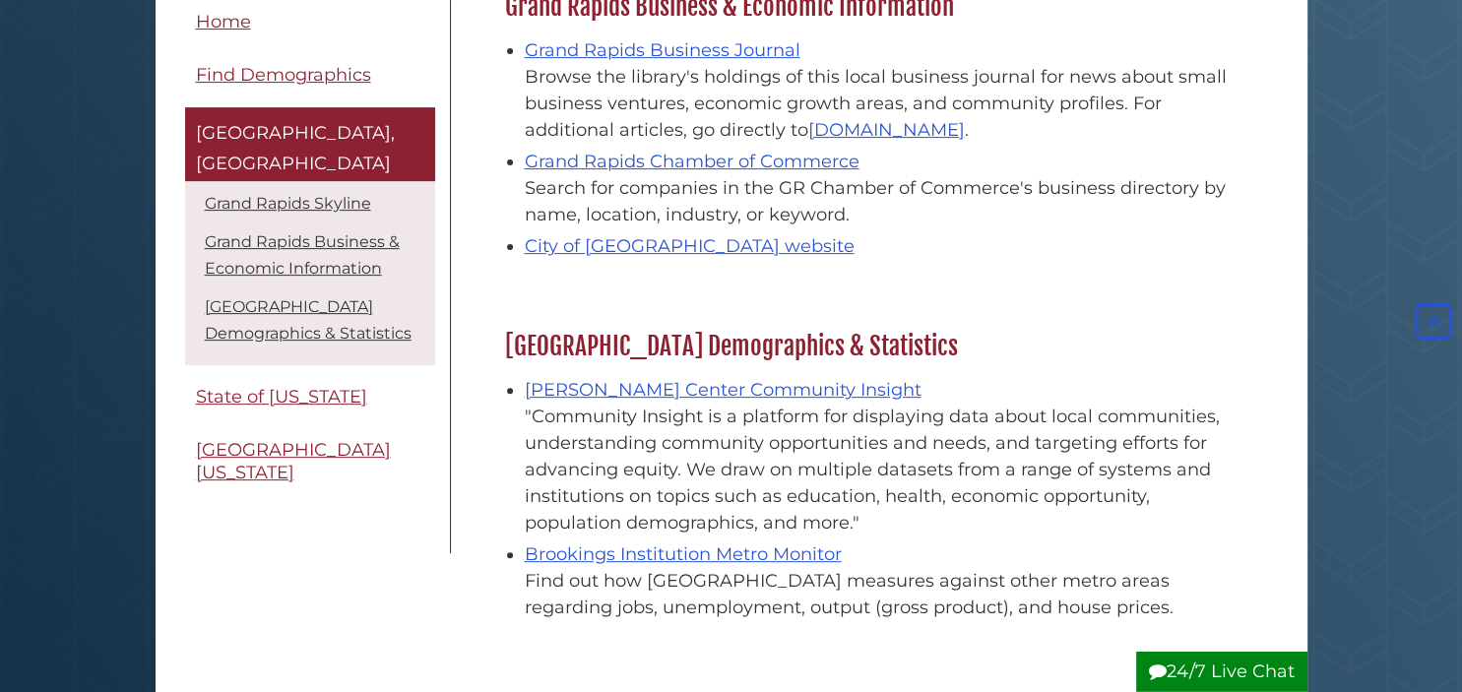
scroll to position [646, 0]
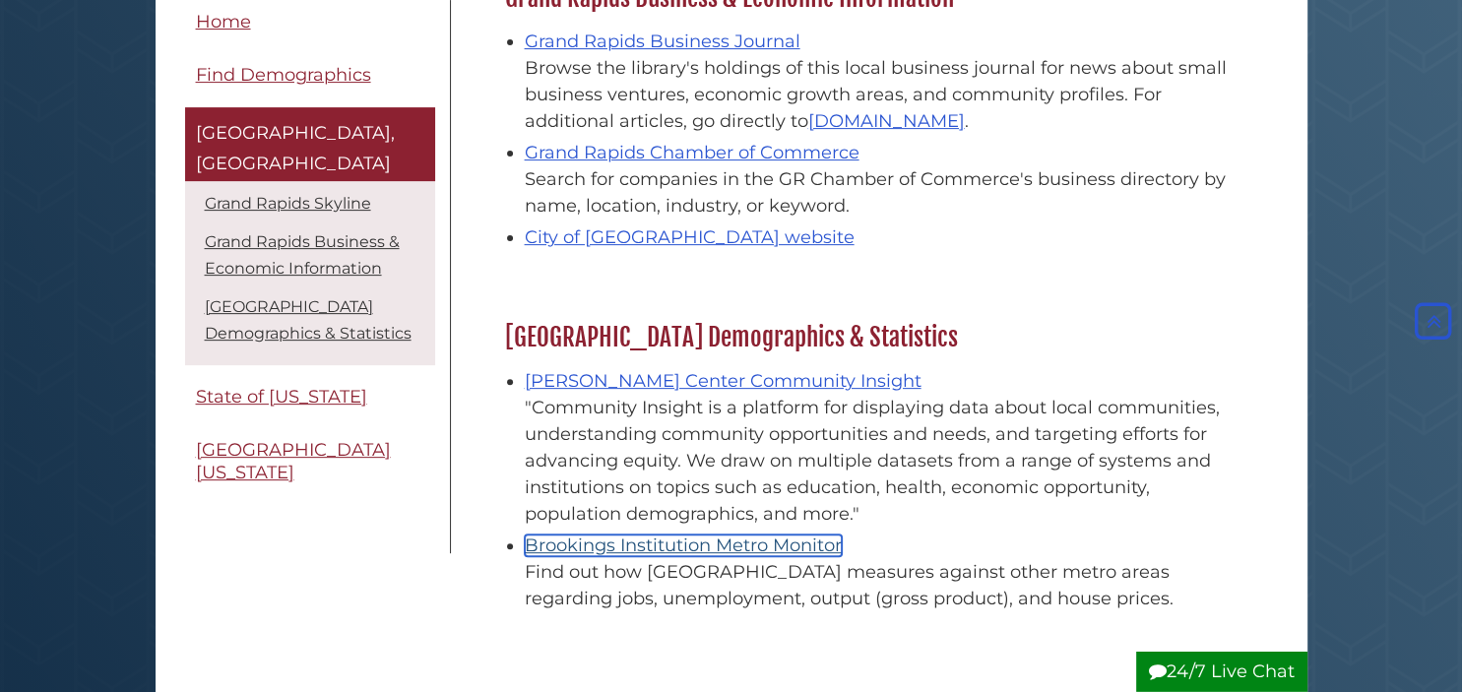
click at [610, 551] on link "Brookings Institution Metro Monitor" at bounding box center [683, 546] width 317 height 22
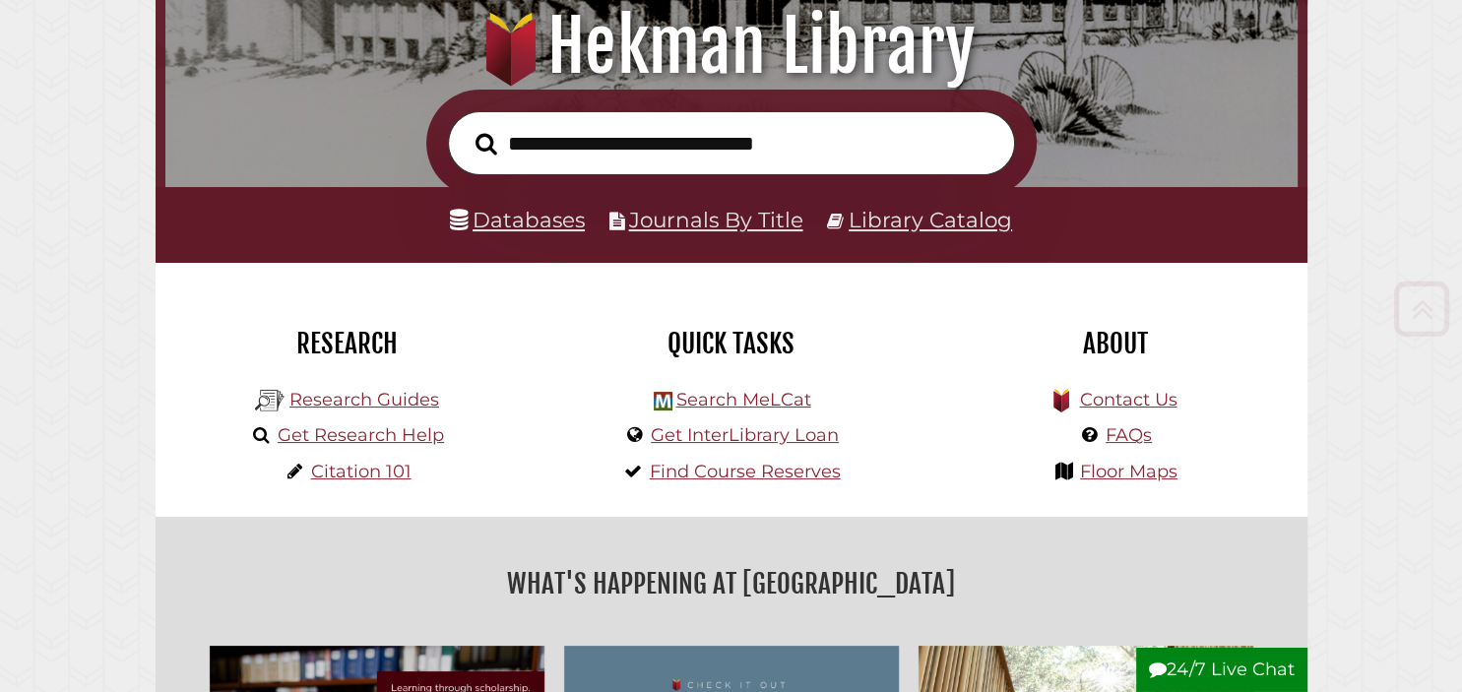
scroll to position [284, 0]
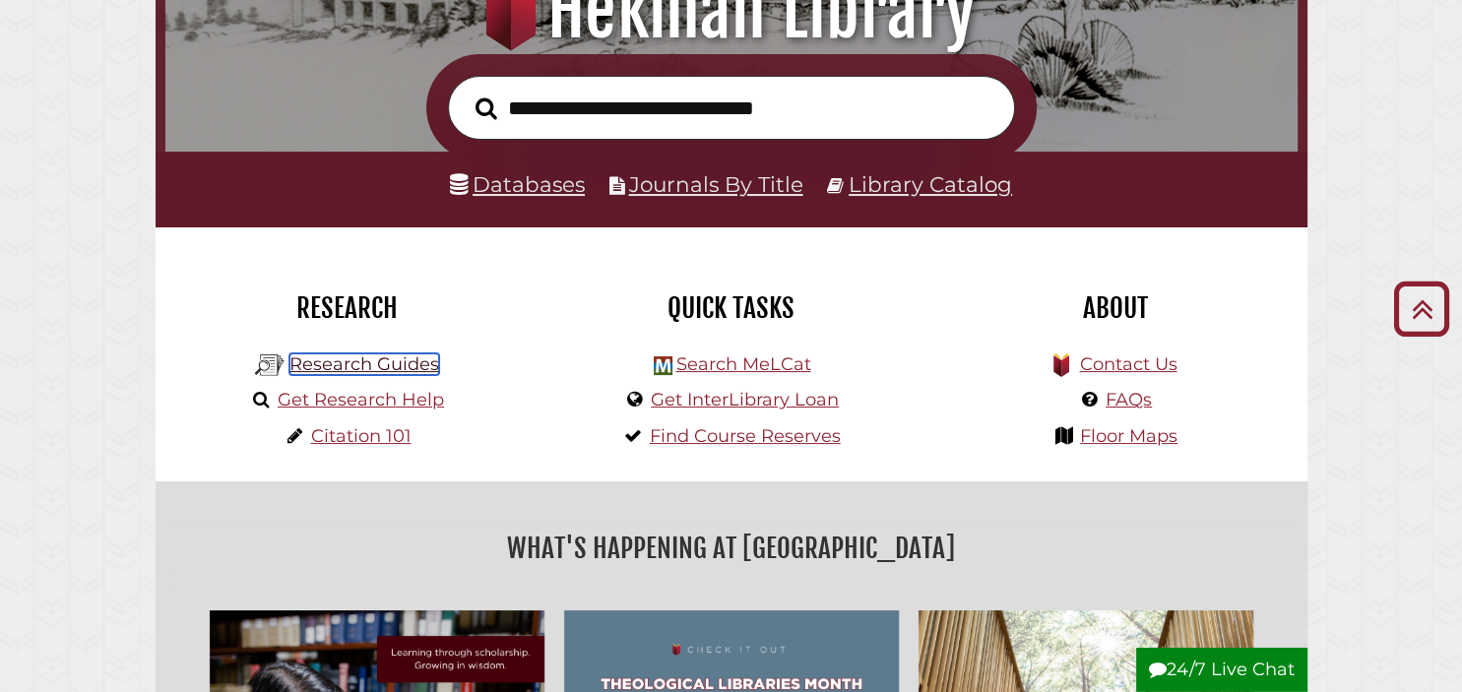
click at [341, 365] on link "Research Guides" at bounding box center [365, 365] width 150 height 22
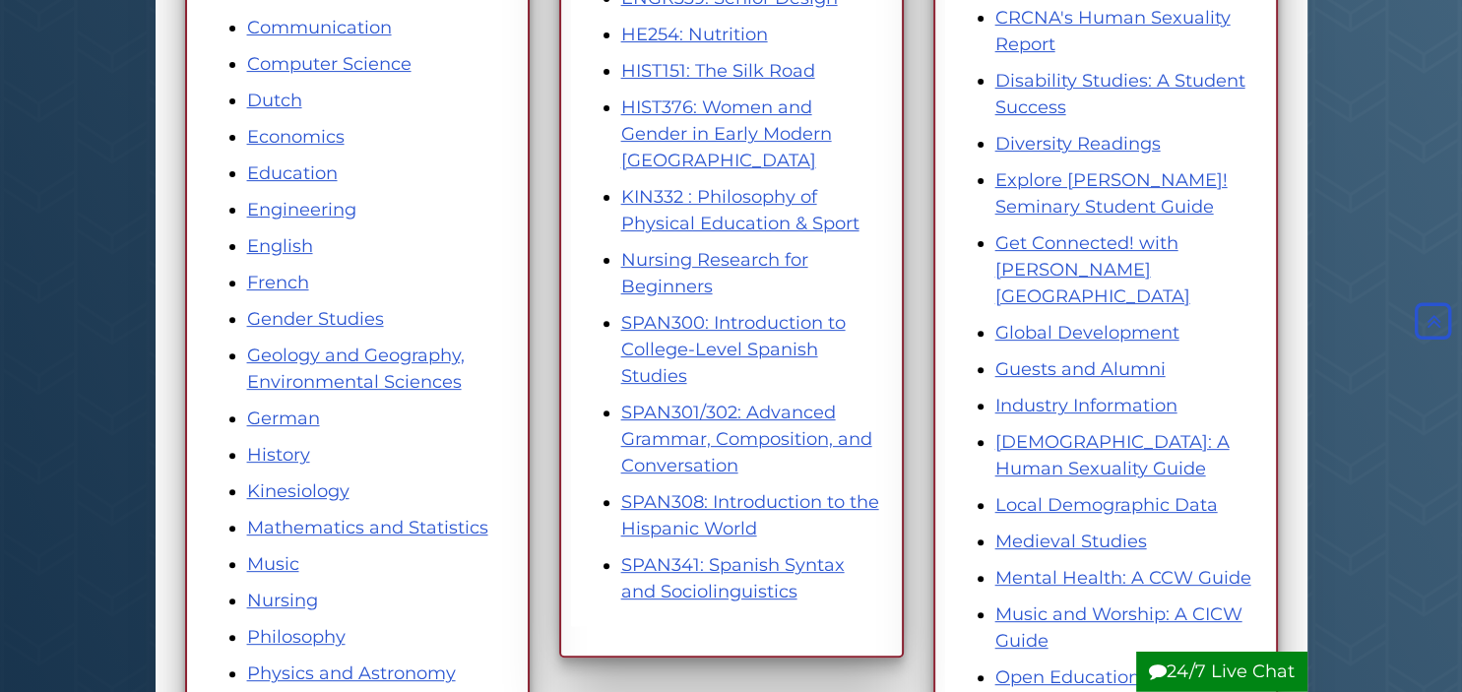
scroll to position [647, 0]
click at [1016, 493] on link "Local Demographic Data" at bounding box center [1107, 504] width 223 height 22
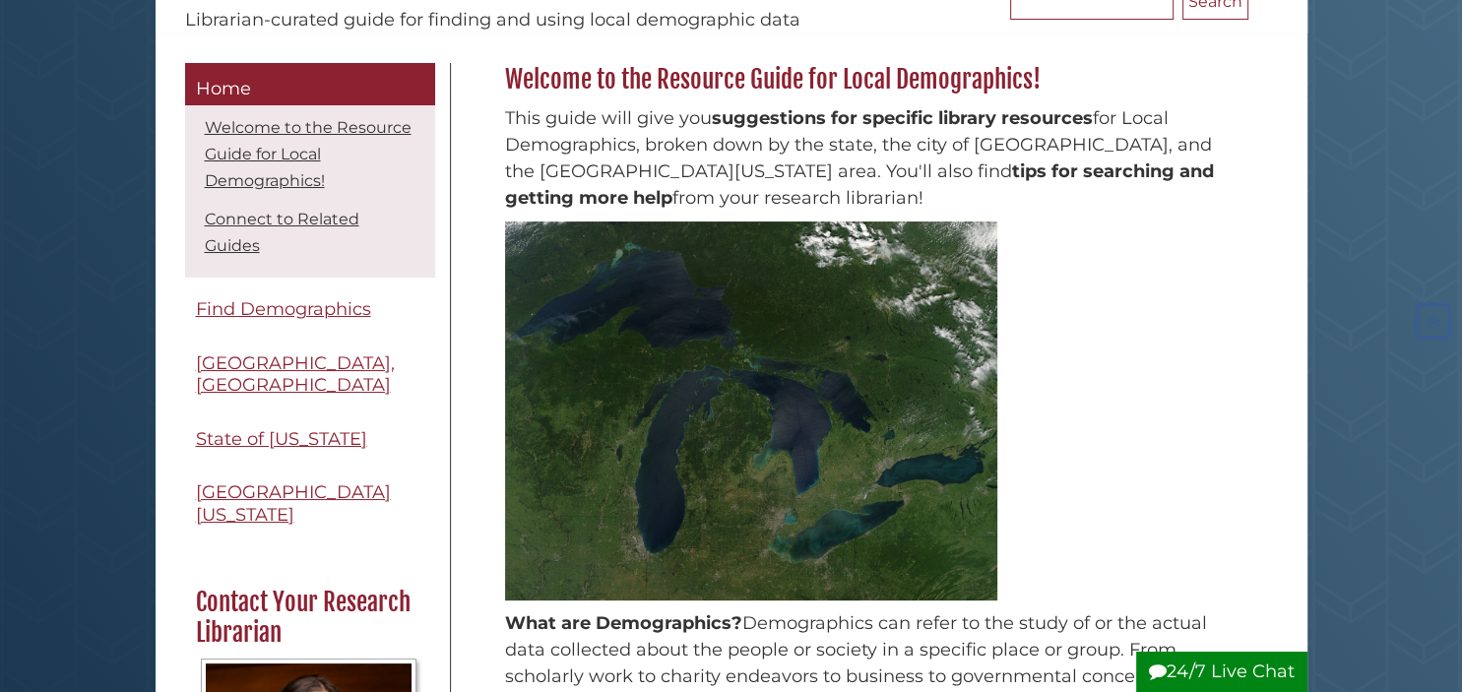
scroll to position [239, 0]
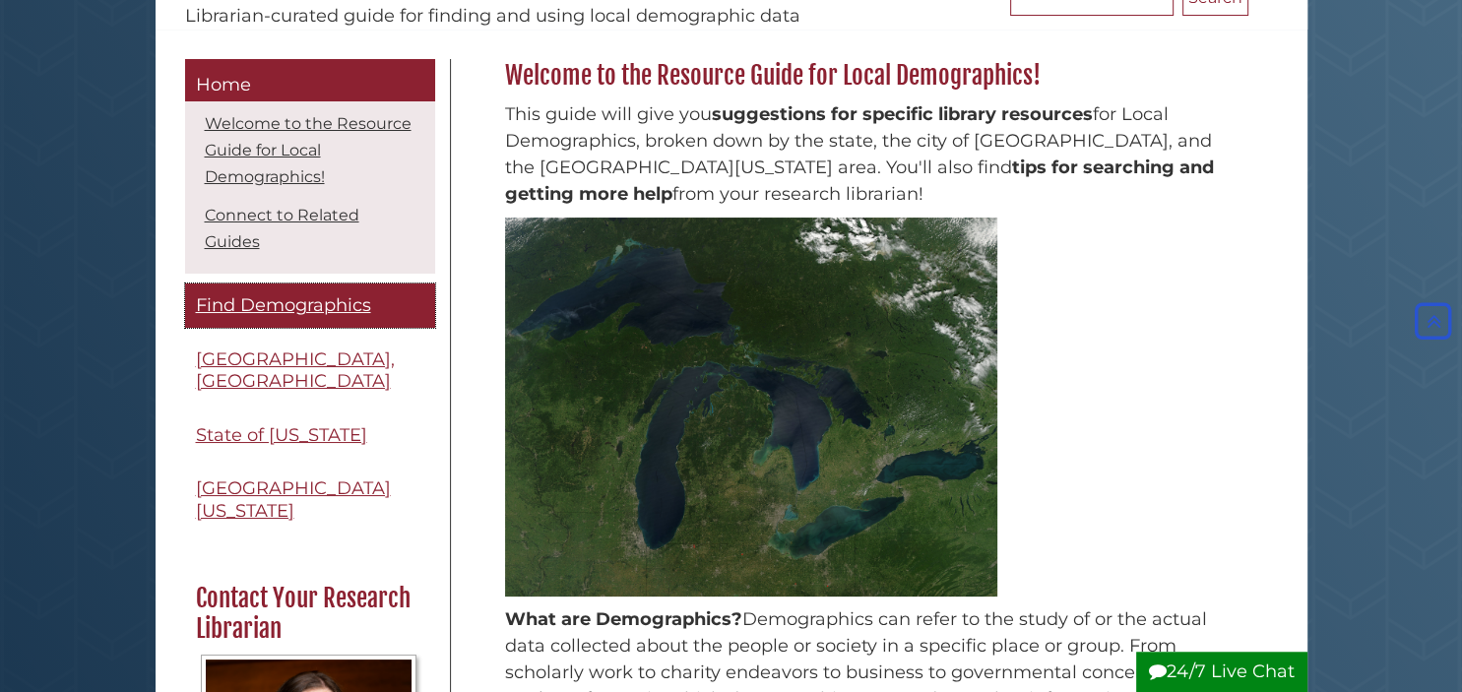
click at [345, 289] on link "Find Demographics" at bounding box center [310, 306] width 250 height 44
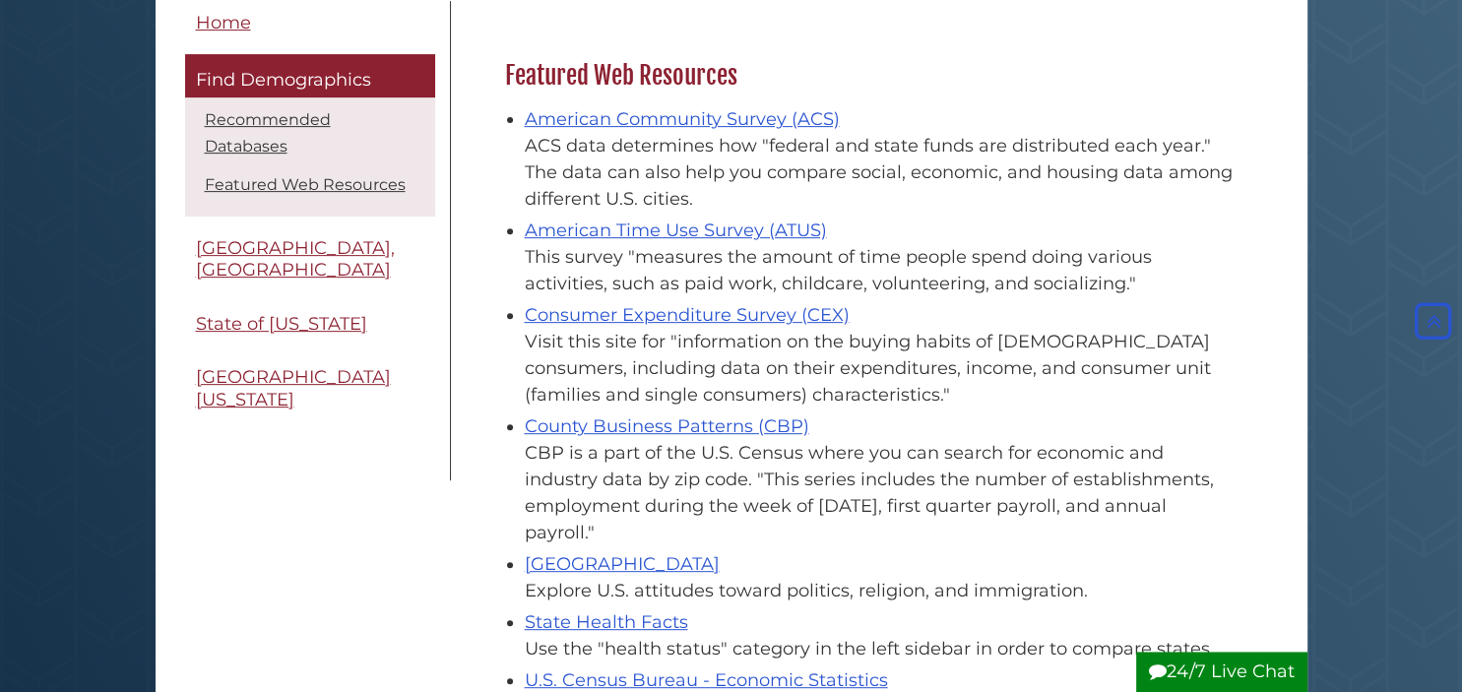
scroll to position [705, 0]
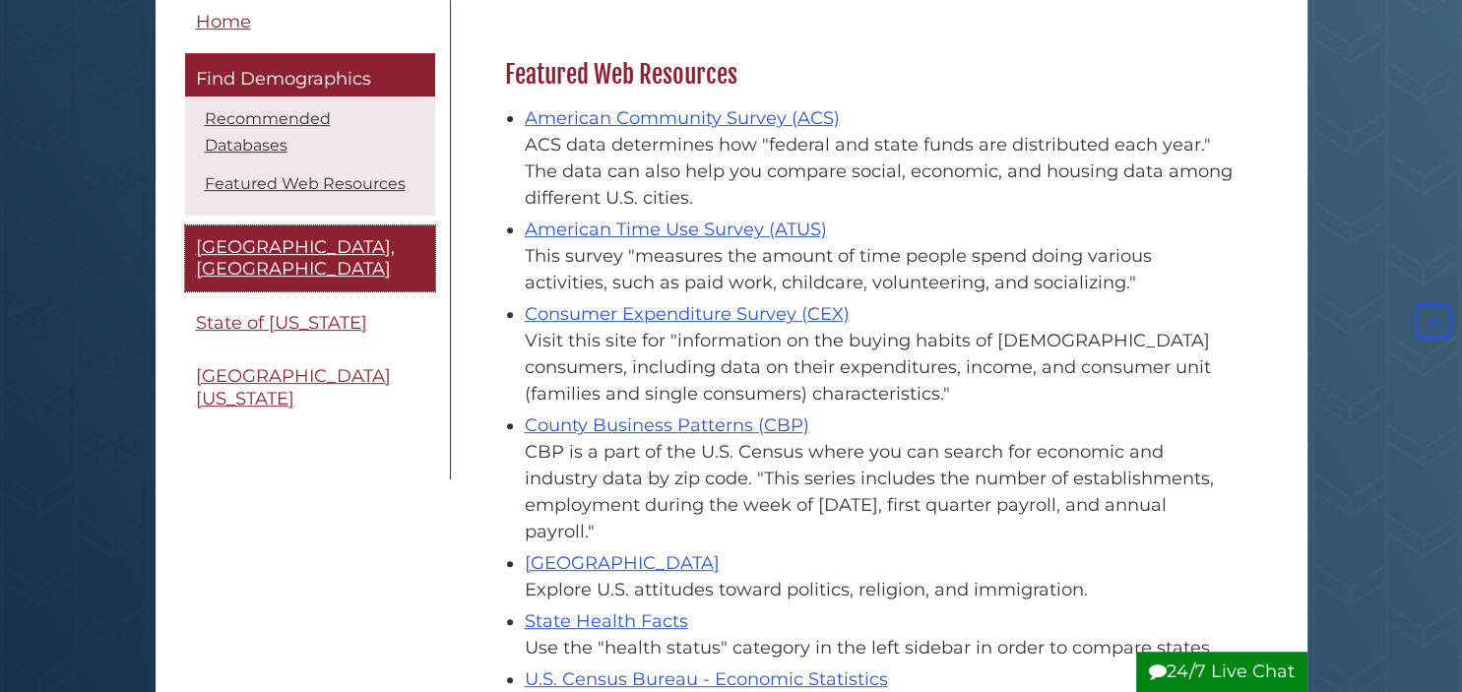
click at [322, 234] on link "[GEOGRAPHIC_DATA], [GEOGRAPHIC_DATA]" at bounding box center [310, 259] width 250 height 66
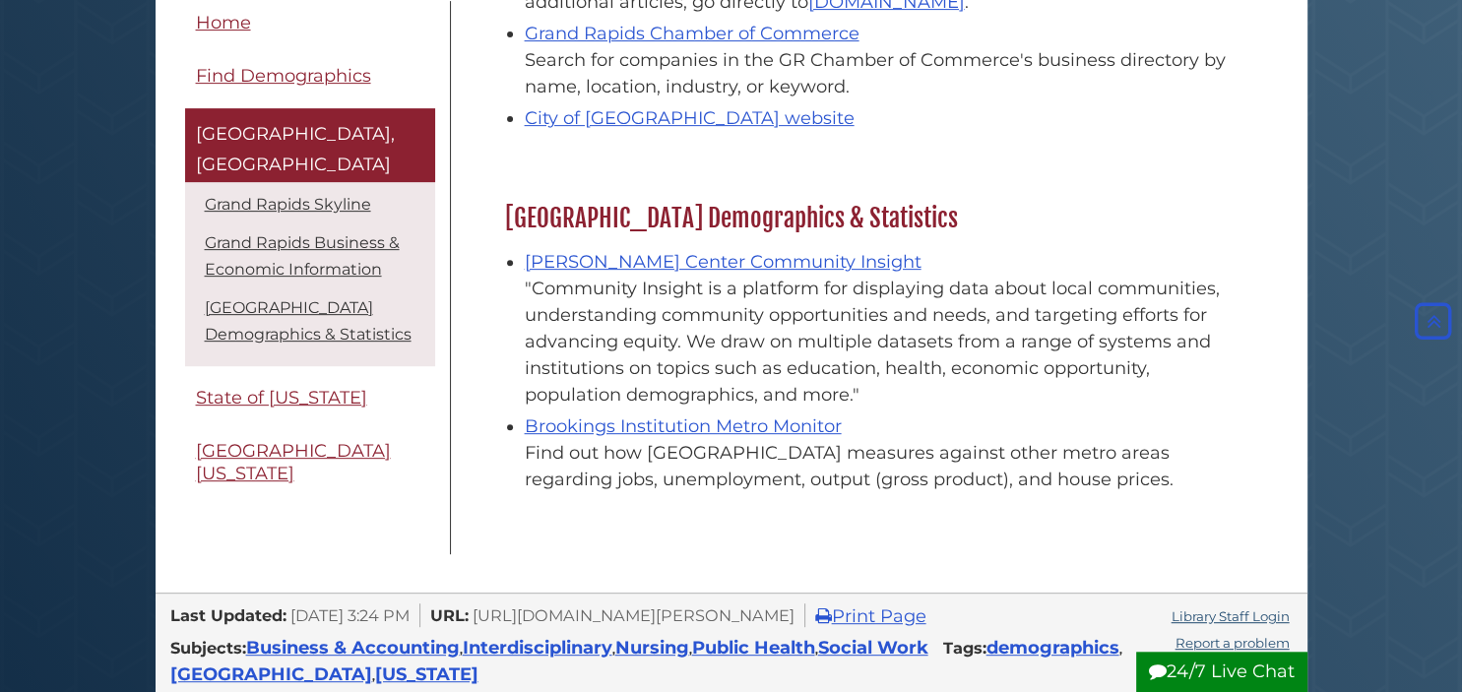
scroll to position [768, 0]
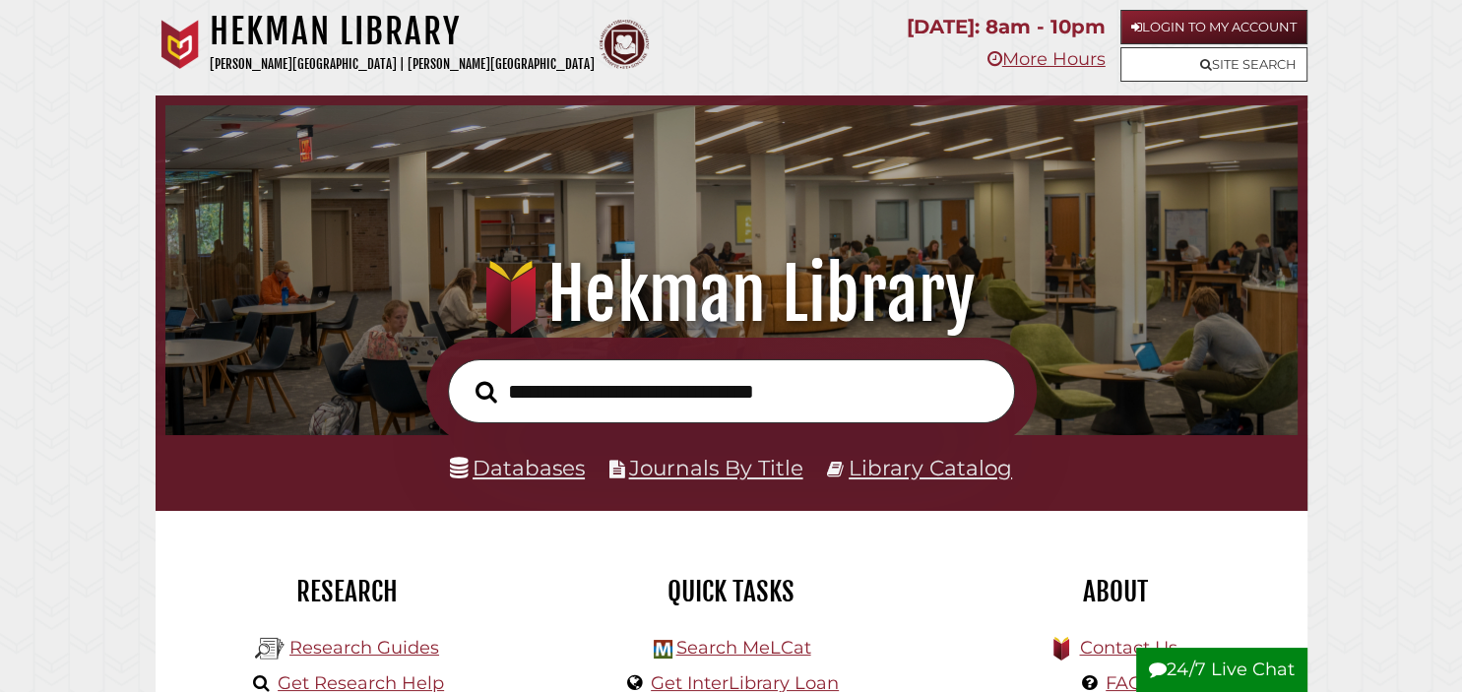
scroll to position [374, 1123]
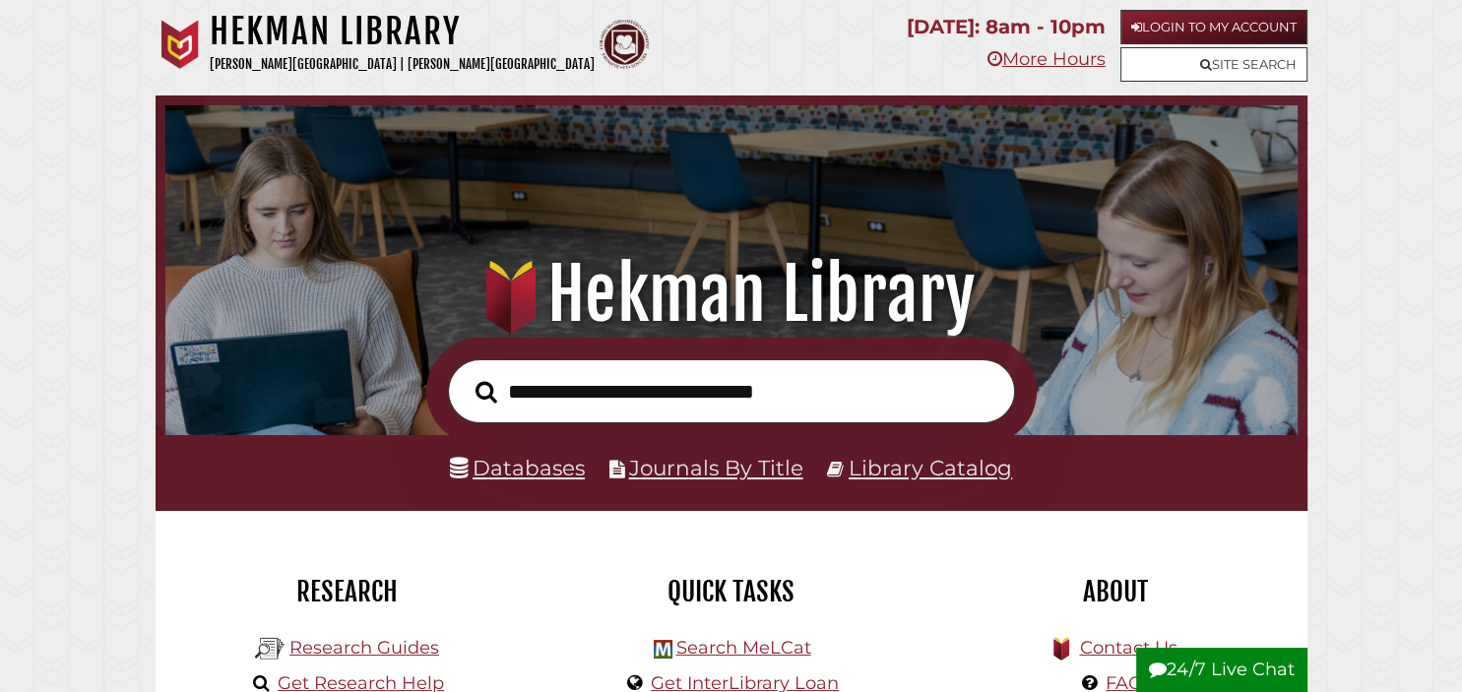
scroll to position [374, 1123]
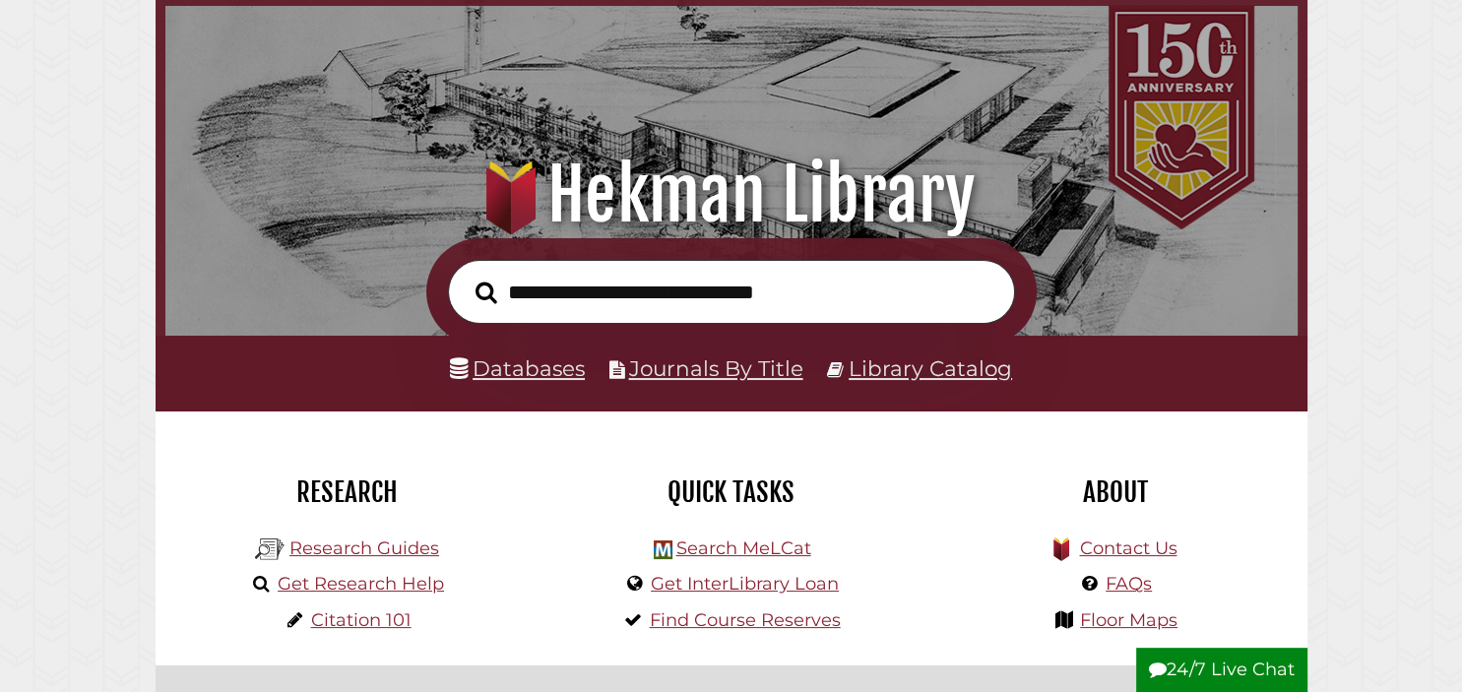
scroll to position [115, 0]
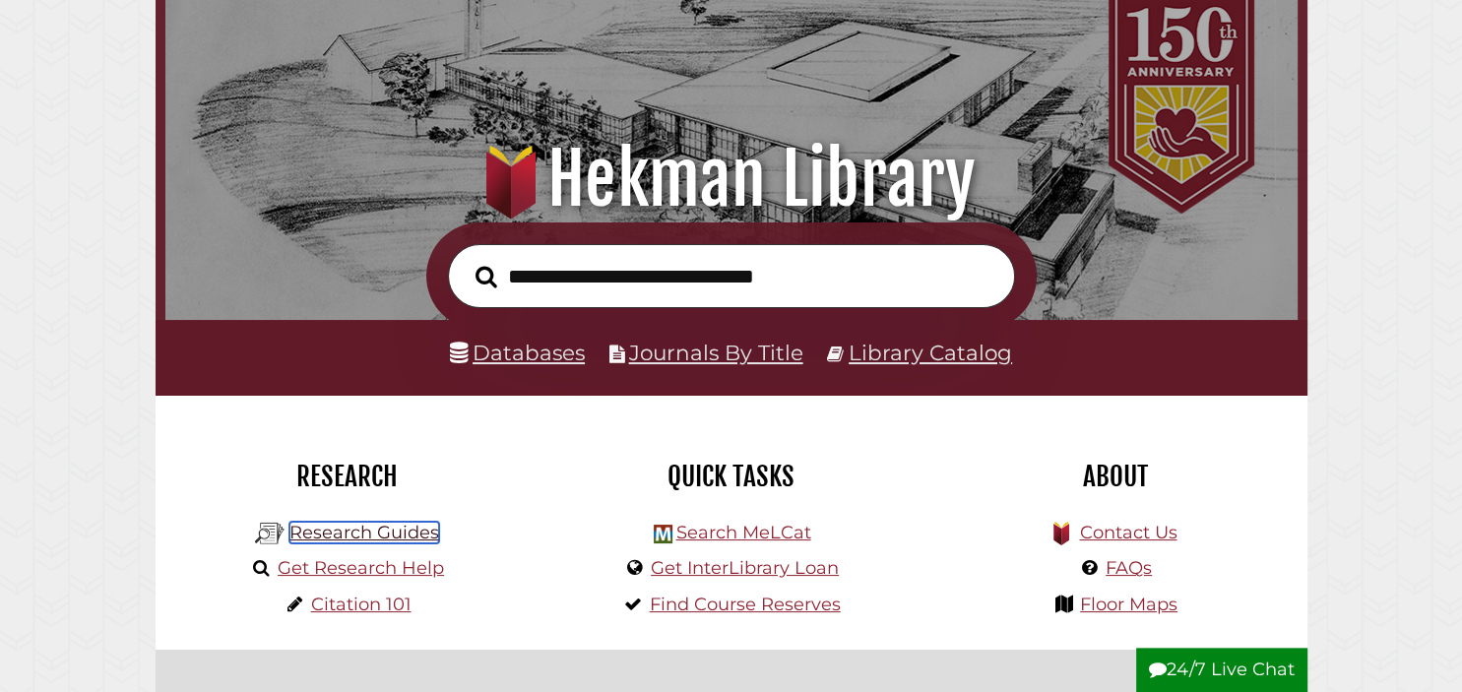
click at [330, 536] on link "Research Guides" at bounding box center [365, 533] width 150 height 22
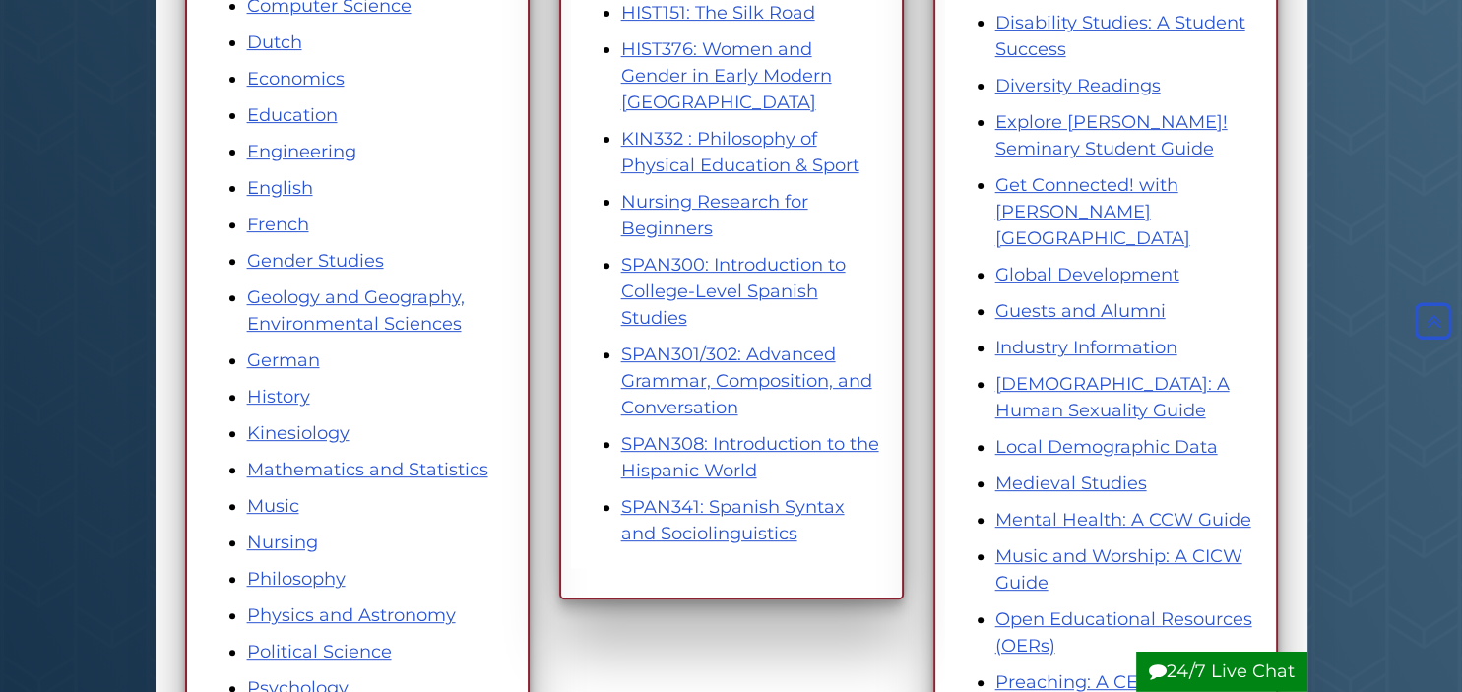
scroll to position [709, 0]
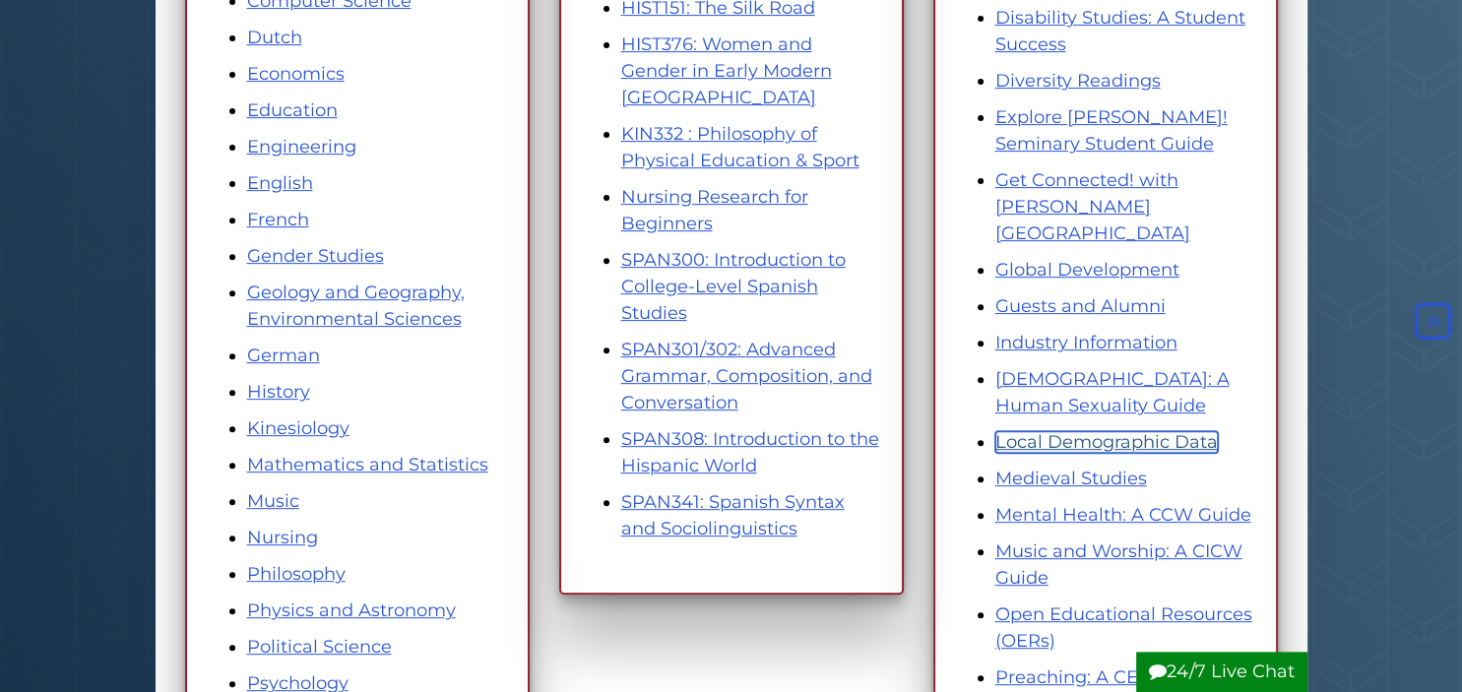
click at [1054, 431] on link "Local Demographic Data" at bounding box center [1107, 442] width 223 height 22
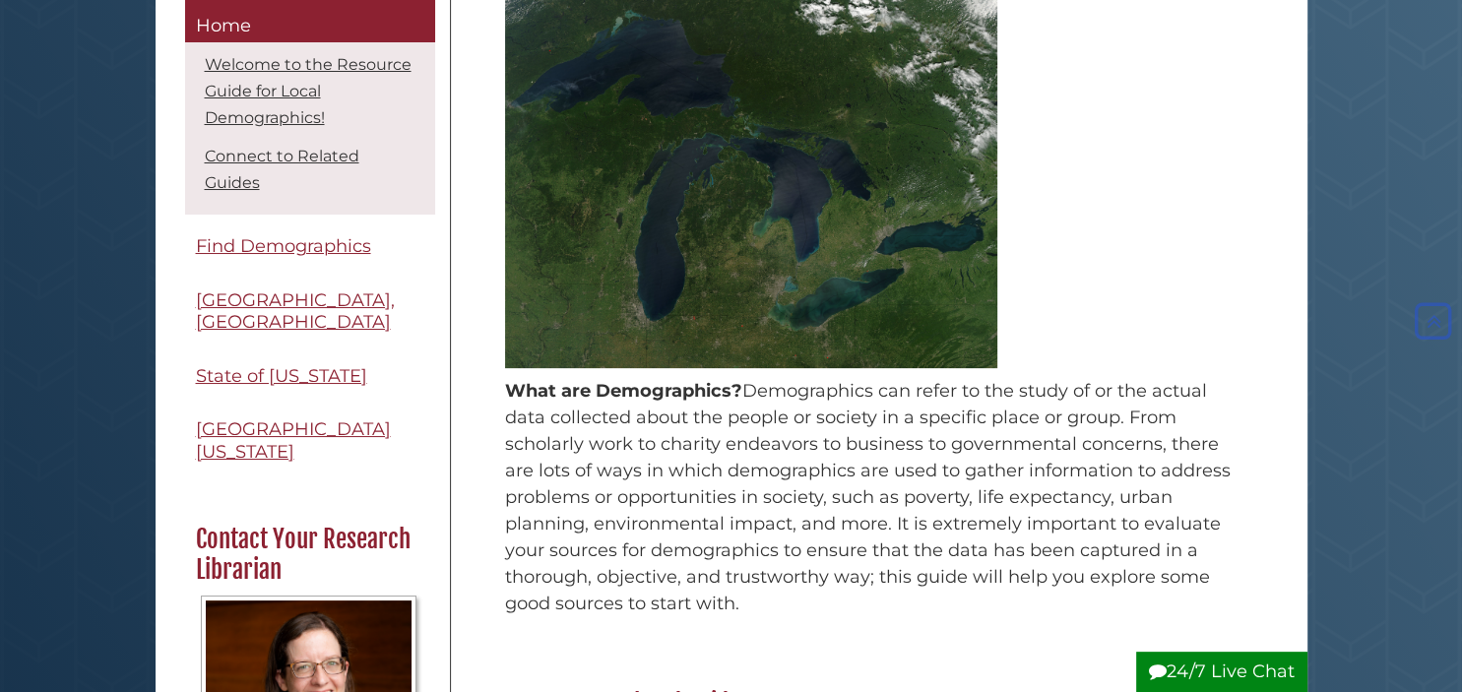
scroll to position [469, 0]
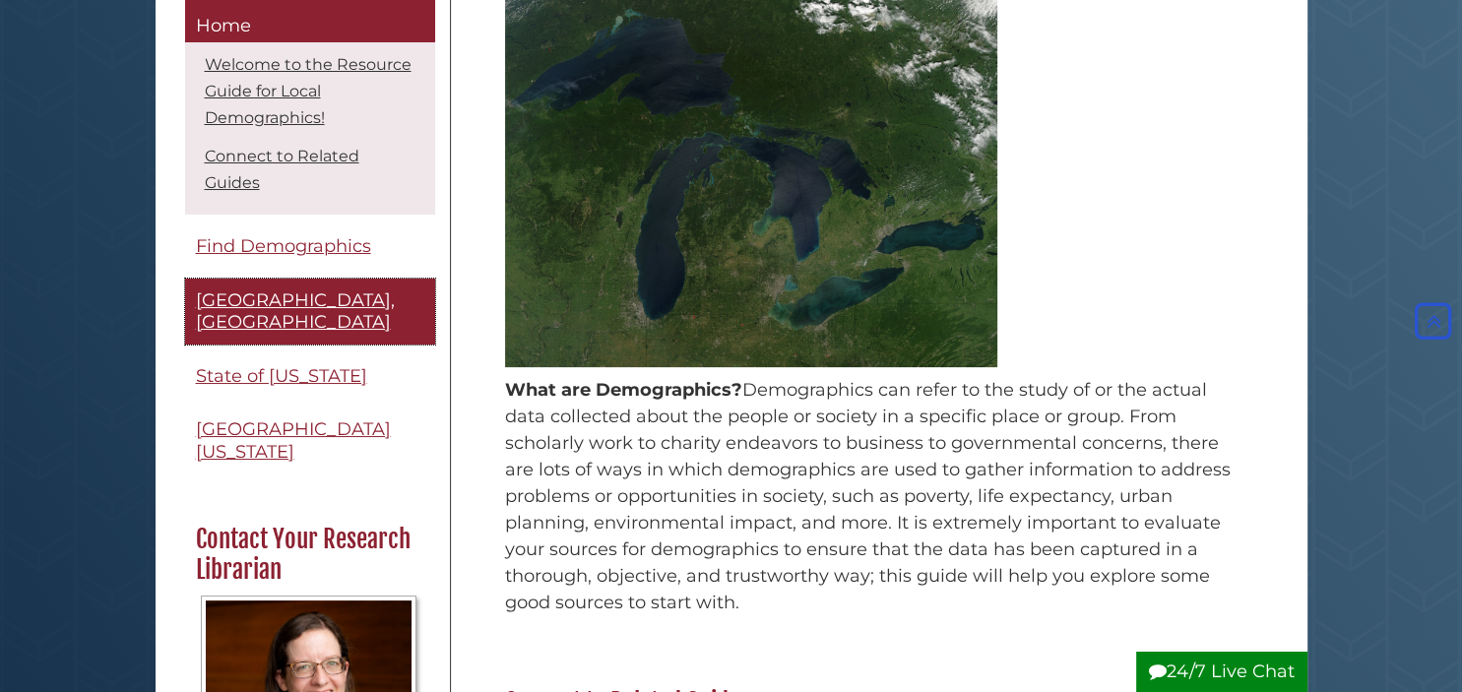
click at [286, 279] on link "[GEOGRAPHIC_DATA], [GEOGRAPHIC_DATA]" at bounding box center [310, 312] width 250 height 66
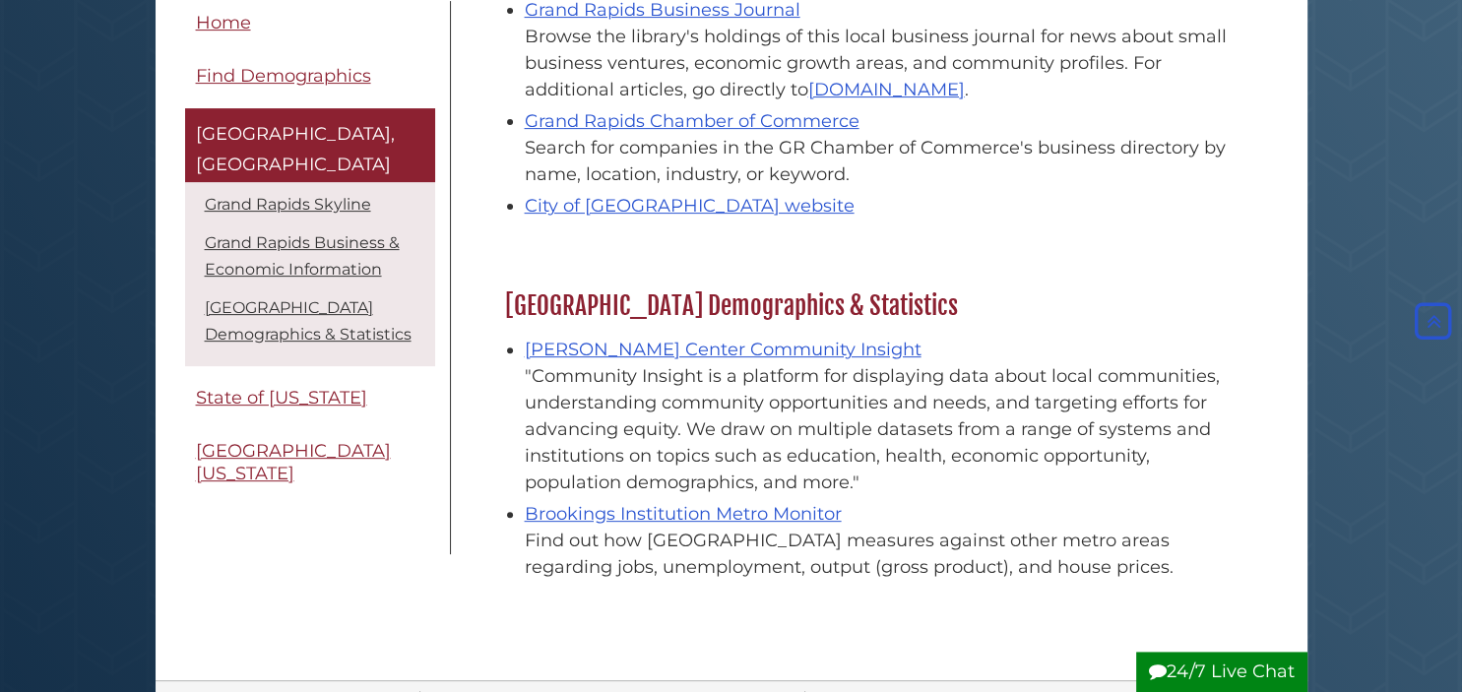
scroll to position [678, 0]
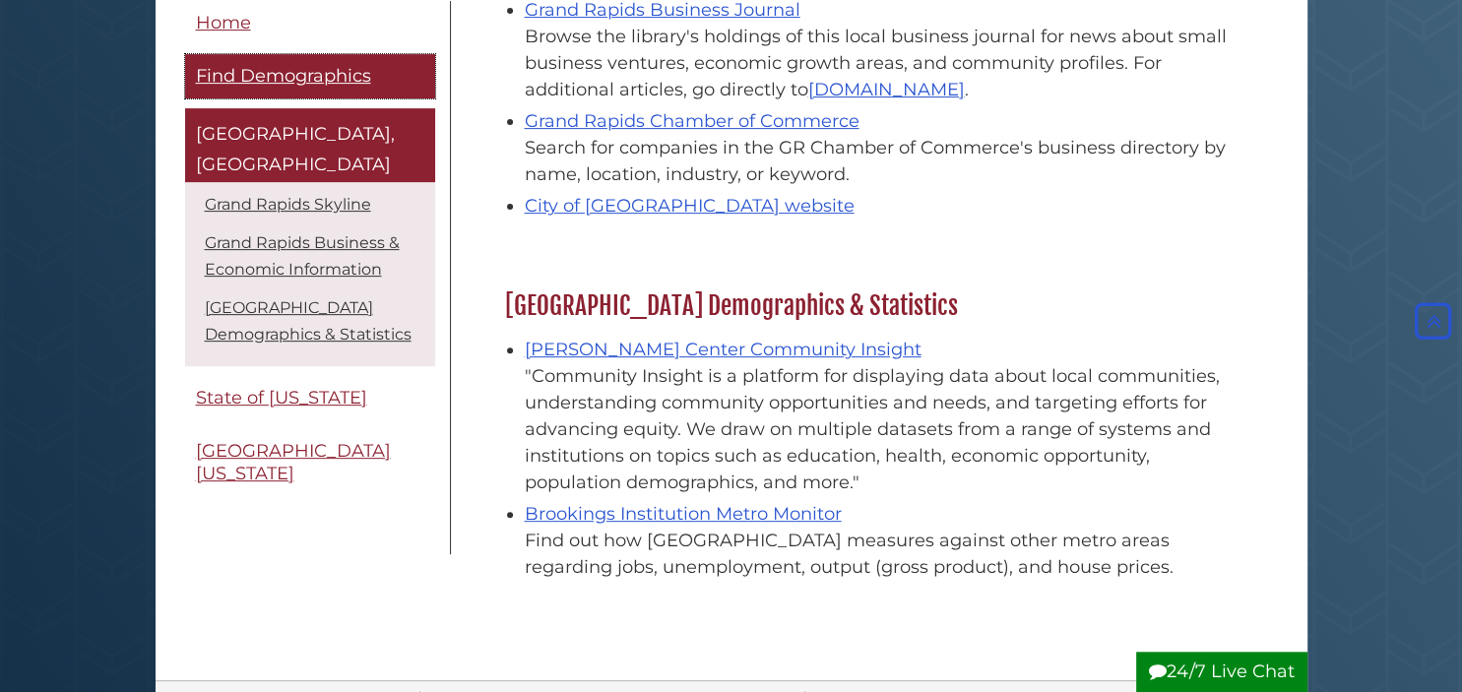
click at [225, 67] on span "Find Demographics" at bounding box center [283, 76] width 175 height 22
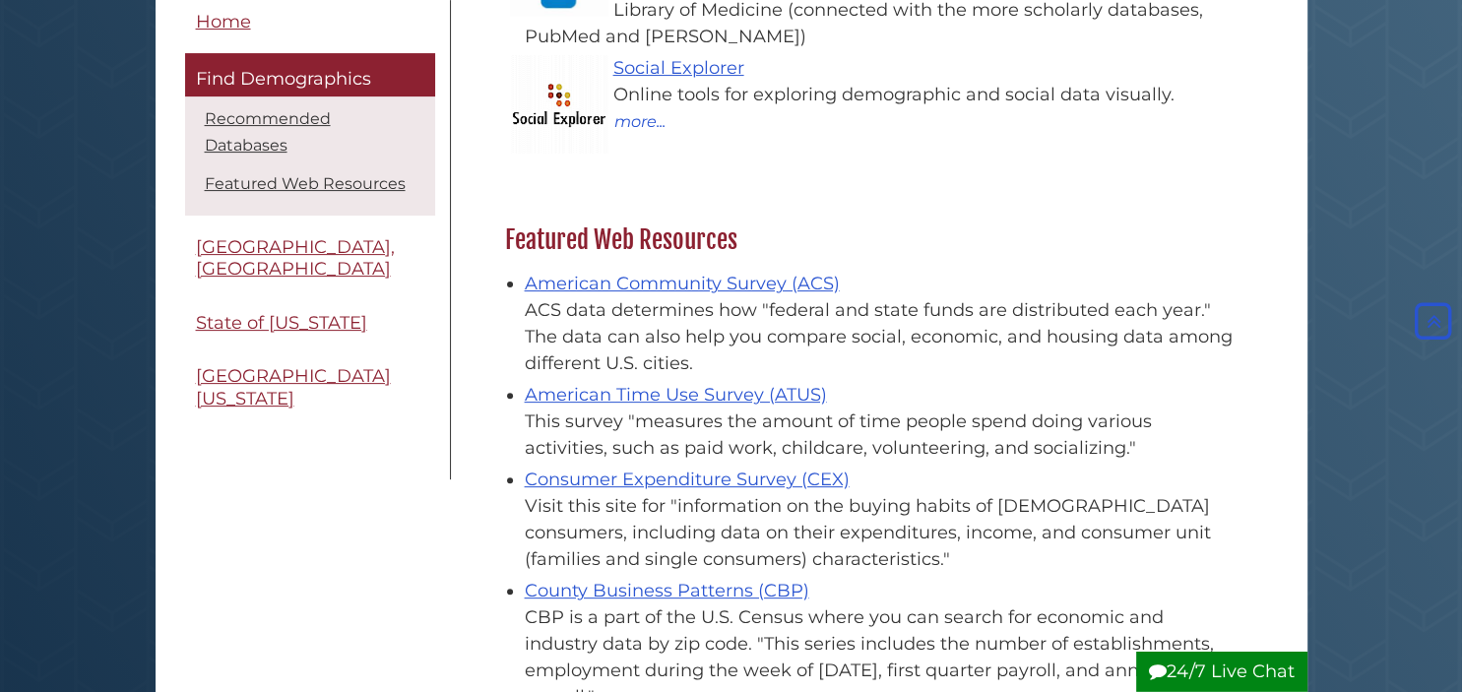
scroll to position [551, 0]
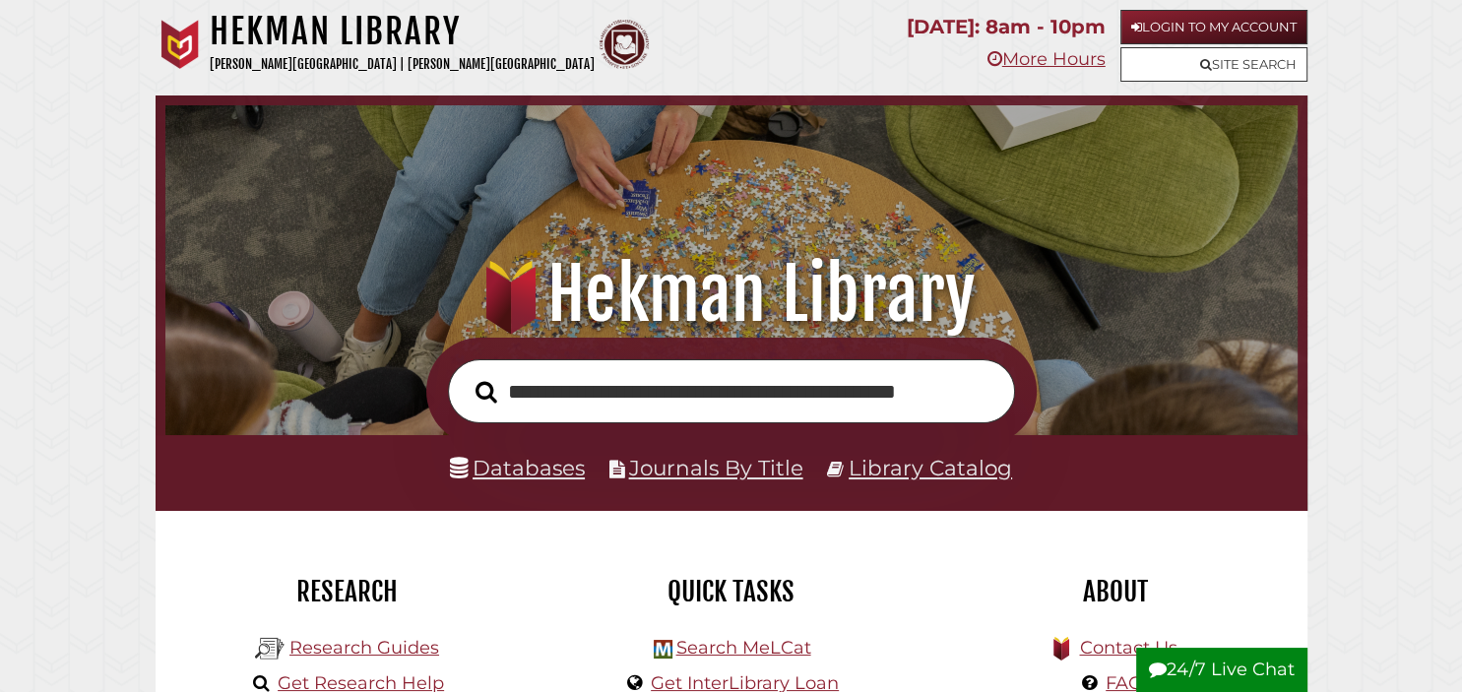
scroll to position [0, 61]
type input "**********"
click at [466, 375] on button "Search" at bounding box center [486, 391] width 41 height 33
